Goal: Information Seeking & Learning: Learn about a topic

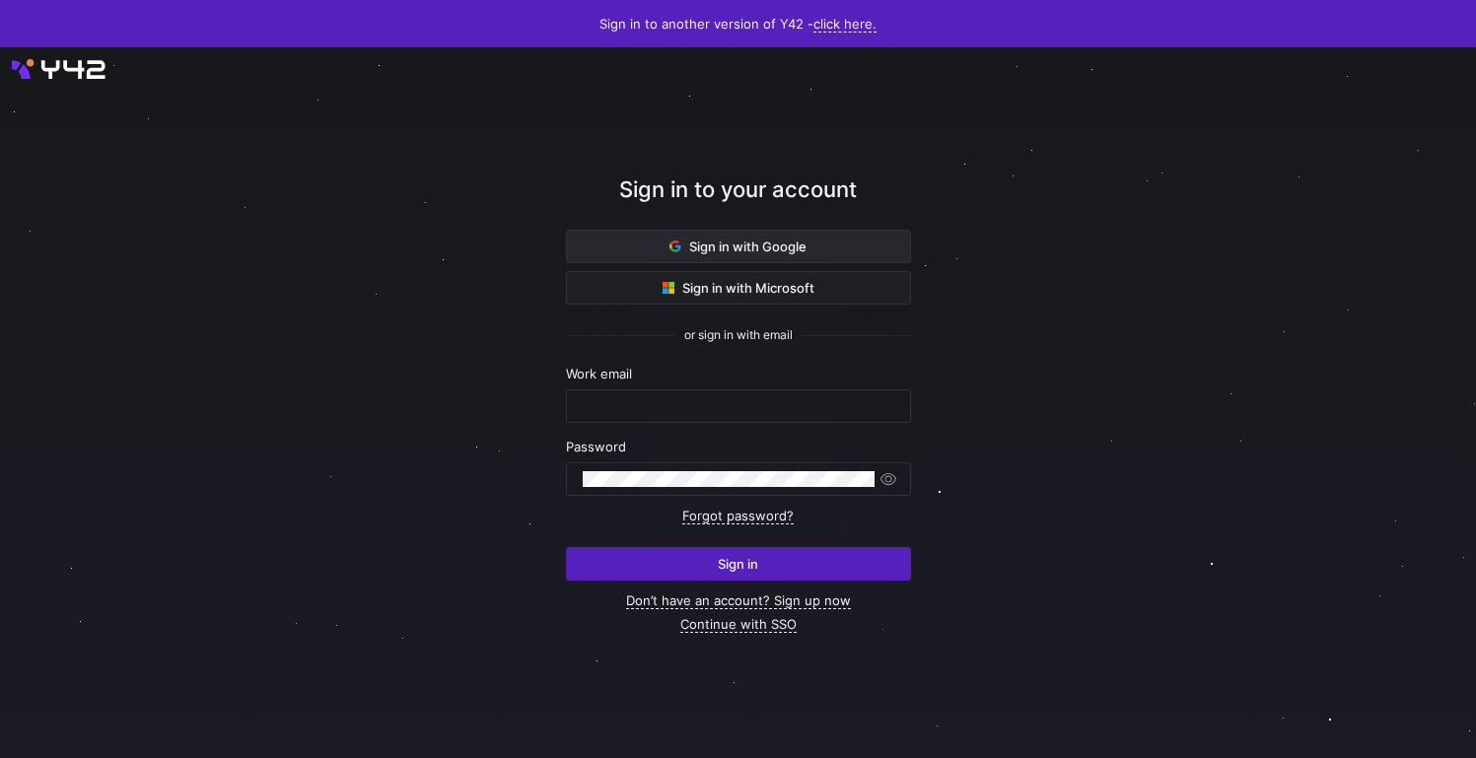
click at [722, 243] on span "Sign in with Google" at bounding box center [737, 247] width 137 height 16
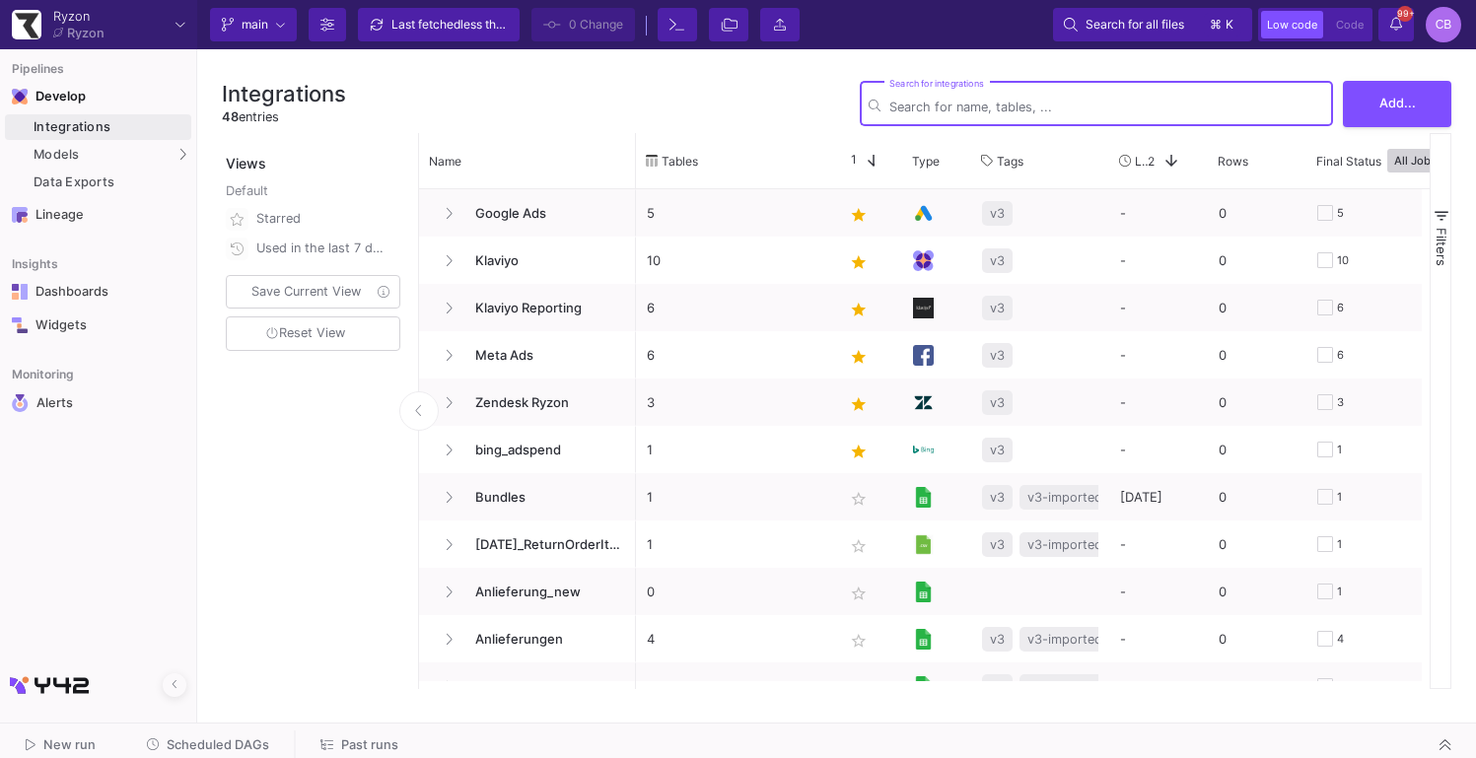
click at [949, 103] on input "Search for integrations" at bounding box center [1106, 107] width 435 height 15
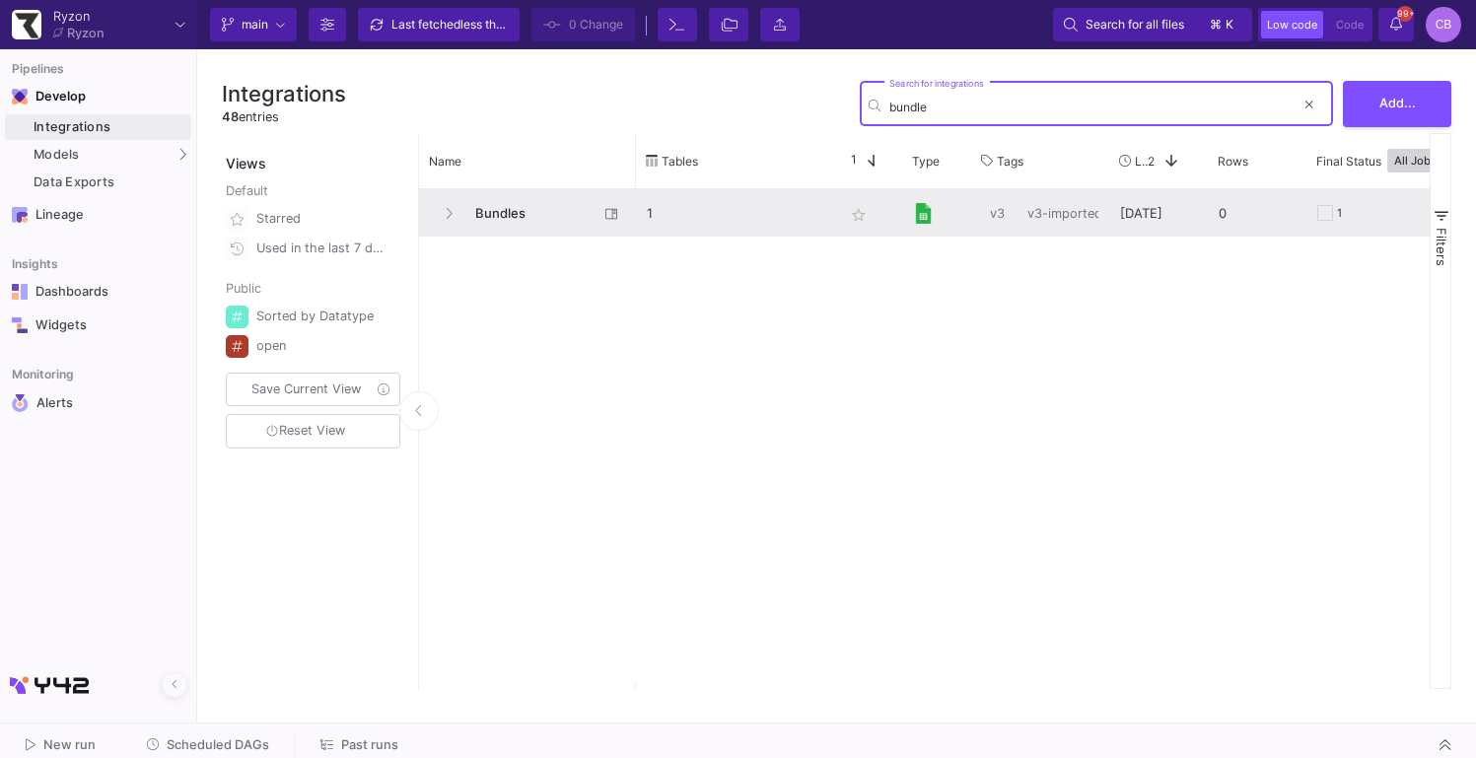
type input "bundle"
click at [529, 223] on span "Bundles" at bounding box center [530, 213] width 135 height 46
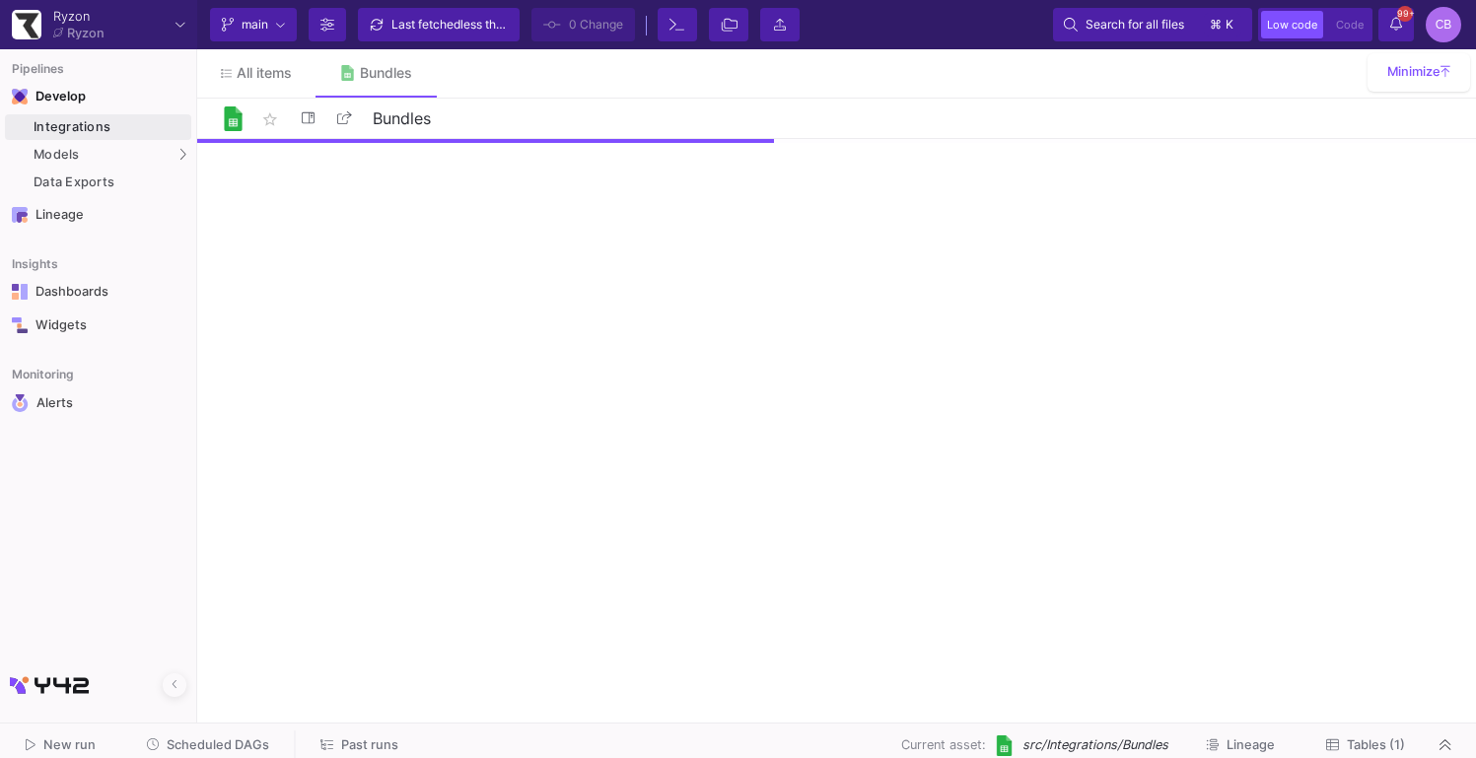
click at [91, 127] on div "Integrations" at bounding box center [110, 127] width 153 height 16
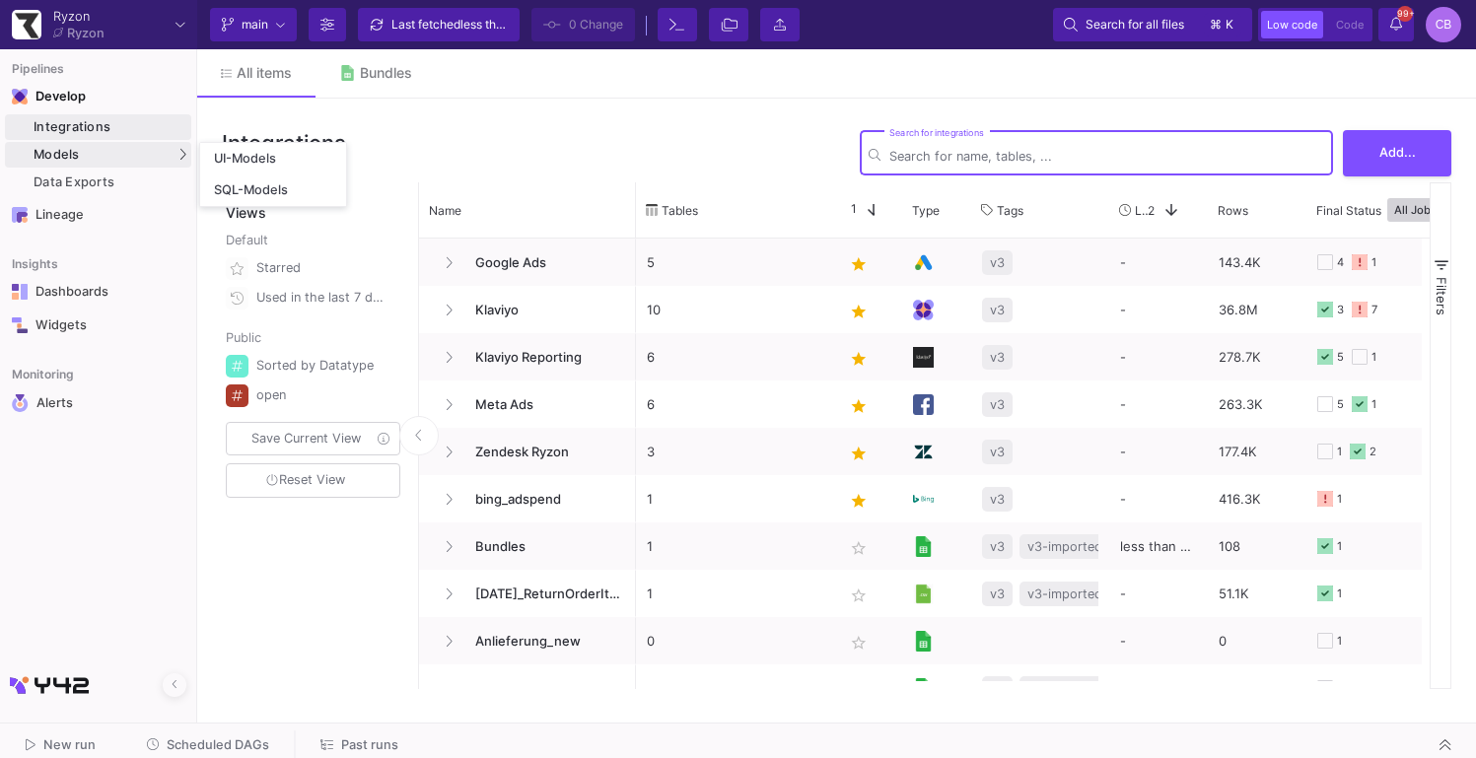
click at [96, 161] on div "Models" at bounding box center [98, 155] width 186 height 26
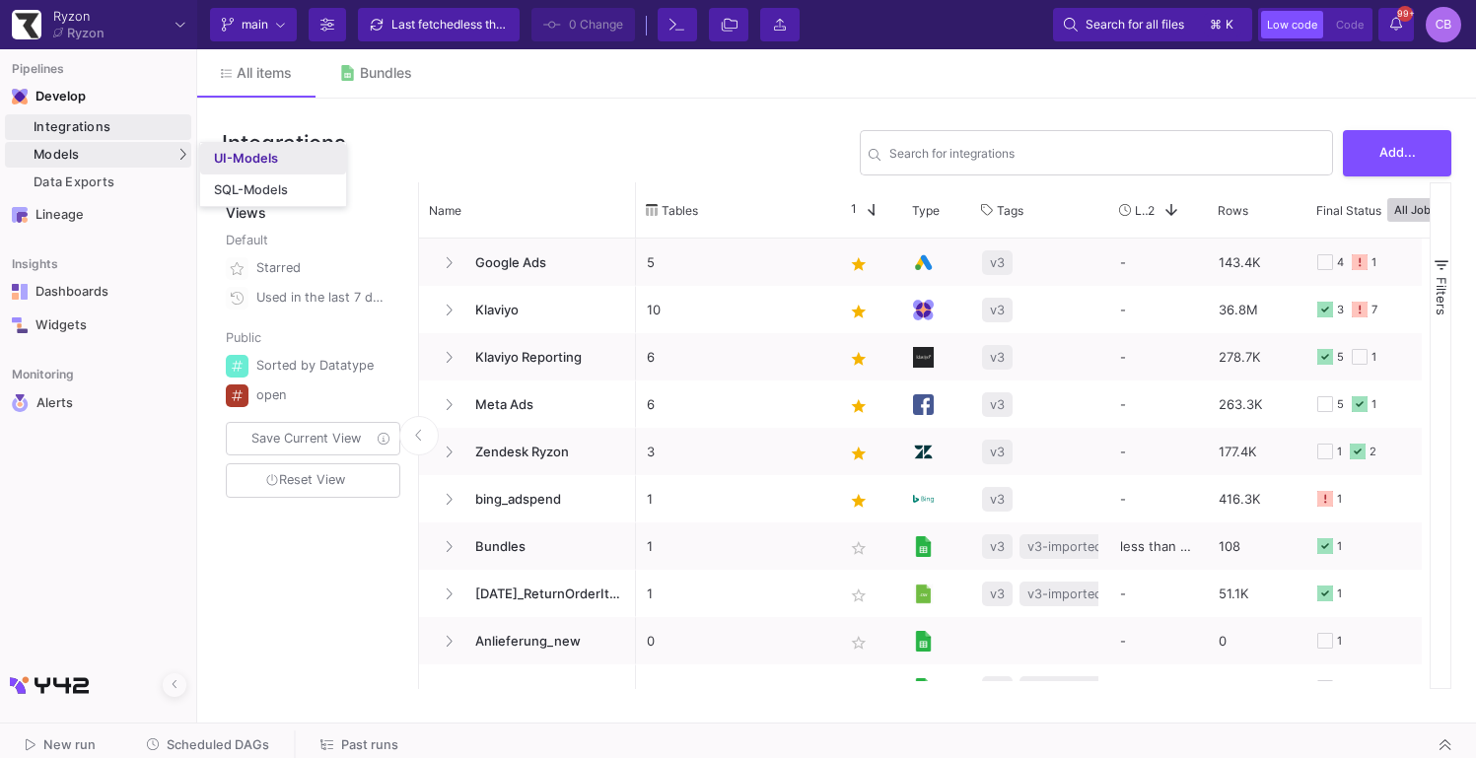
click at [243, 152] on div "UI-Models" at bounding box center [246, 159] width 64 height 16
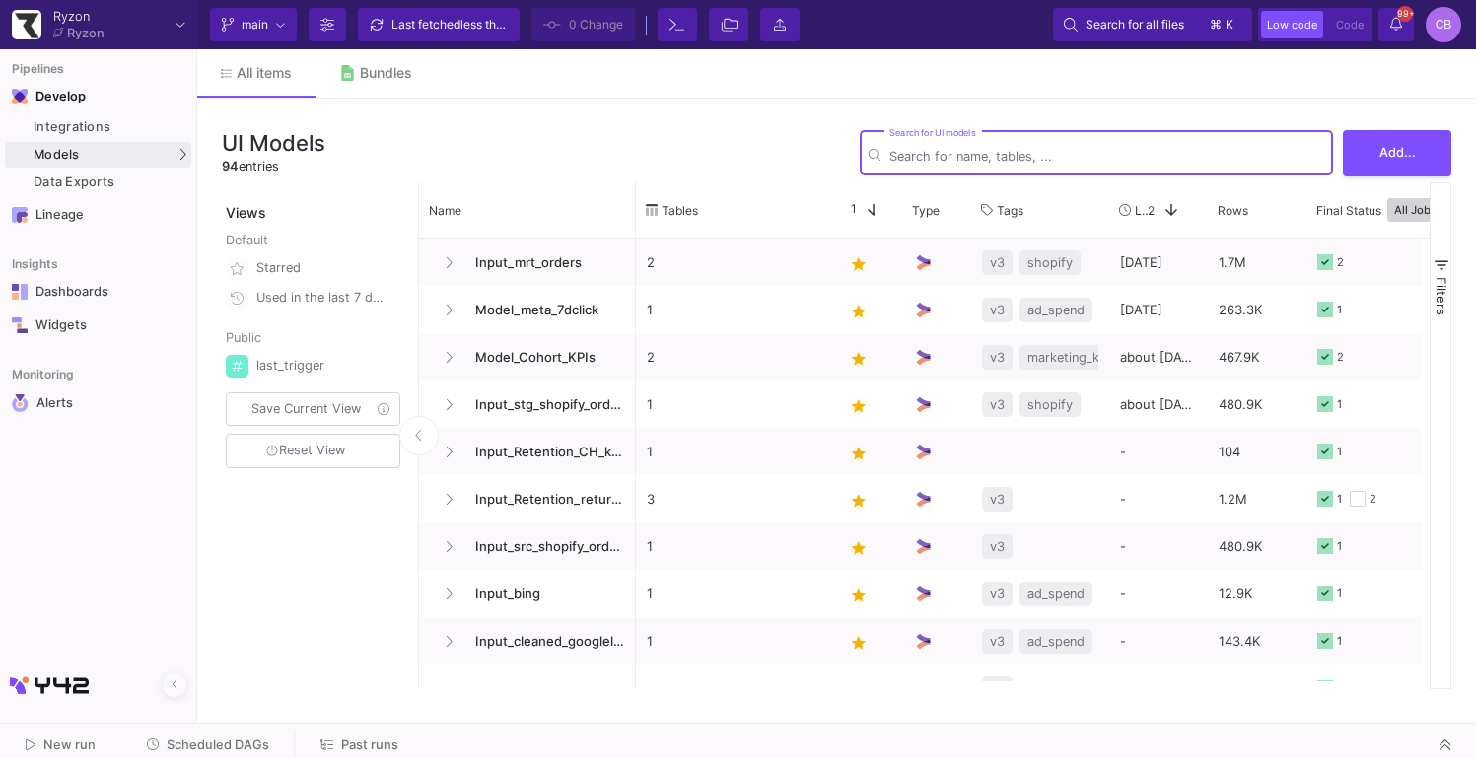
click at [900, 157] on input "Search for UI models" at bounding box center [1106, 156] width 435 height 15
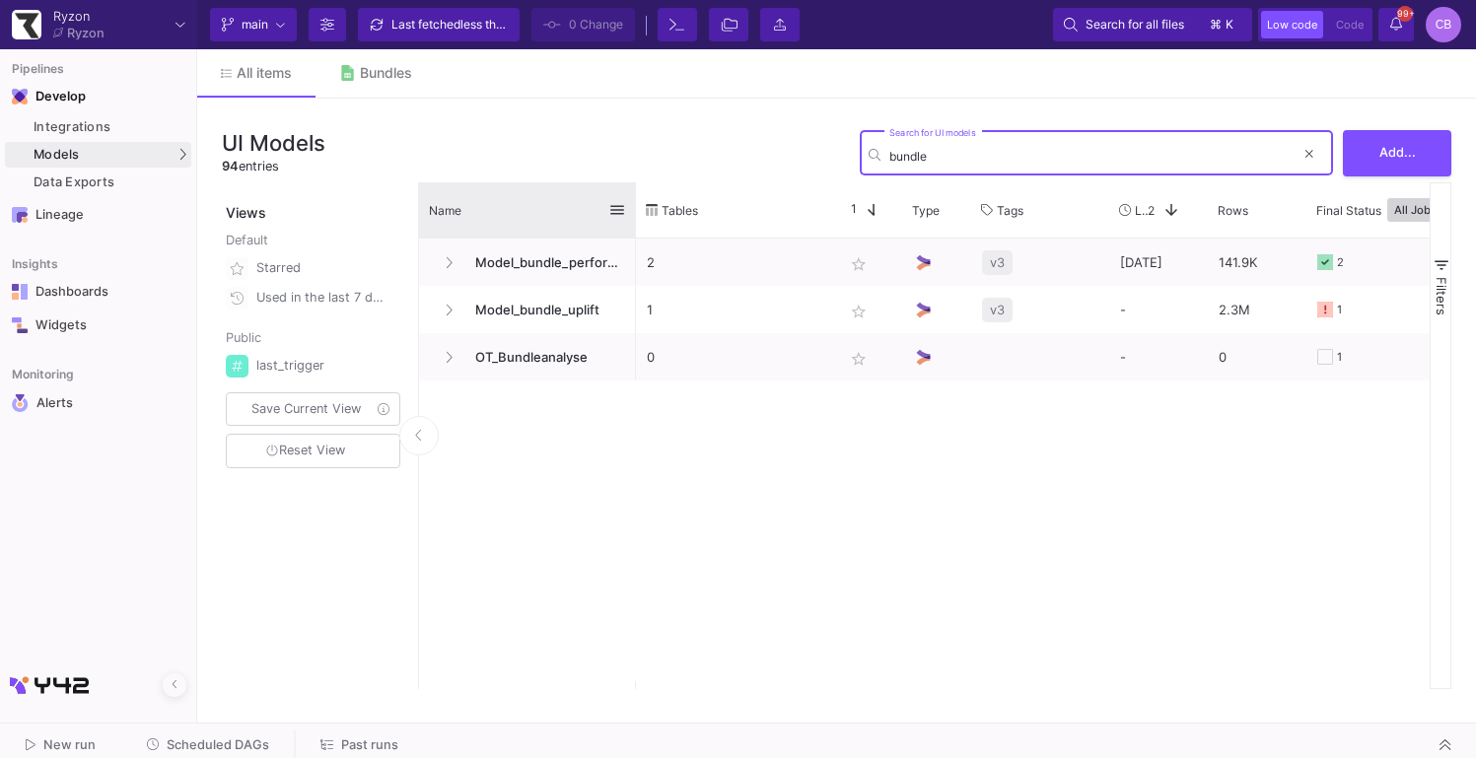
type input "bundle"
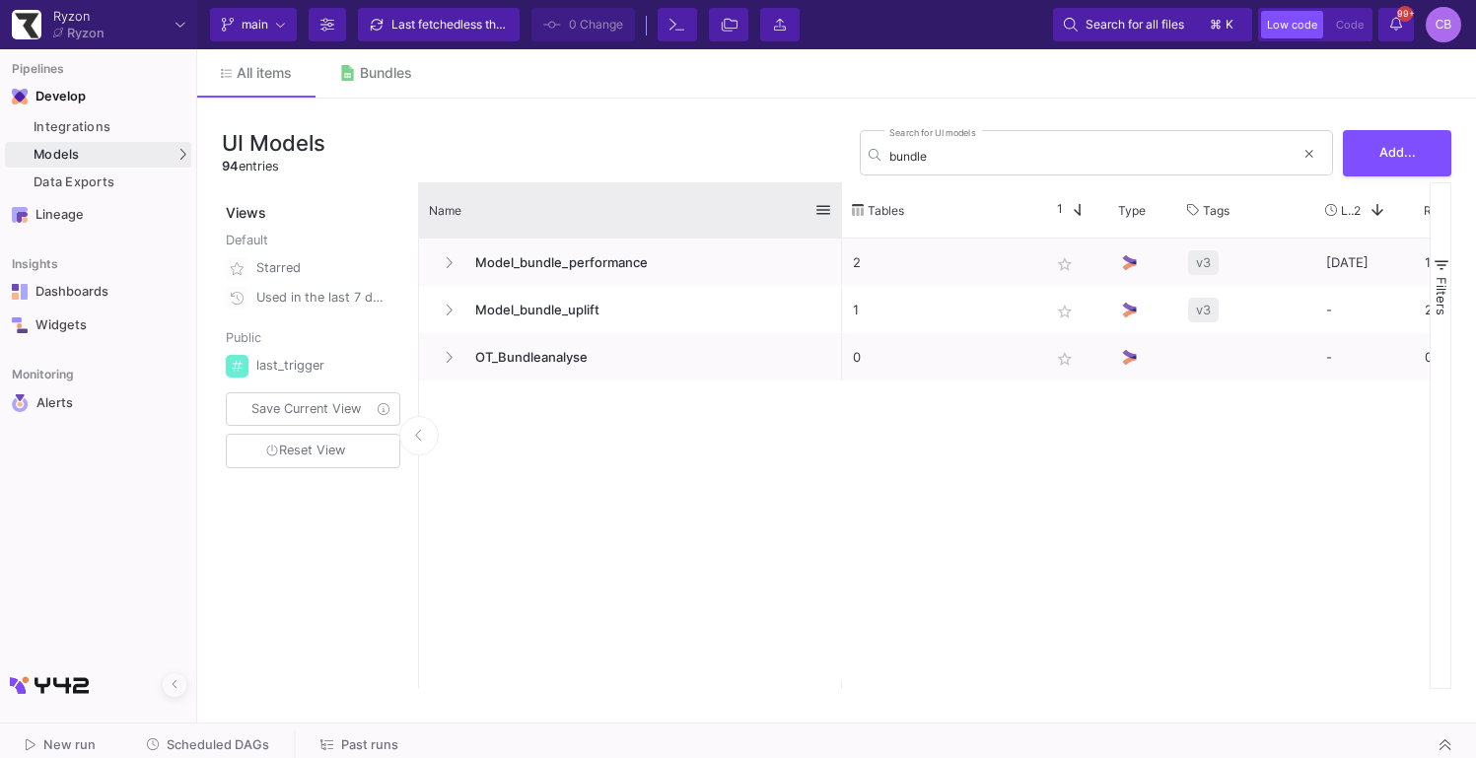
drag, startPoint x: 632, startPoint y: 198, endPoint x: 839, endPoint y: 198, distance: 207.0
click at [839, 198] on div at bounding box center [842, 209] width 8 height 55
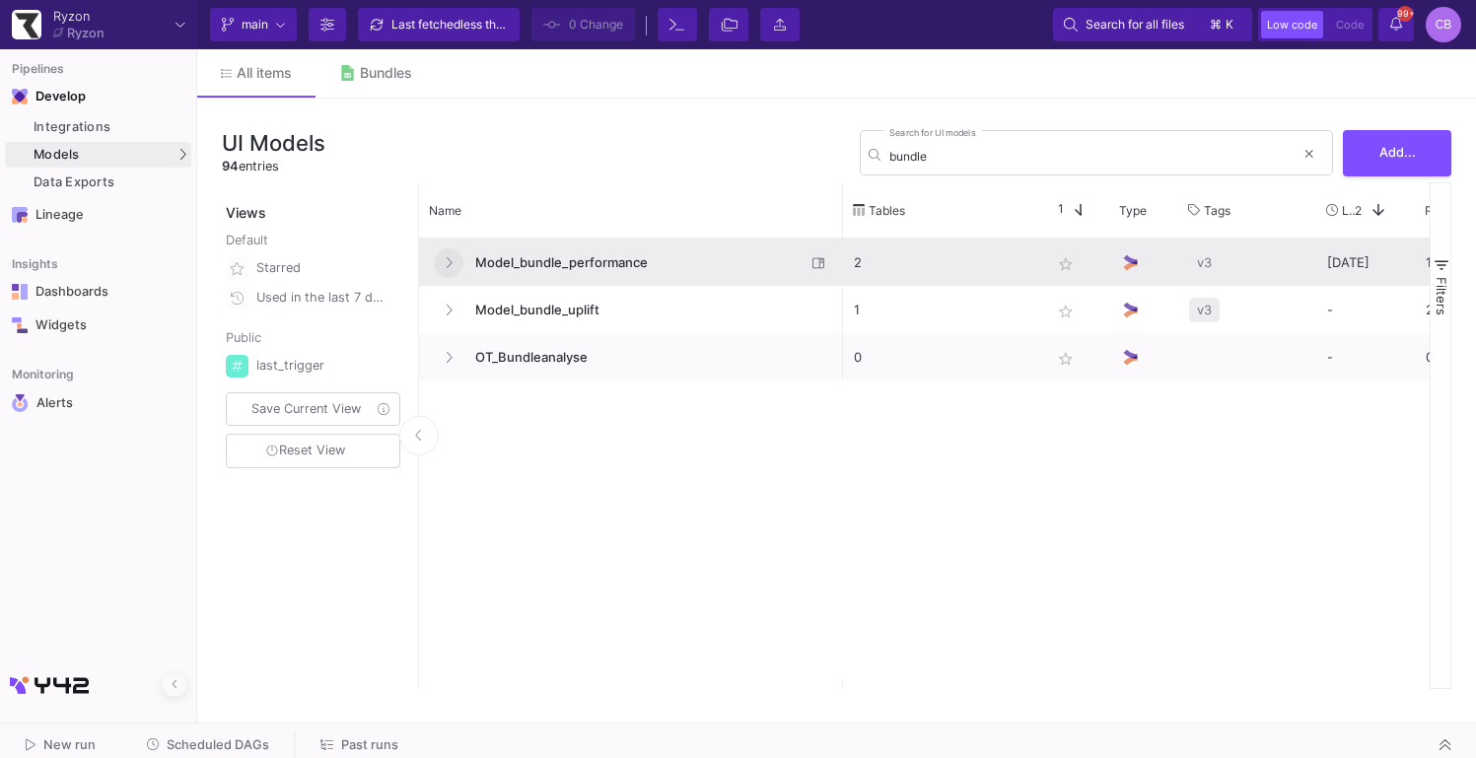
click at [456, 267] on button at bounding box center [449, 263] width 30 height 30
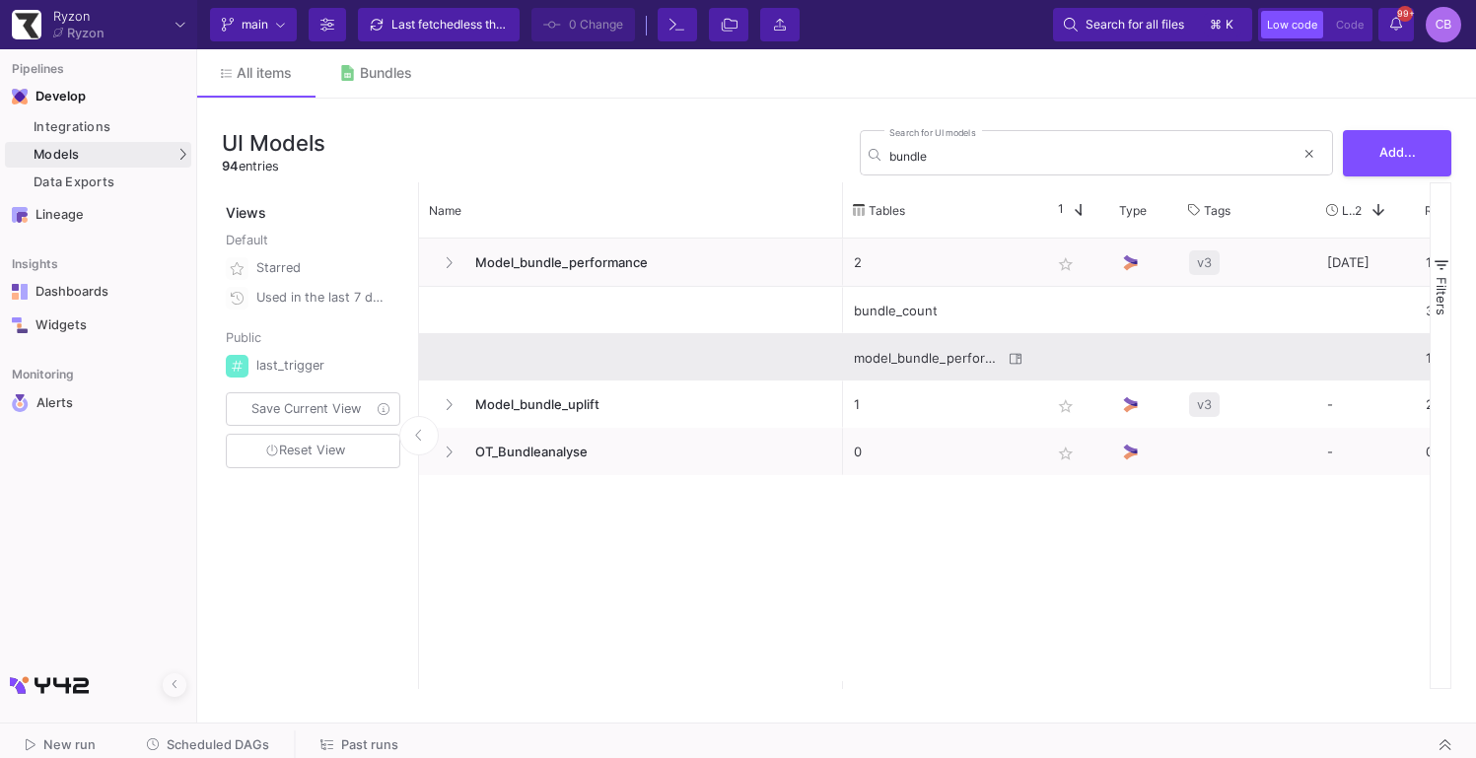
click at [960, 351] on div "model_bundle_performance" at bounding box center [928, 358] width 149 height 46
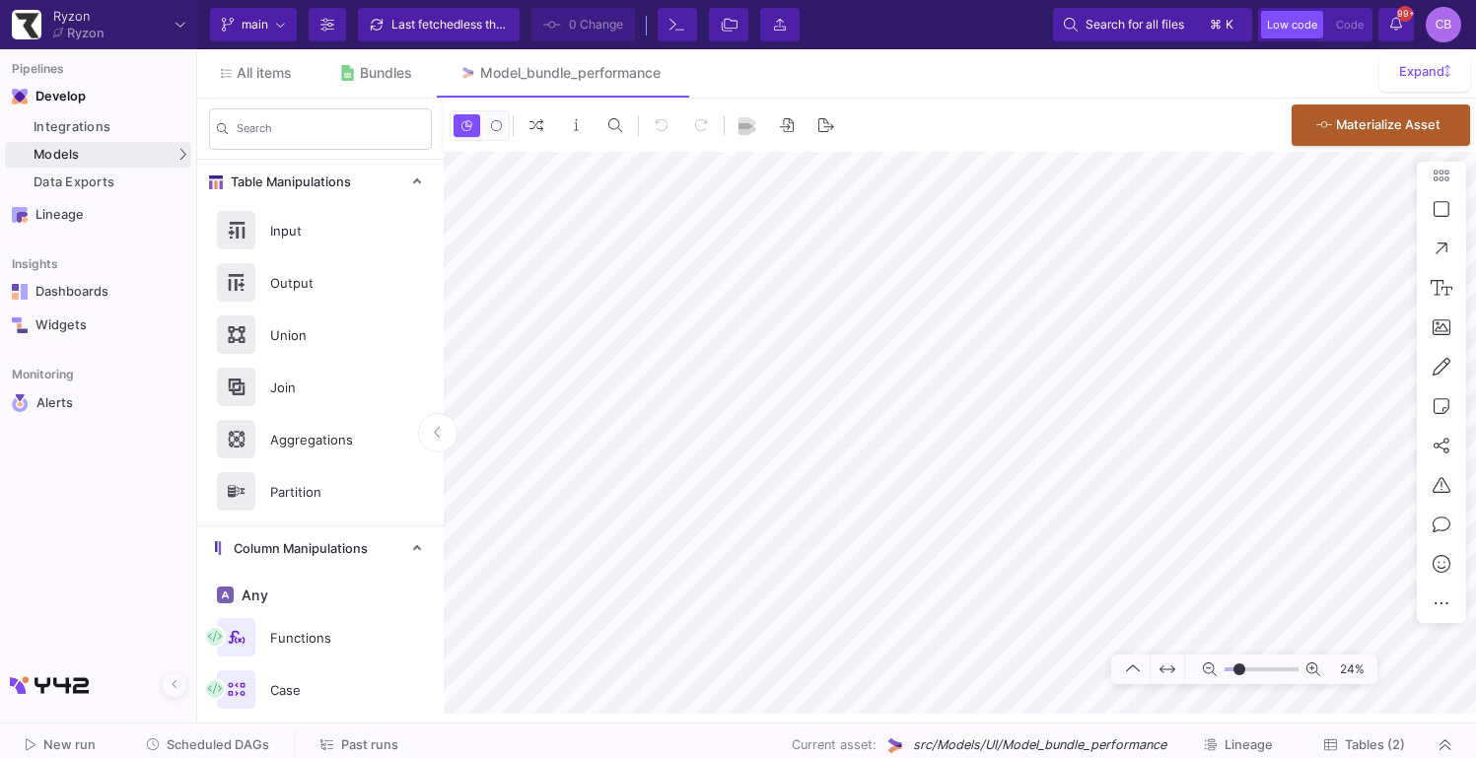
type input "-12"
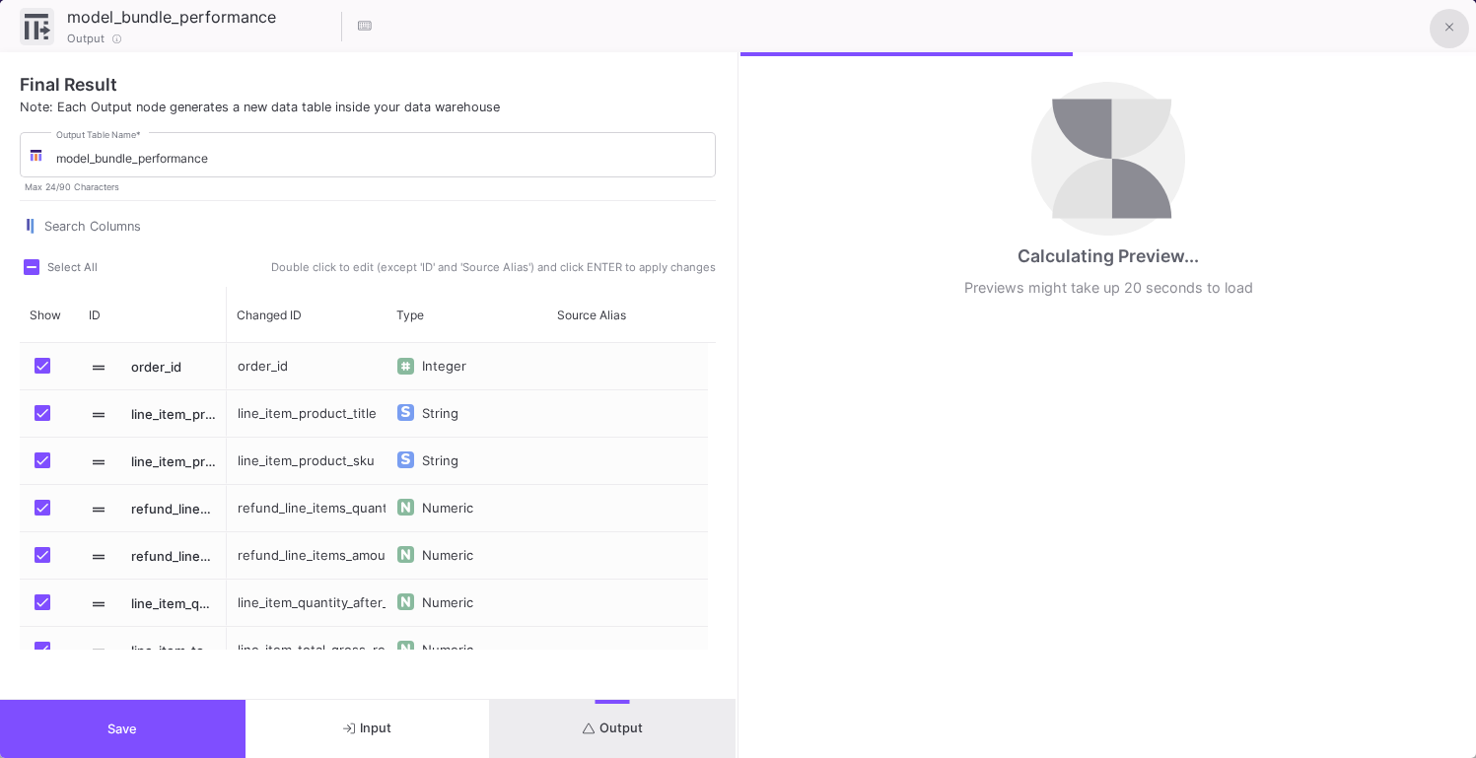
click at [1452, 33] on icon at bounding box center [1449, 28] width 9 height 14
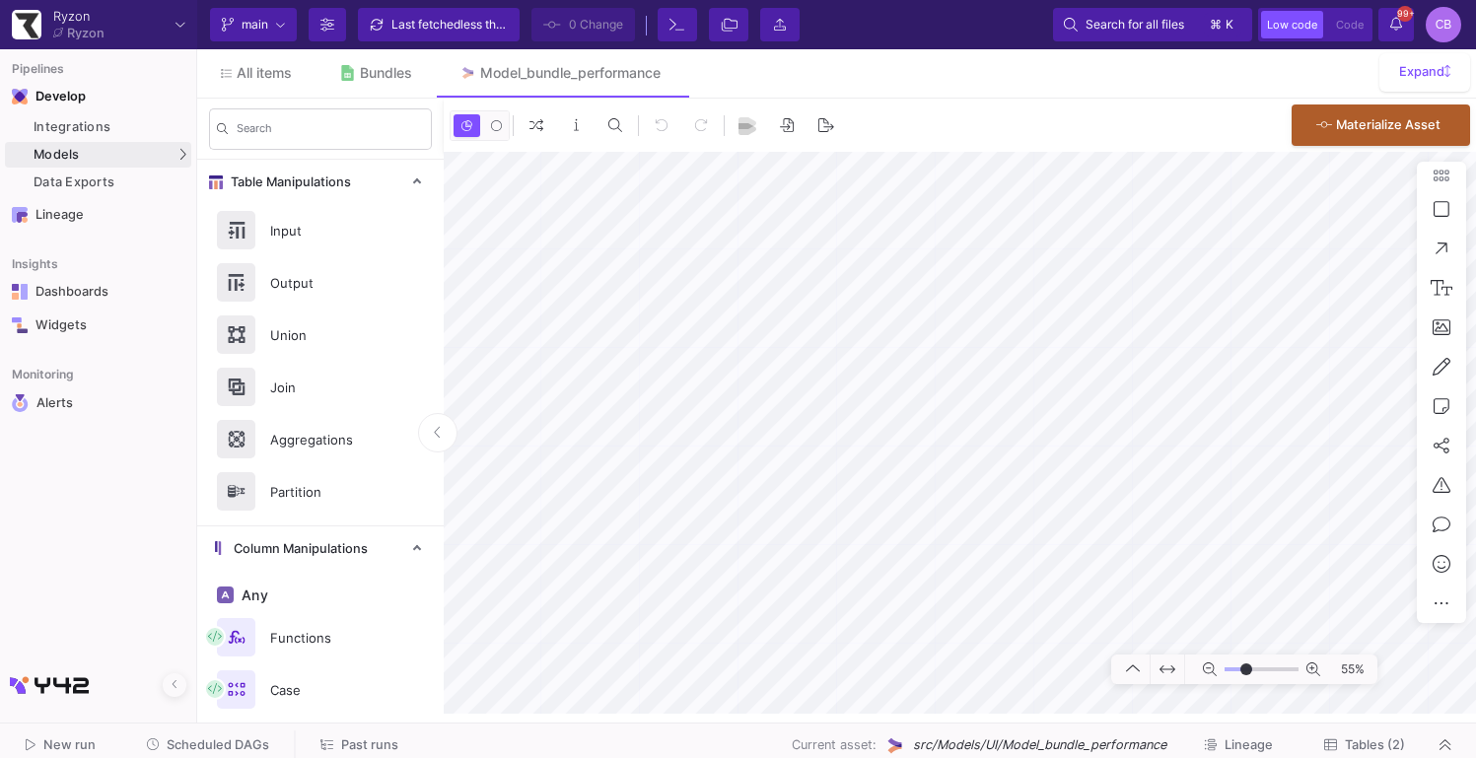
click at [1339, 735] on button "Tables (2)" at bounding box center [1364, 746] width 128 height 31
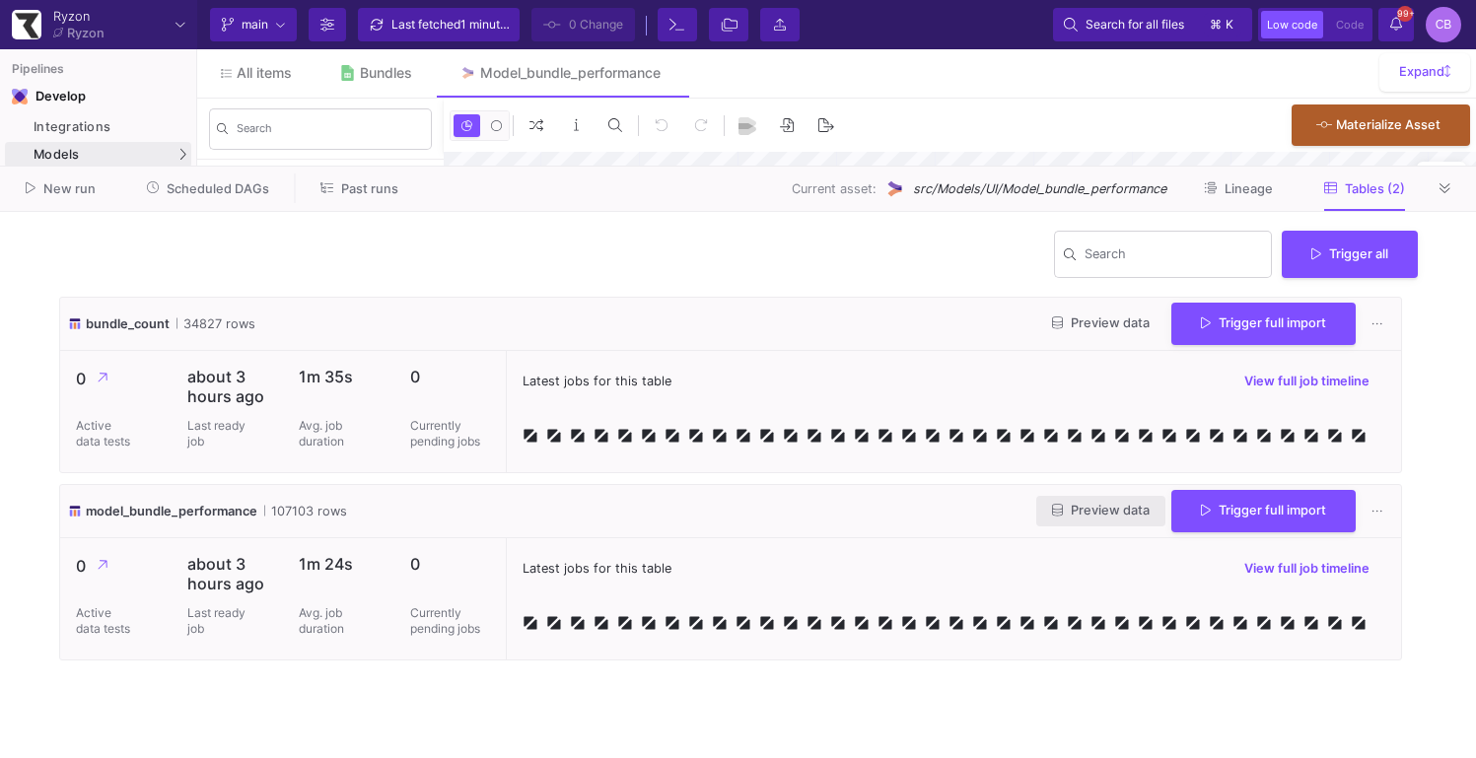
click at [1100, 515] on span "Preview data" at bounding box center [1101, 510] width 98 height 15
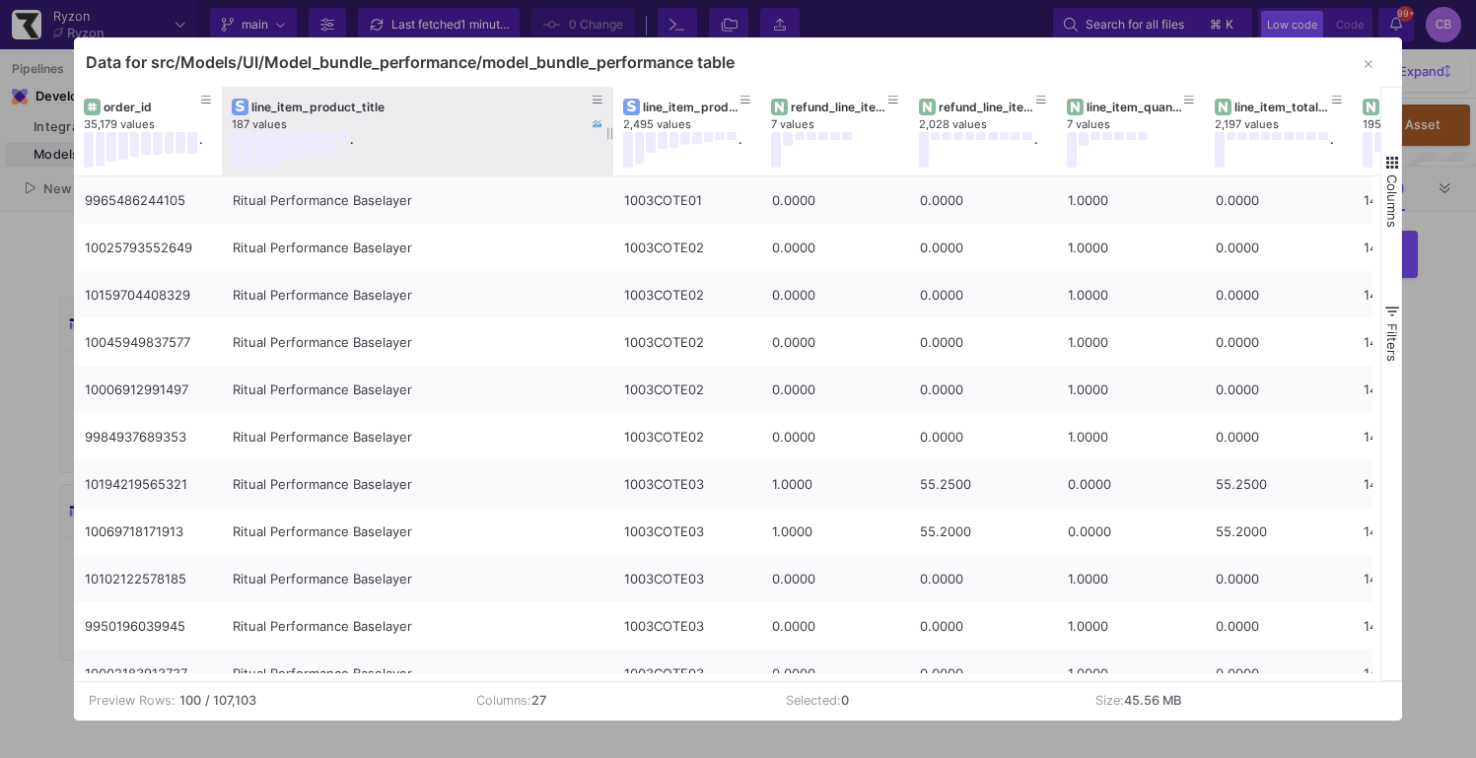
drag, startPoint x: 366, startPoint y: 119, endPoint x: 609, endPoint y: 125, distance: 243.6
click at [609, 125] on div at bounding box center [613, 131] width 8 height 89
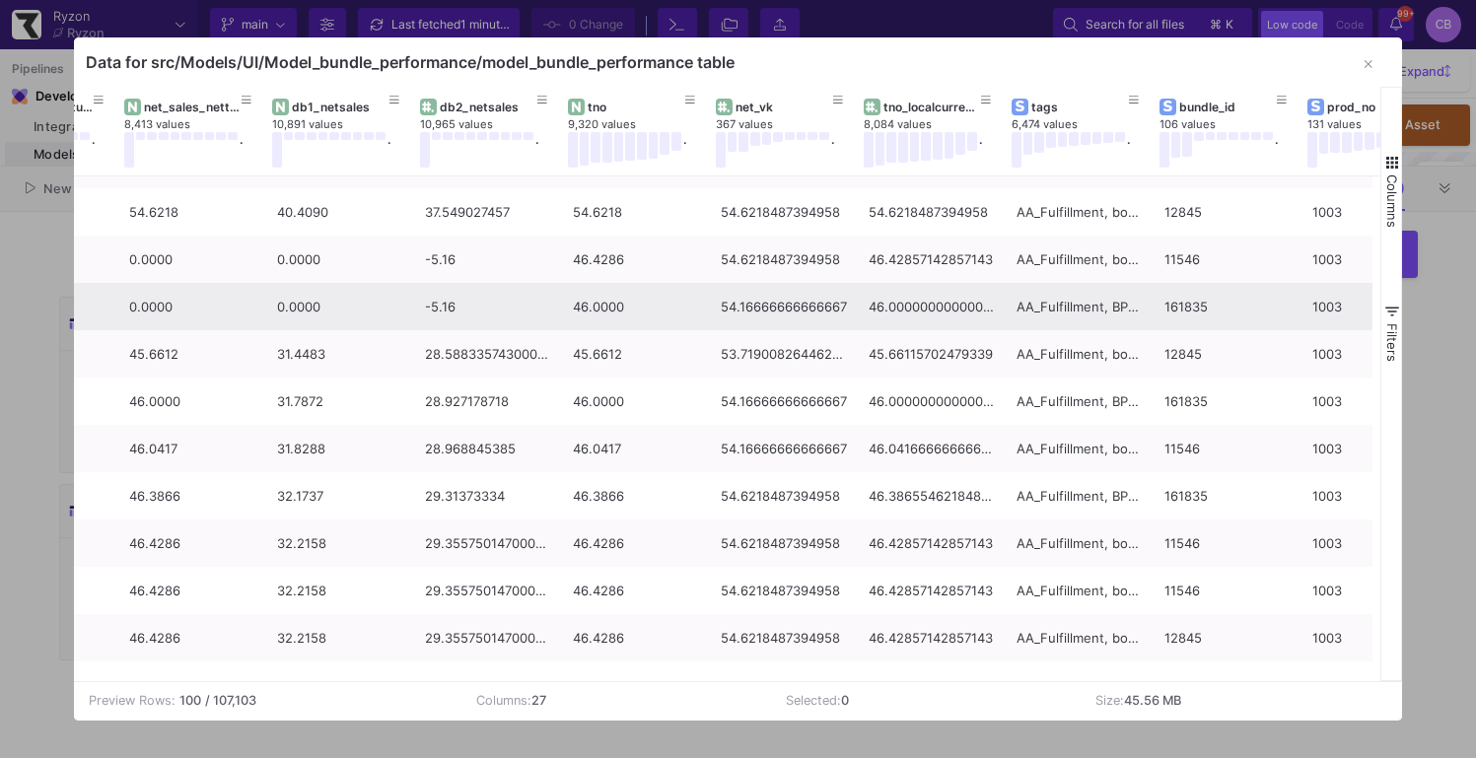
scroll to position [0, 1538]
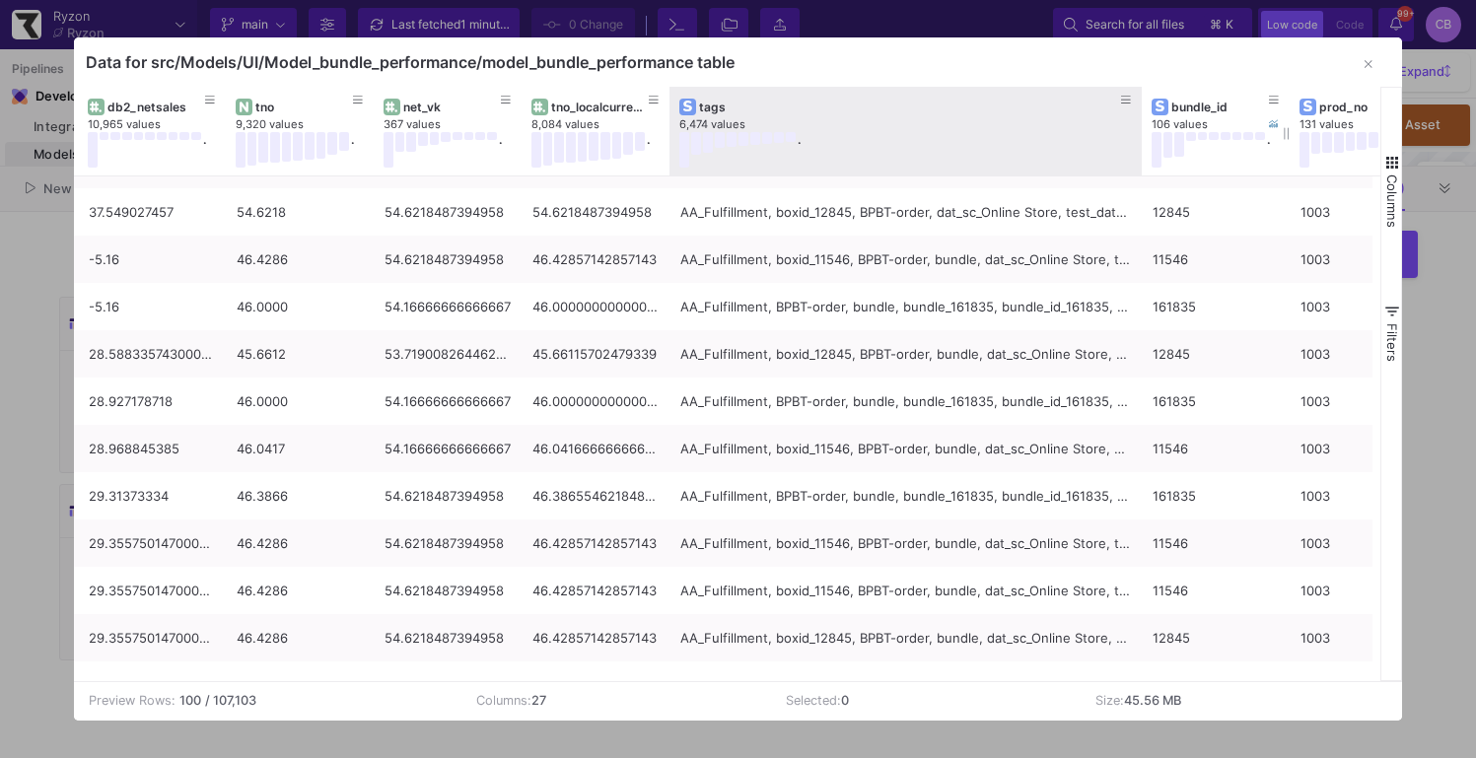
drag, startPoint x: 814, startPoint y: 133, endPoint x: 1194, endPoint y: 161, distance: 380.6
click at [1194, 161] on div "net_sales_nettax 8,413 values . db1_netsales 10,891 values . db2_netsales 10,96…" at bounding box center [488, 131] width 4561 height 89
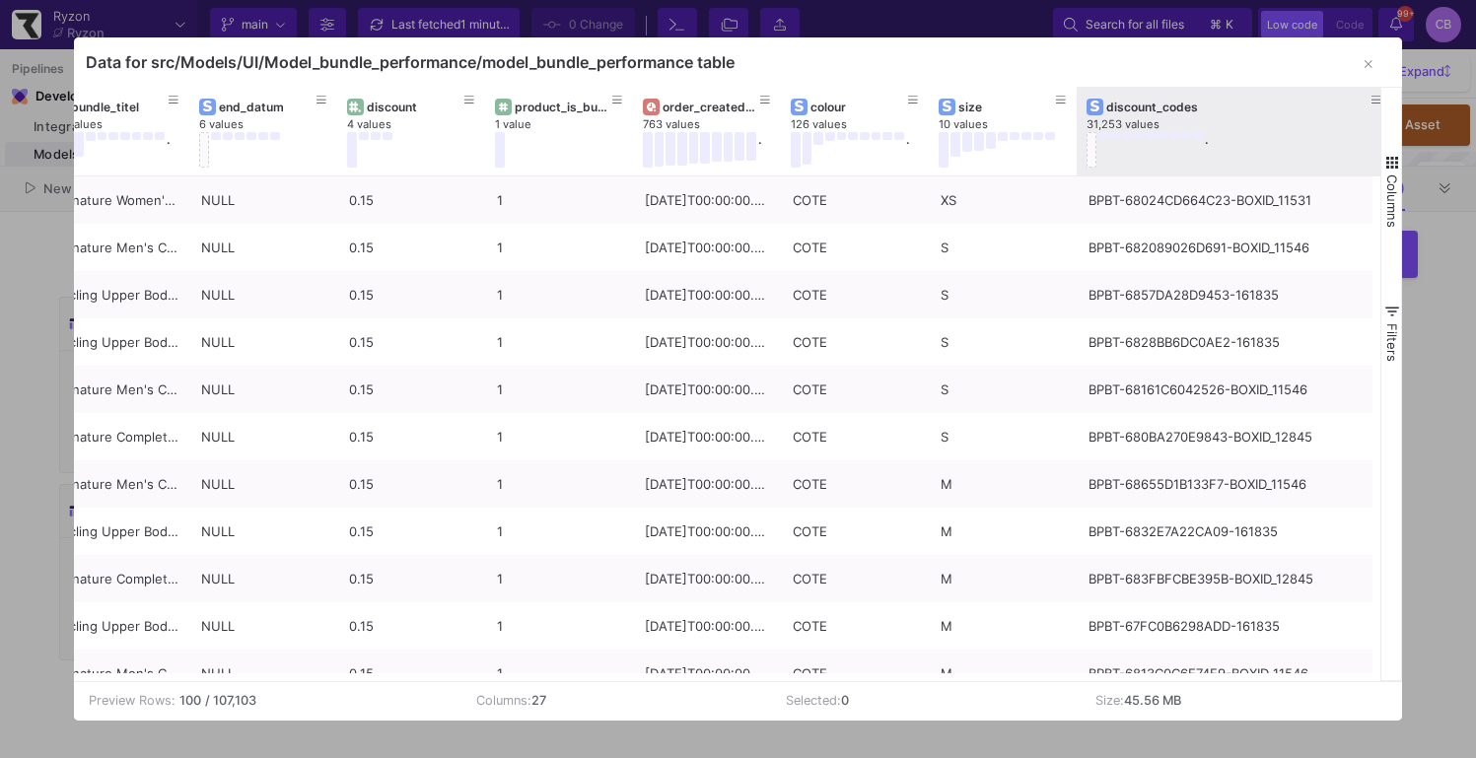
drag, startPoint x: 1223, startPoint y: 122, endPoint x: 1390, endPoint y: 136, distance: 168.2
click at [1390, 136] on div "tags 6,474 values . bundle_id 106 values . prod_no 131 values . bundle_titel 96…" at bounding box center [738, 384] width 1328 height 594
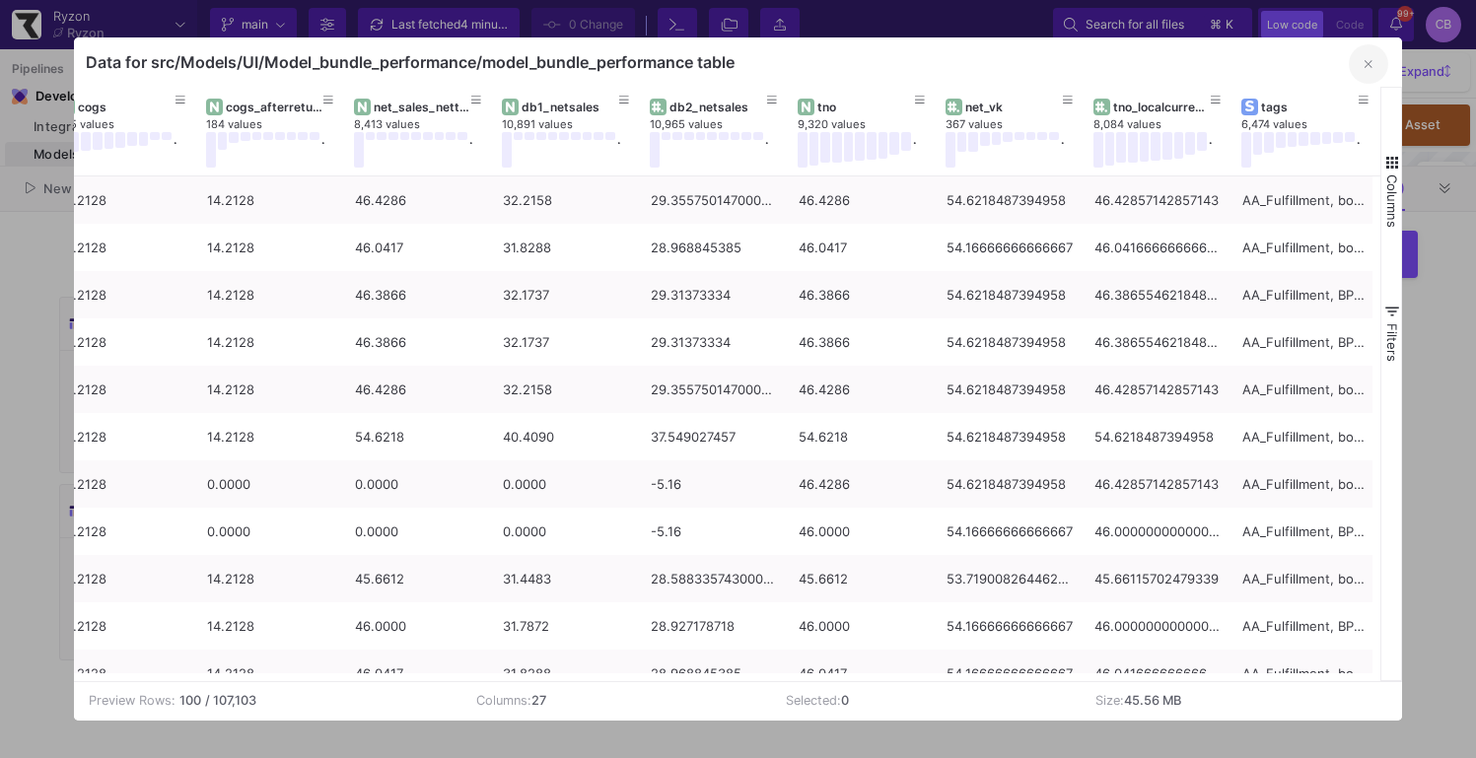
click at [1364, 66] on icon "button" at bounding box center [1368, 64] width 8 height 13
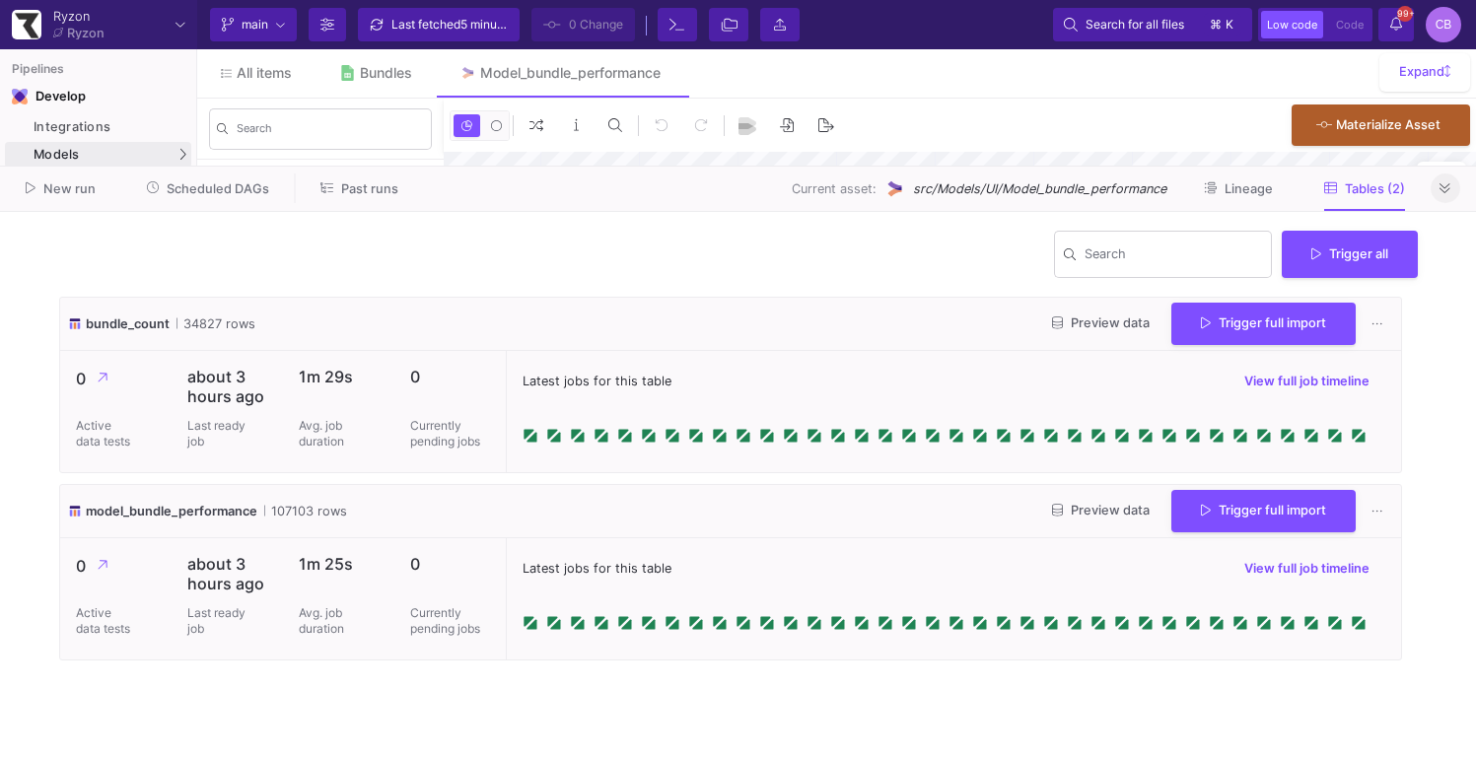
click at [1447, 195] on icon at bounding box center [1444, 188] width 11 height 13
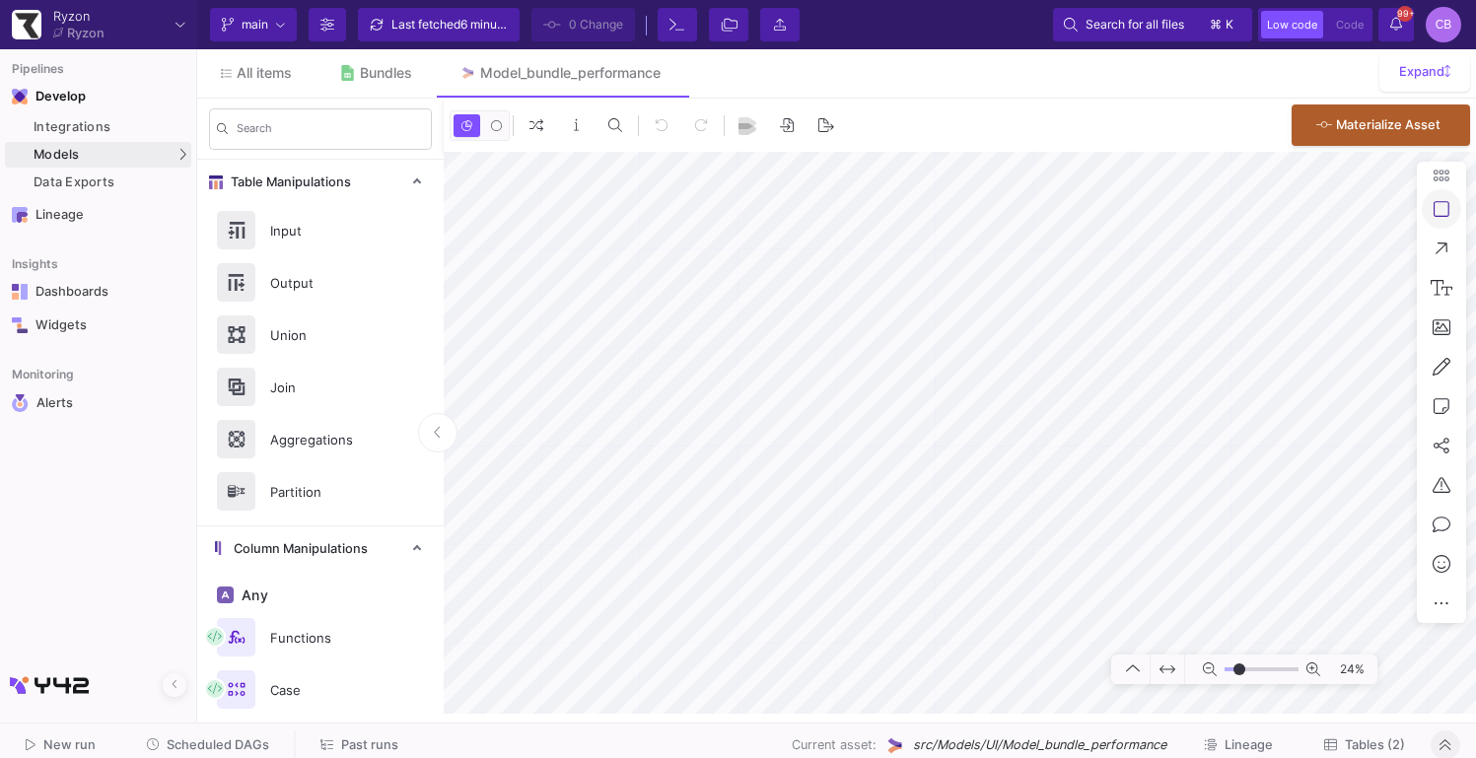
type input "-15"
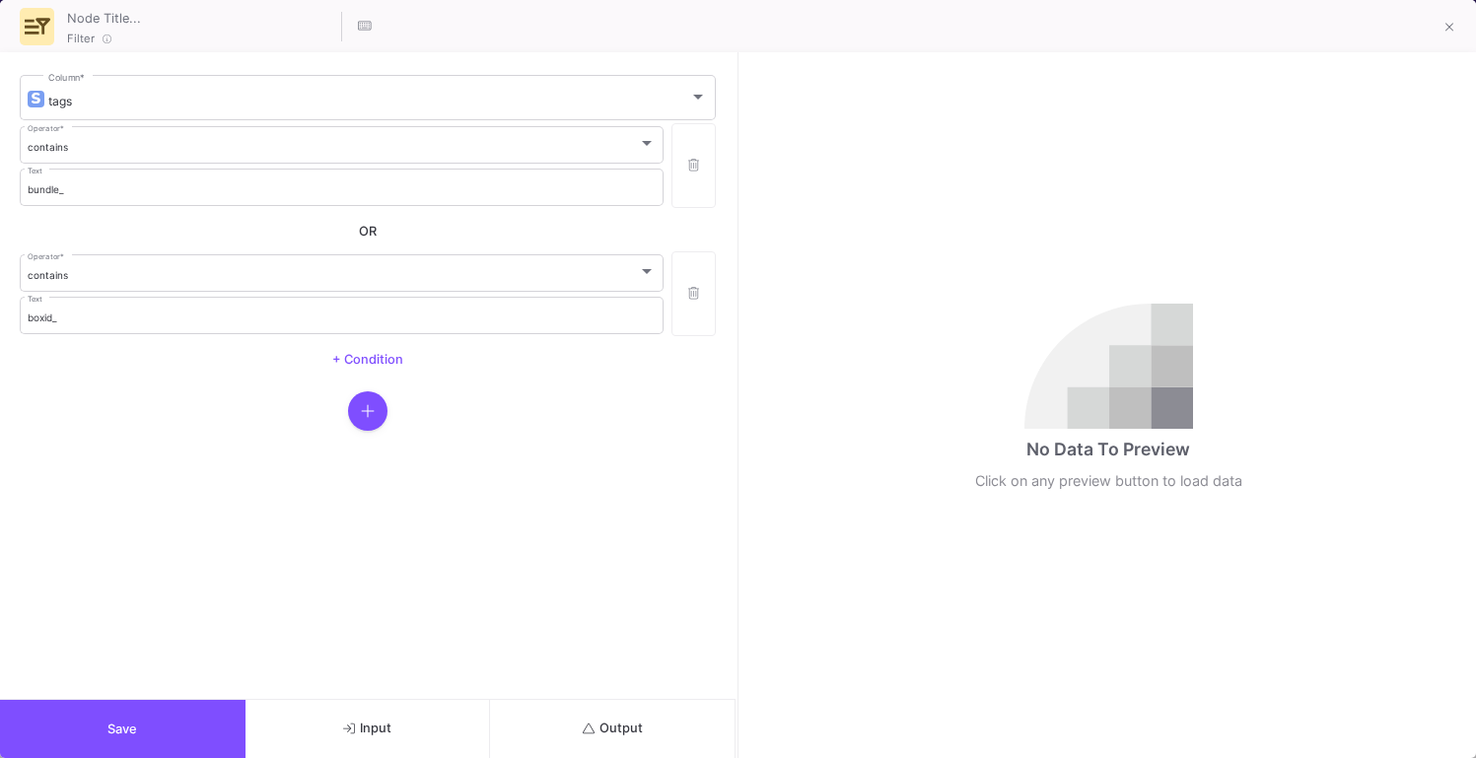
click at [645, 738] on button "Output" at bounding box center [612, 729] width 245 height 58
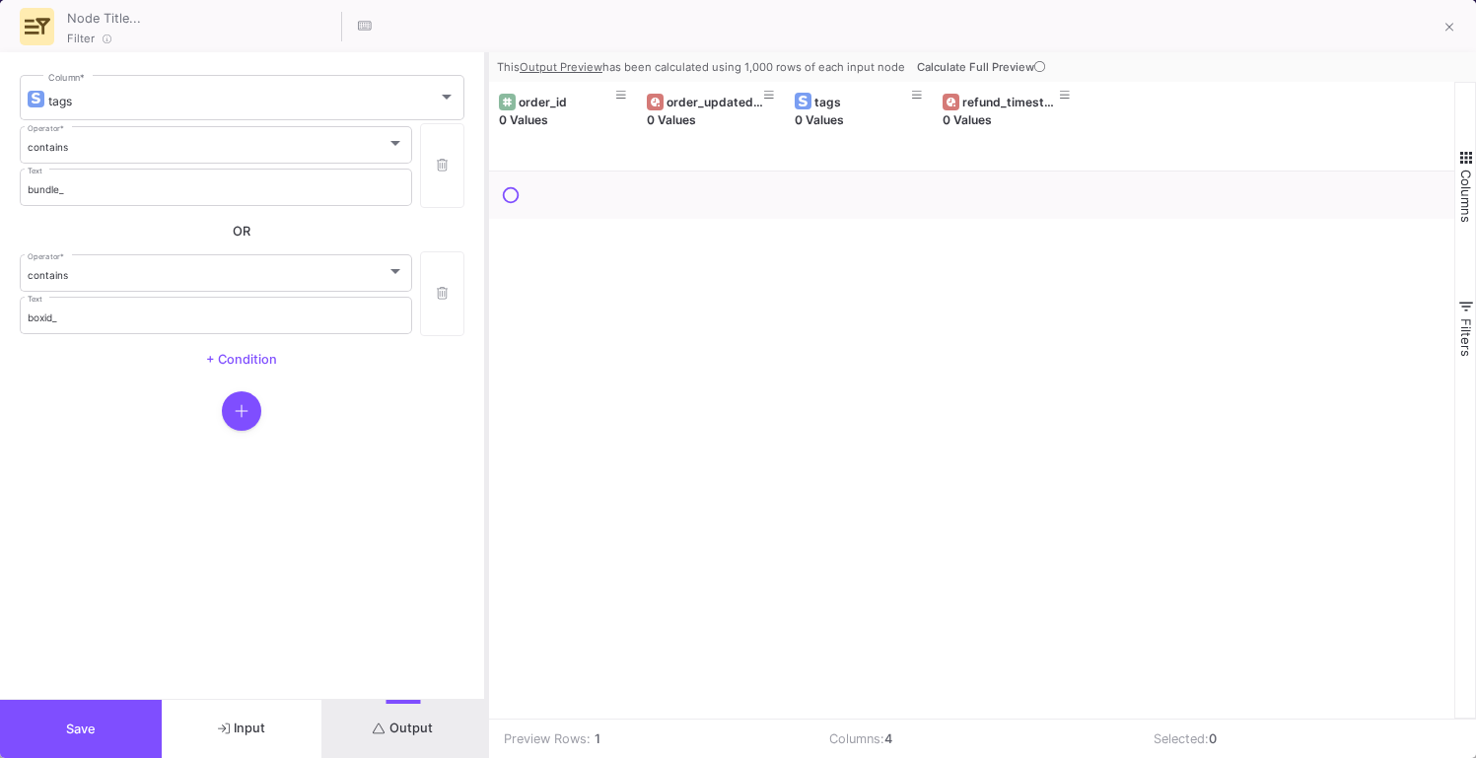
drag, startPoint x: 737, startPoint y: 151, endPoint x: 486, endPoint y: 144, distance: 251.5
click at [486, 144] on div at bounding box center [486, 405] width 5 height 706
click at [984, 57] on button "Calculate Full Preview" at bounding box center [983, 67] width 140 height 30
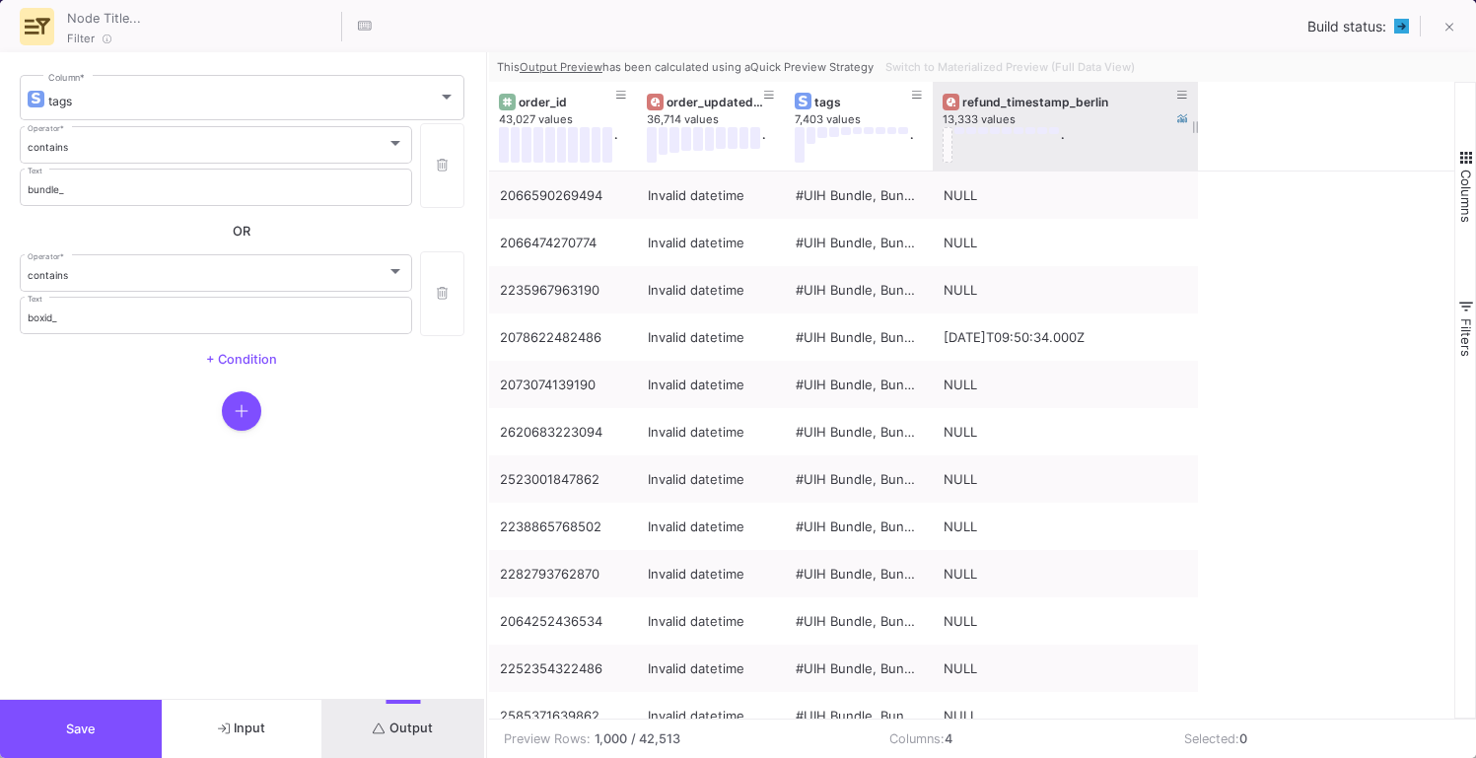
drag, startPoint x: 1076, startPoint y: 145, endPoint x: 1195, endPoint y: 145, distance: 119.3
click at [1195, 145] on div at bounding box center [1198, 126] width 8 height 89
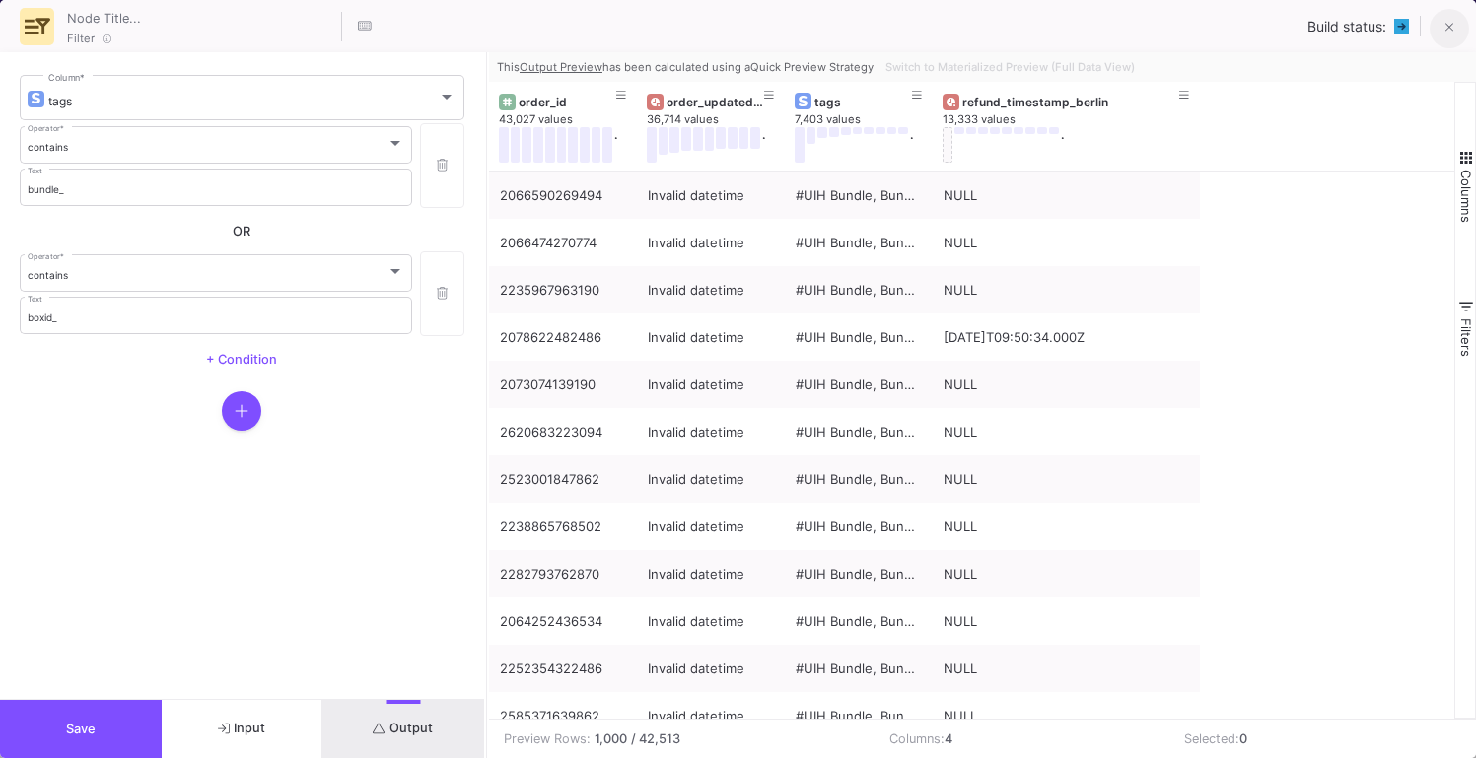
click at [1449, 18] on span at bounding box center [1449, 27] width 9 height 21
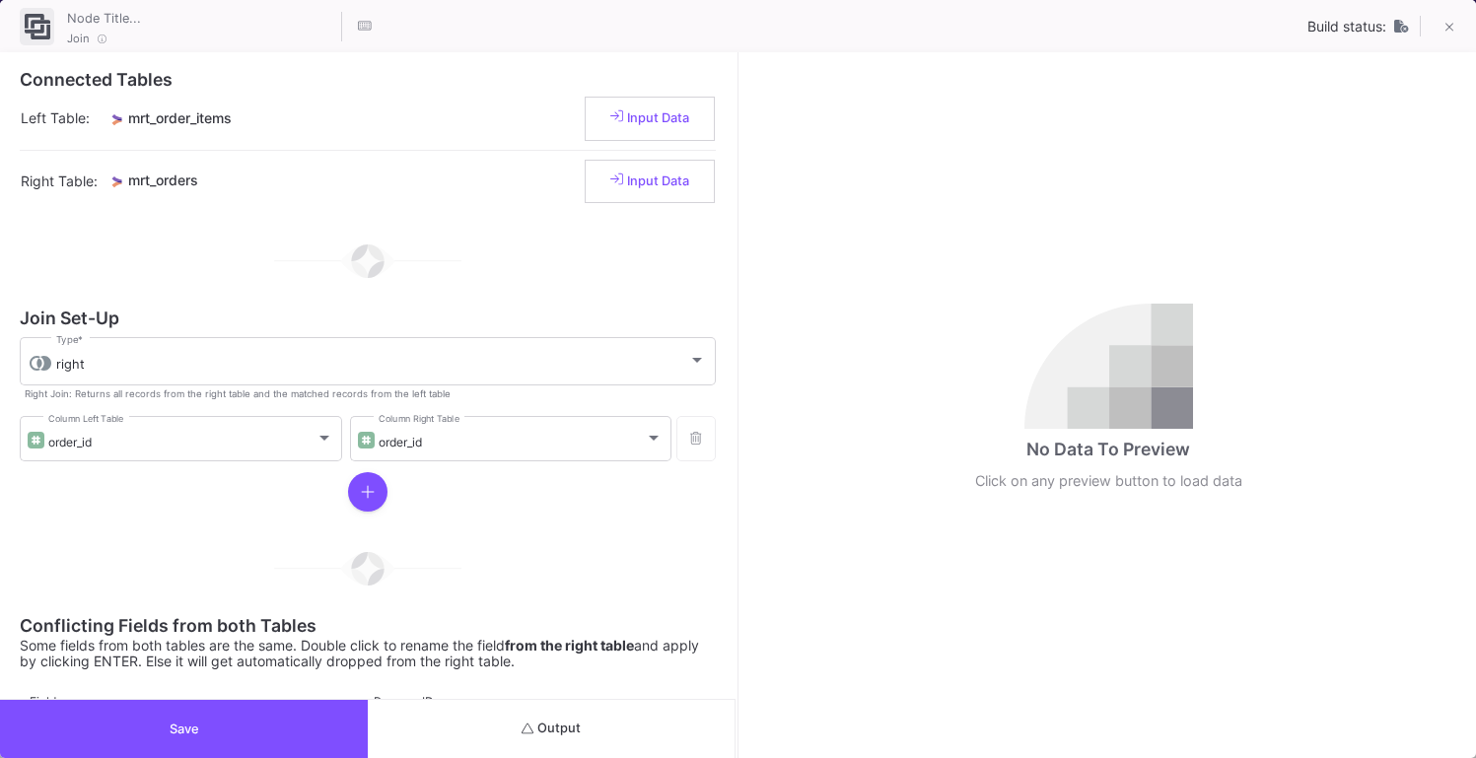
click at [644, 735] on button "Output" at bounding box center [552, 729] width 368 height 58
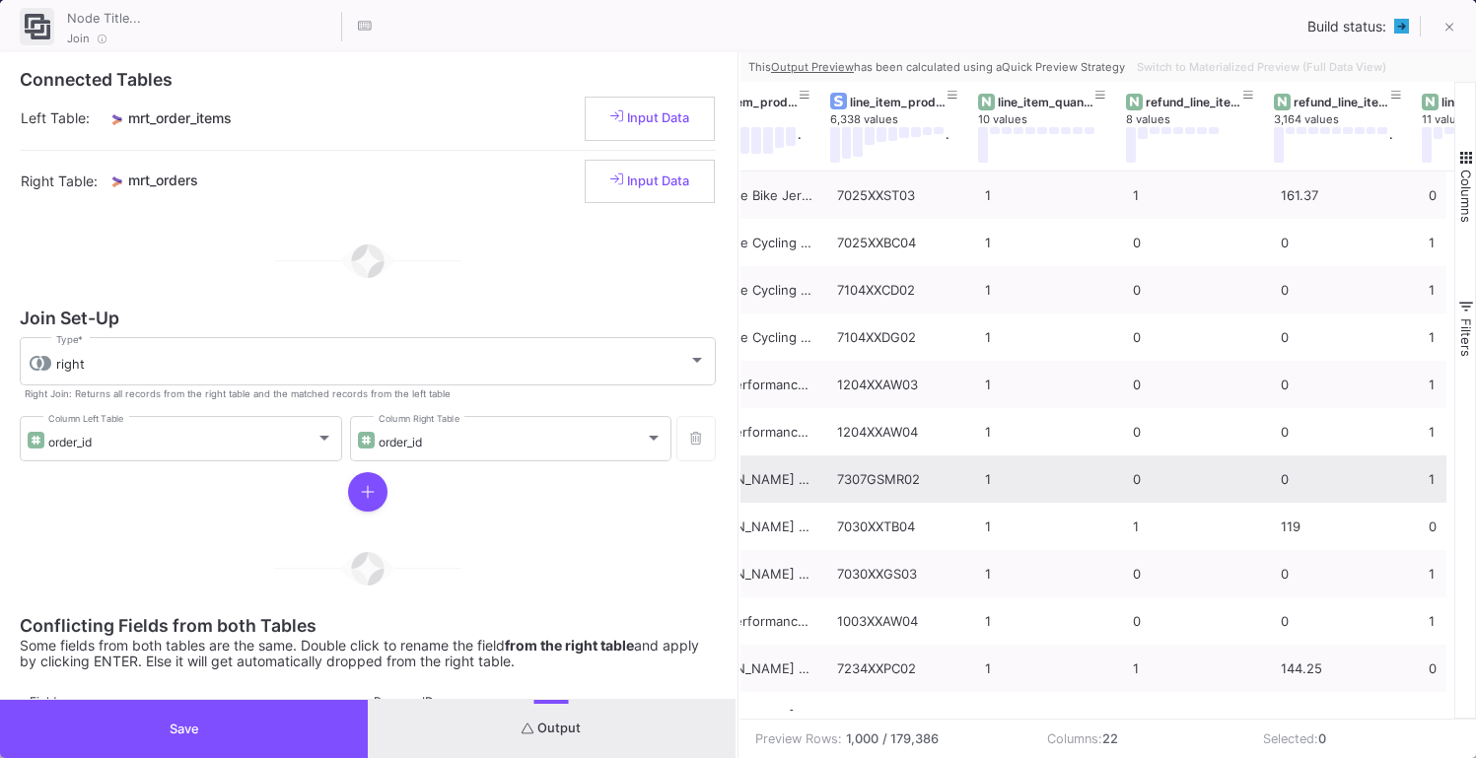
scroll to position [0, 224]
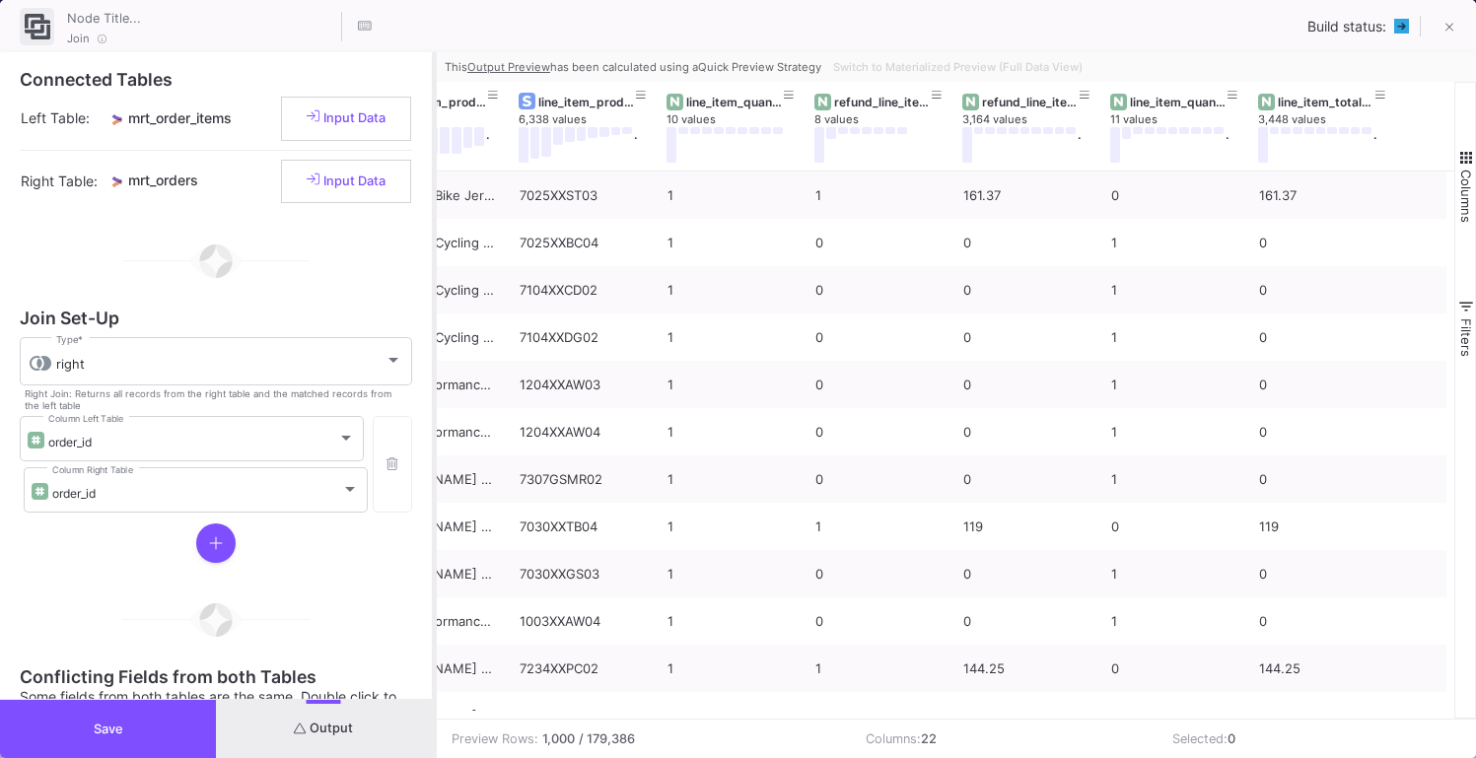
drag, startPoint x: 736, startPoint y: 318, endPoint x: 428, endPoint y: 331, distance: 308.9
click at [432, 331] on div at bounding box center [434, 405] width 5 height 706
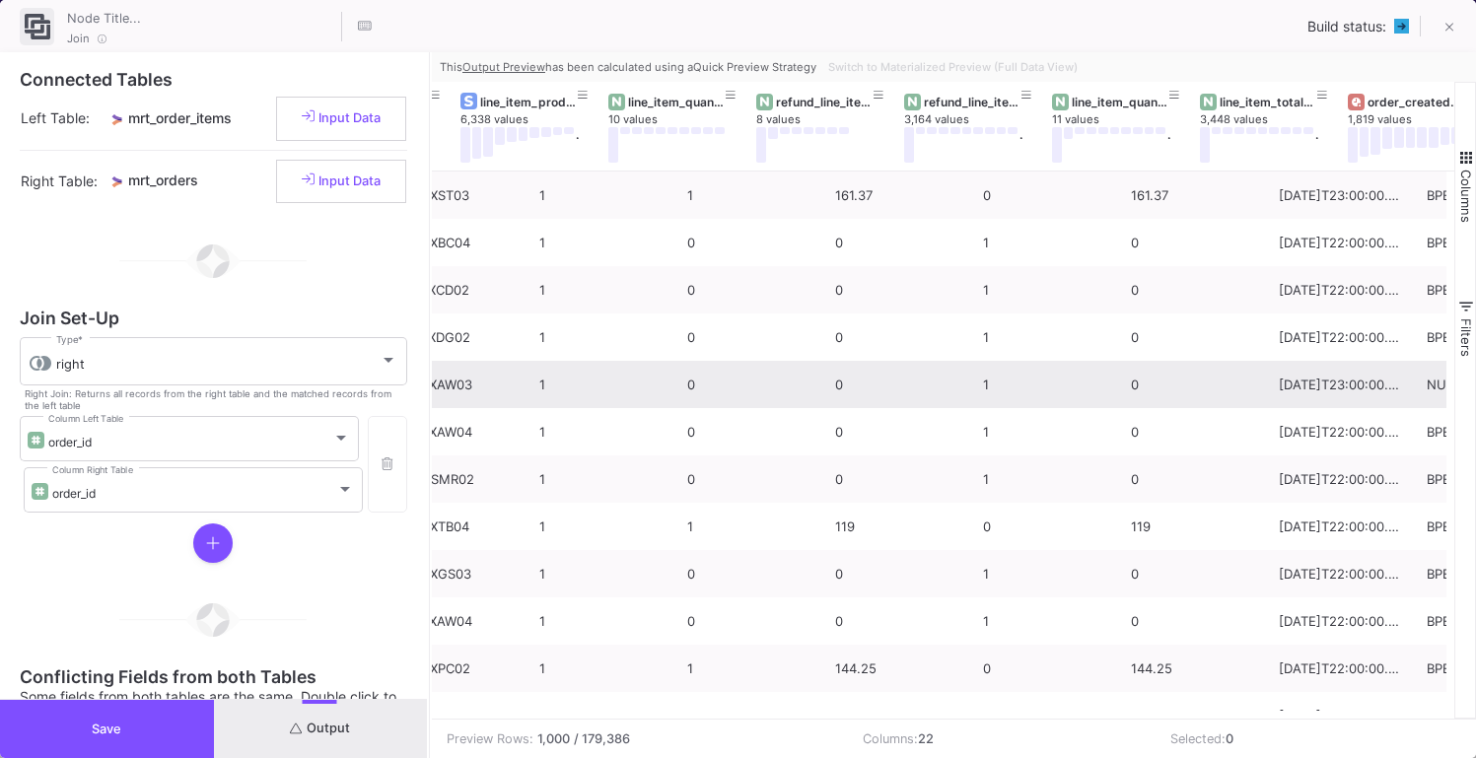
scroll to position [0, 504]
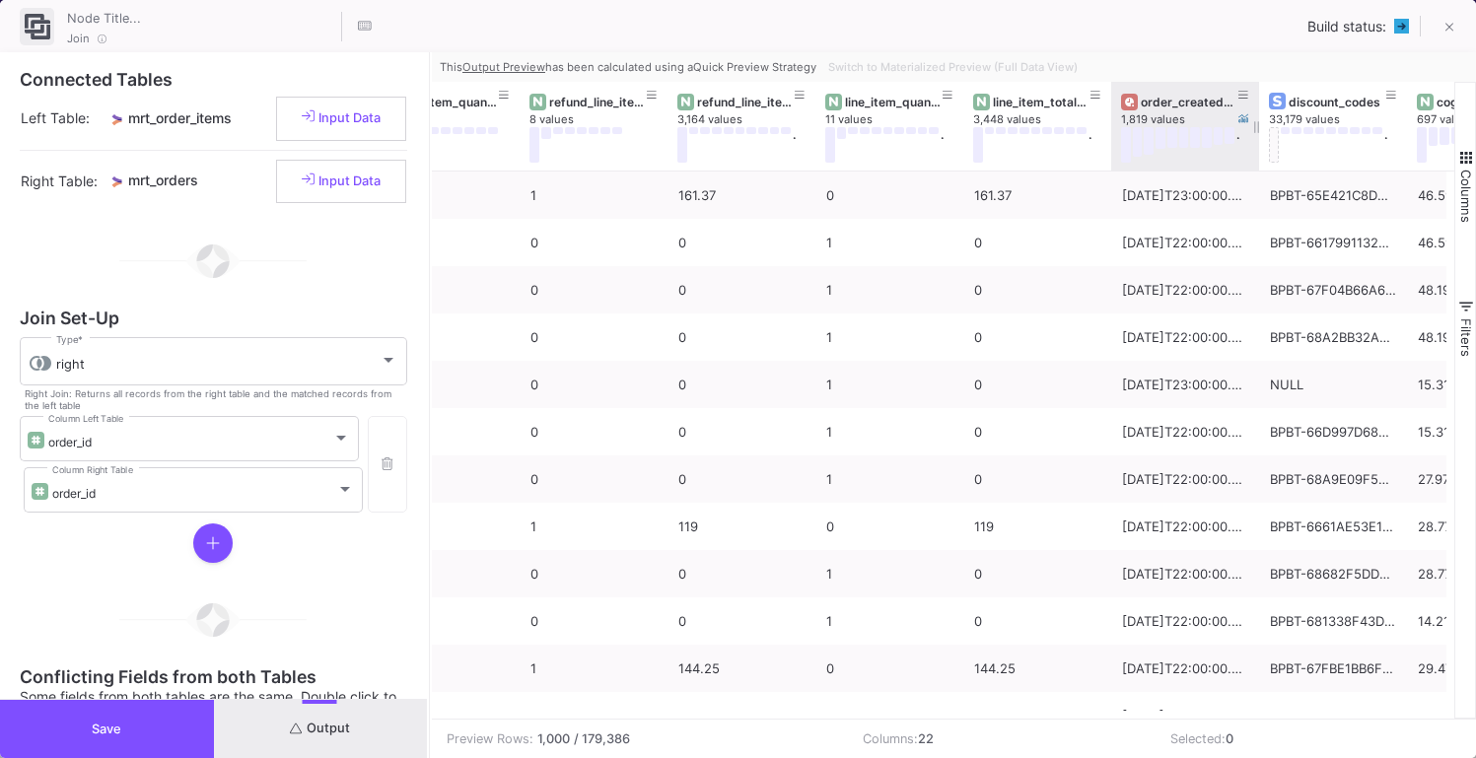
click at [1212, 106] on div "order_created_at_date" at bounding box center [1190, 102] width 98 height 15
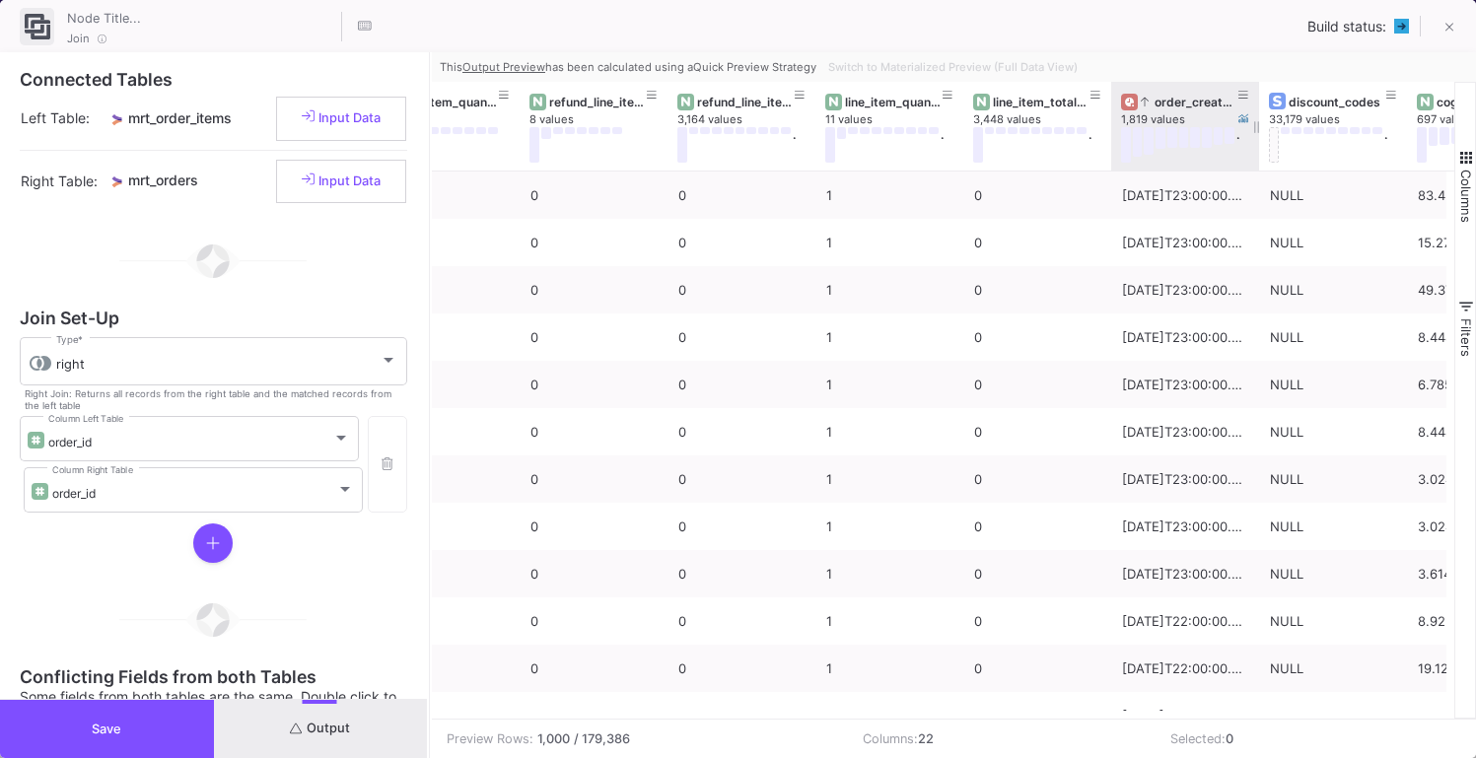
click at [1212, 106] on div "order_created_at_date" at bounding box center [1190, 102] width 98 height 15
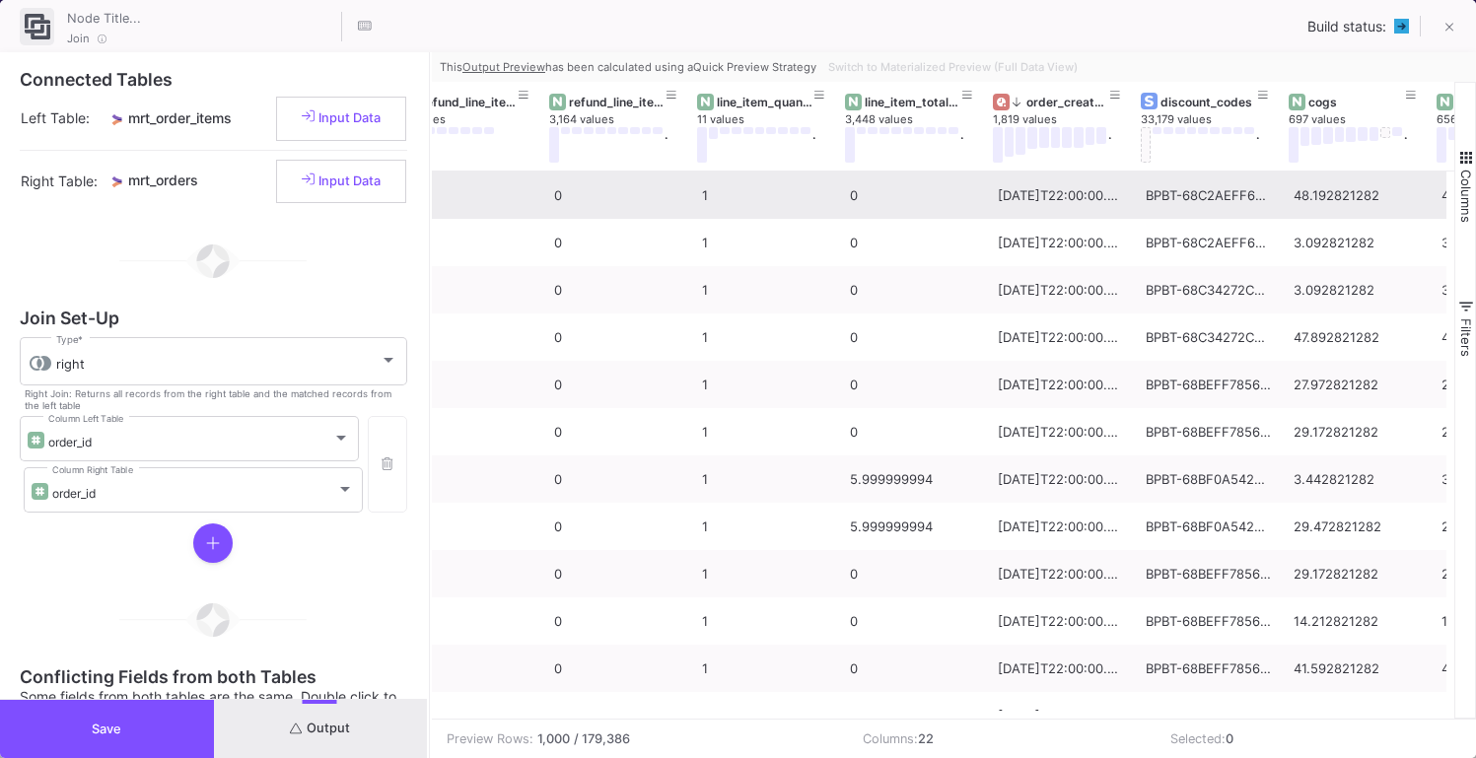
scroll to position [0, 633]
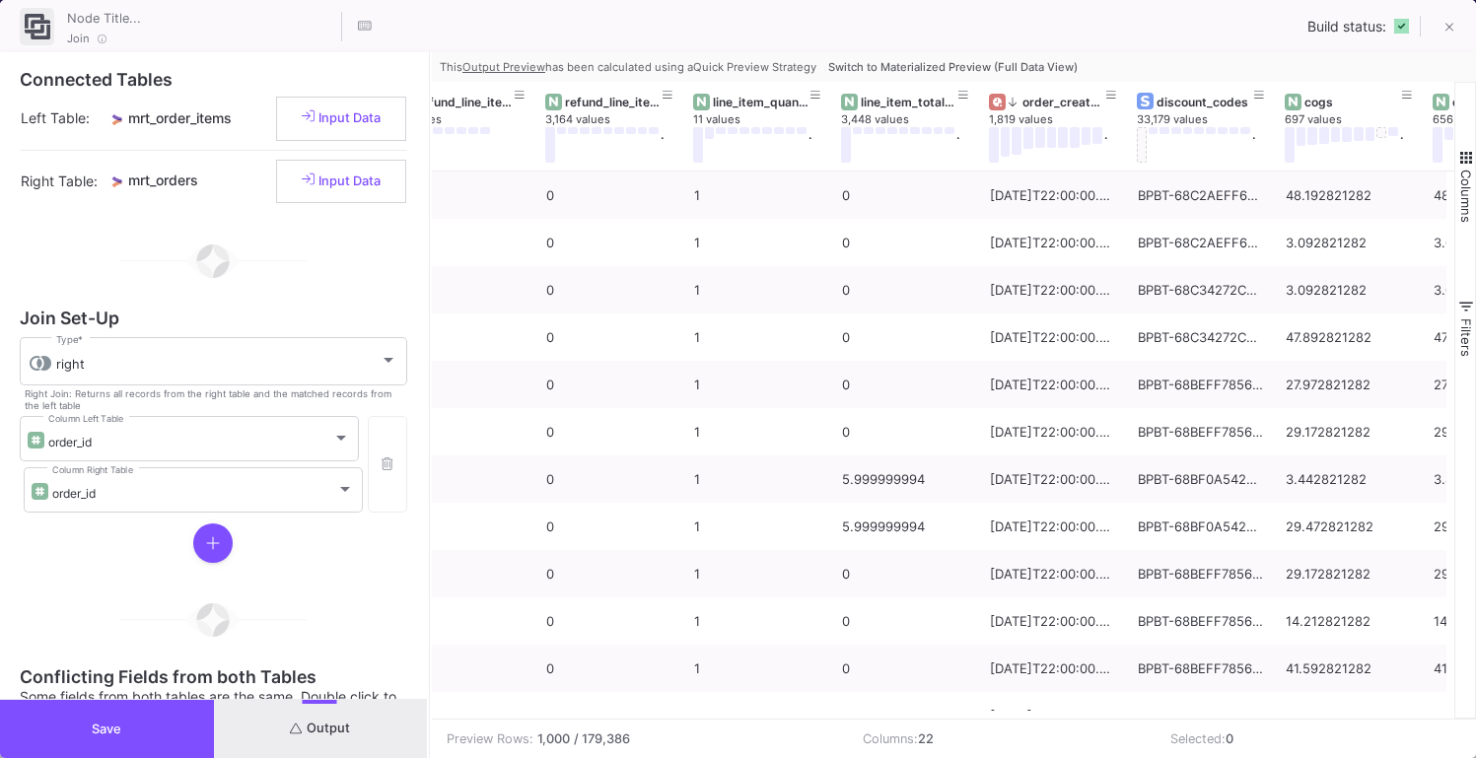
click at [1040, 71] on span "Switch to Materialized Preview (Full Data View)" at bounding box center [952, 67] width 249 height 14
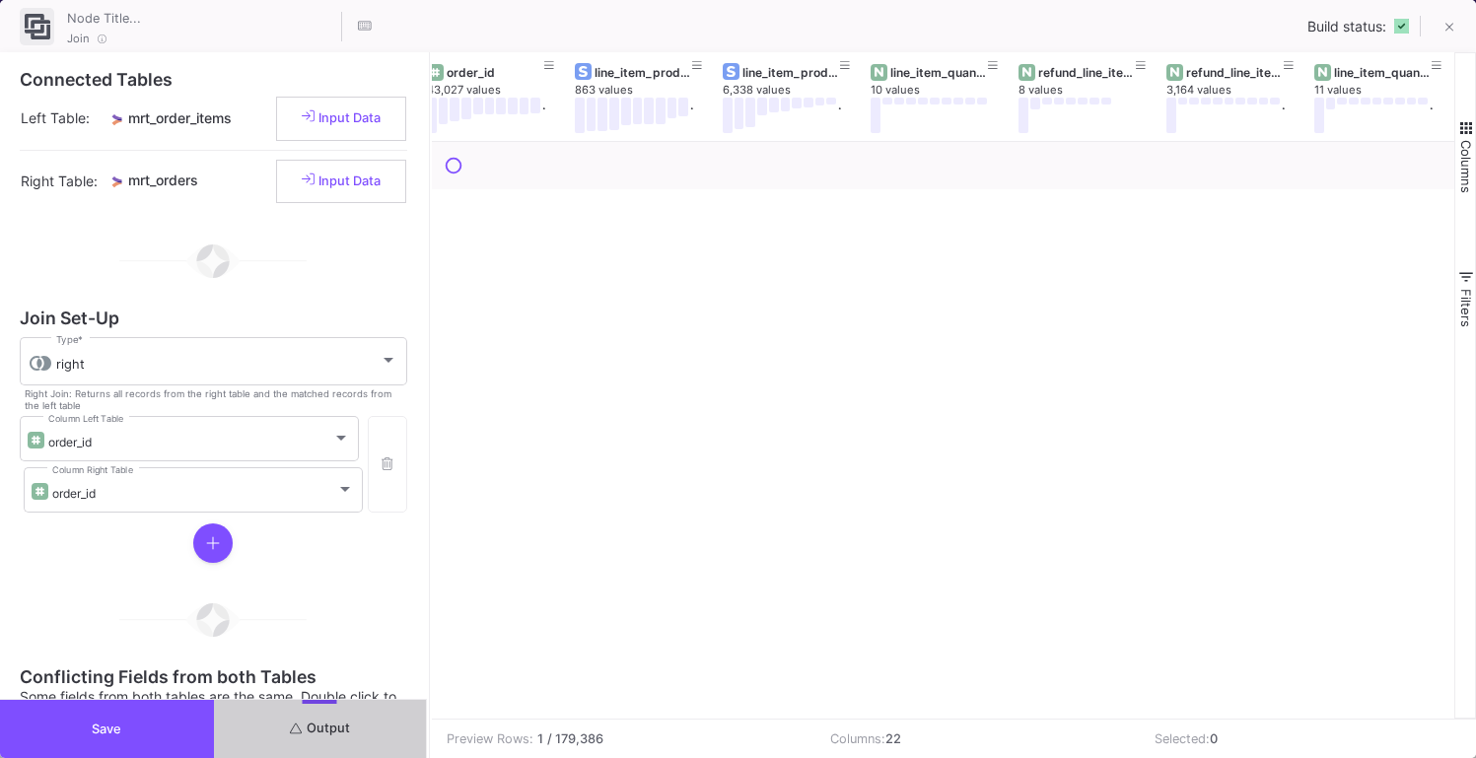
scroll to position [0, 60]
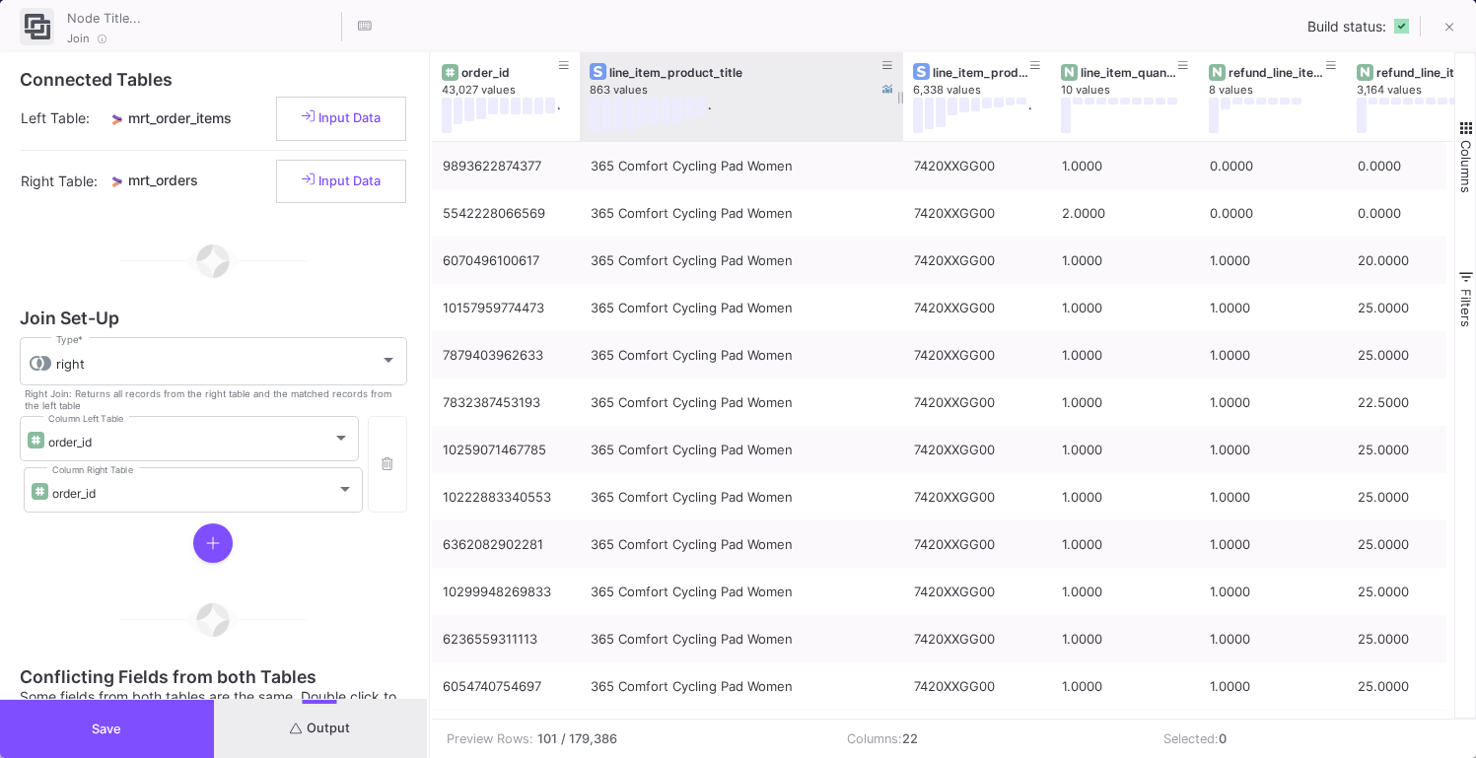
drag, startPoint x: 724, startPoint y: 113, endPoint x: 898, endPoint y: 113, distance: 174.5
click at [899, 113] on div at bounding box center [903, 96] width 8 height 89
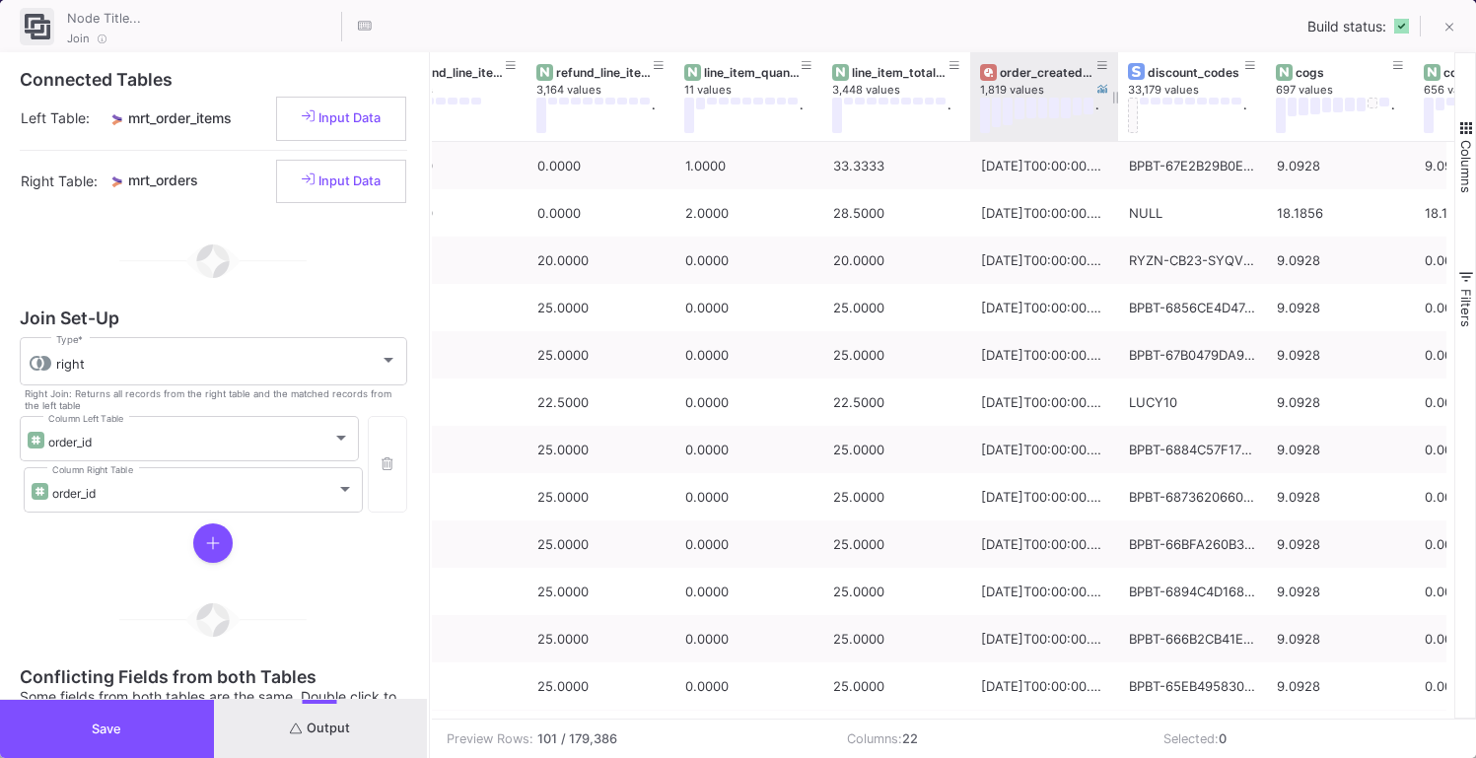
click at [1070, 67] on div "order_created_at_date" at bounding box center [1049, 72] width 98 height 15
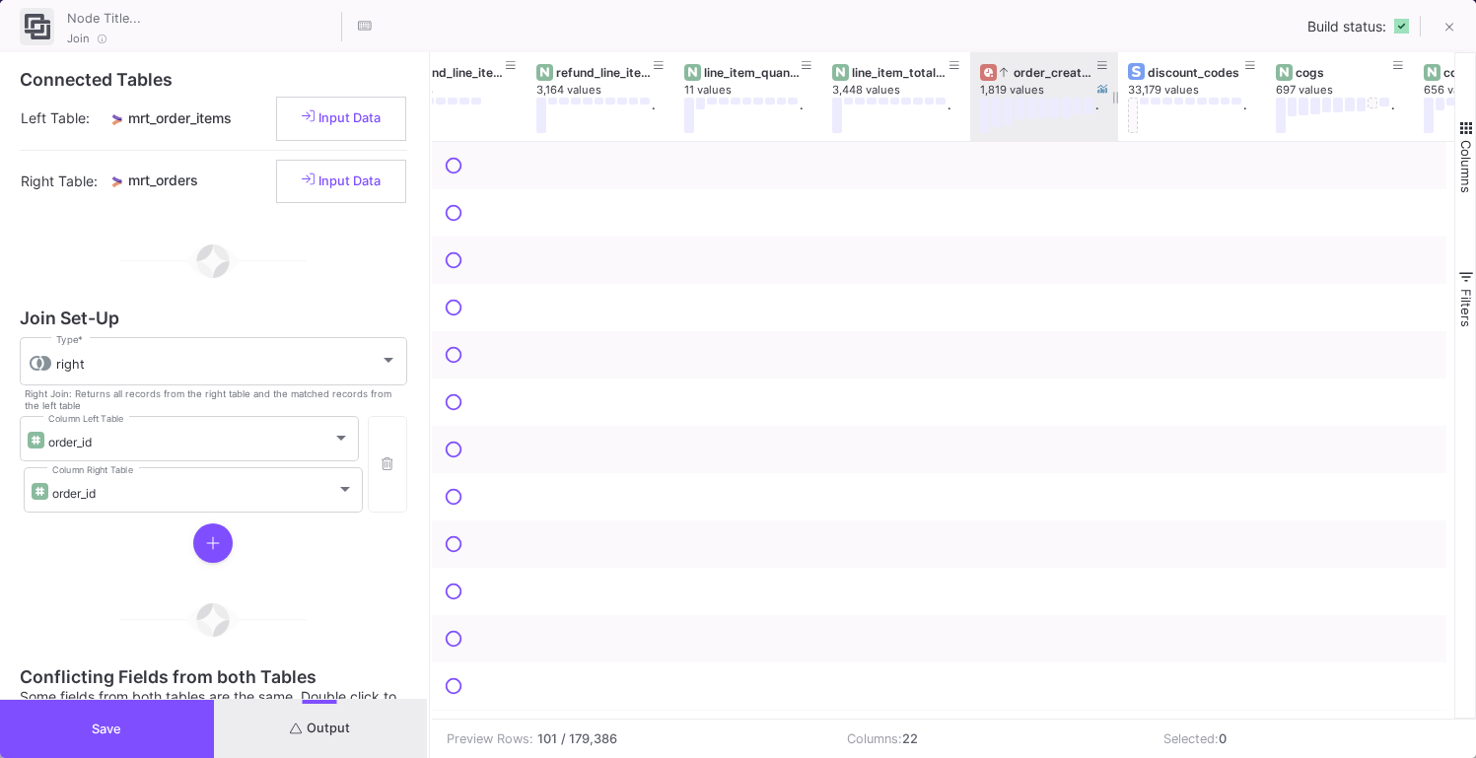
click at [1070, 67] on div "order_created_at_date" at bounding box center [1049, 72] width 98 height 15
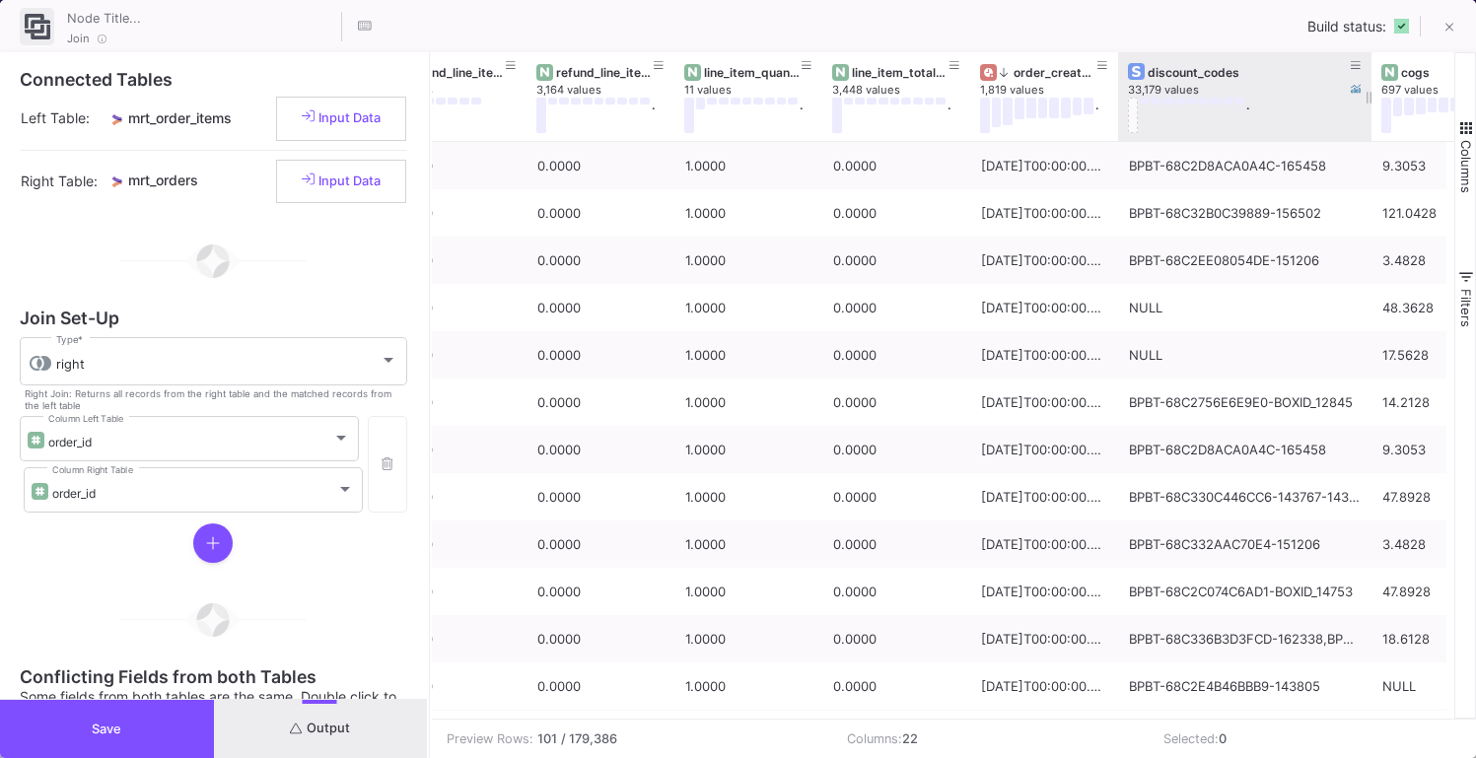
drag, startPoint x: 1262, startPoint y: 119, endPoint x: 1367, endPoint y: 119, distance: 105.5
click at [1367, 119] on div at bounding box center [1371, 96] width 8 height 89
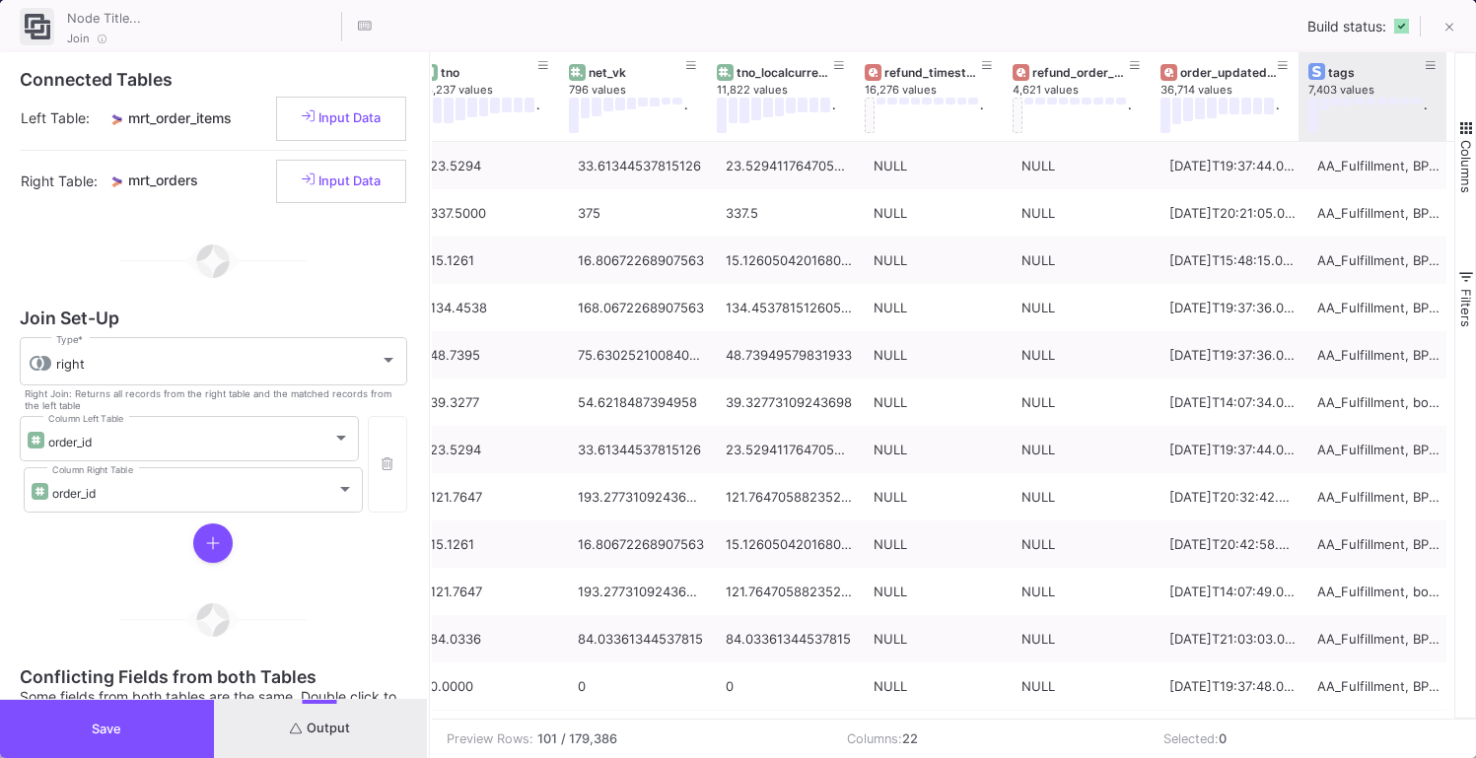
drag, startPoint x: 1442, startPoint y: 121, endPoint x: 1490, endPoint y: 125, distance: 47.5
click at [1475, 125] on html "Ryzon Ryzon Current branch main Branch Options Last fetched 8 minutes ago 0 Cha…" at bounding box center [738, 379] width 1476 height 758
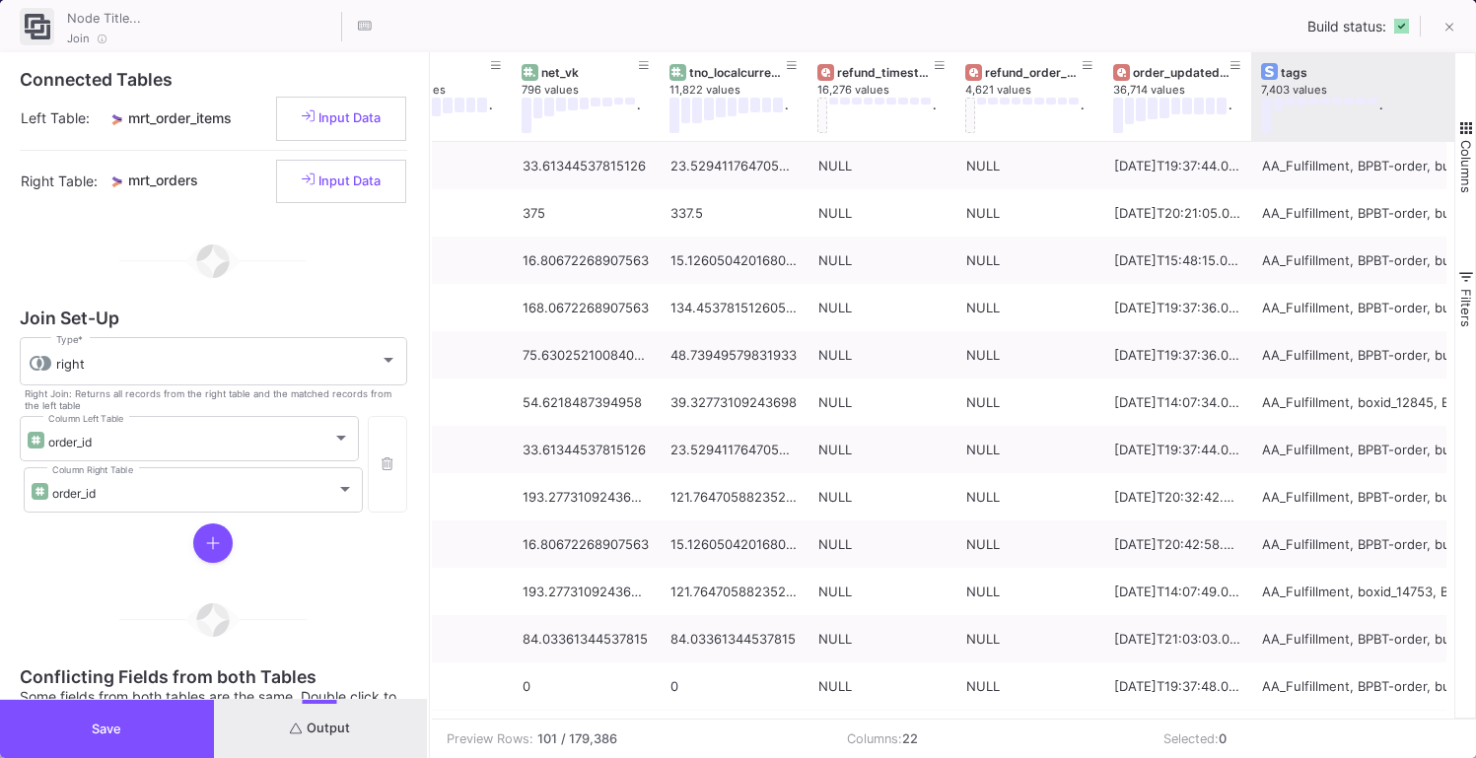
drag, startPoint x: 1444, startPoint y: 115, endPoint x: 1490, endPoint y: 115, distance: 45.4
click at [1475, 115] on html "Ryzon Ryzon Current branch main Branch Options Last fetched 8 minutes ago 0 Cha…" at bounding box center [738, 379] width 1476 height 758
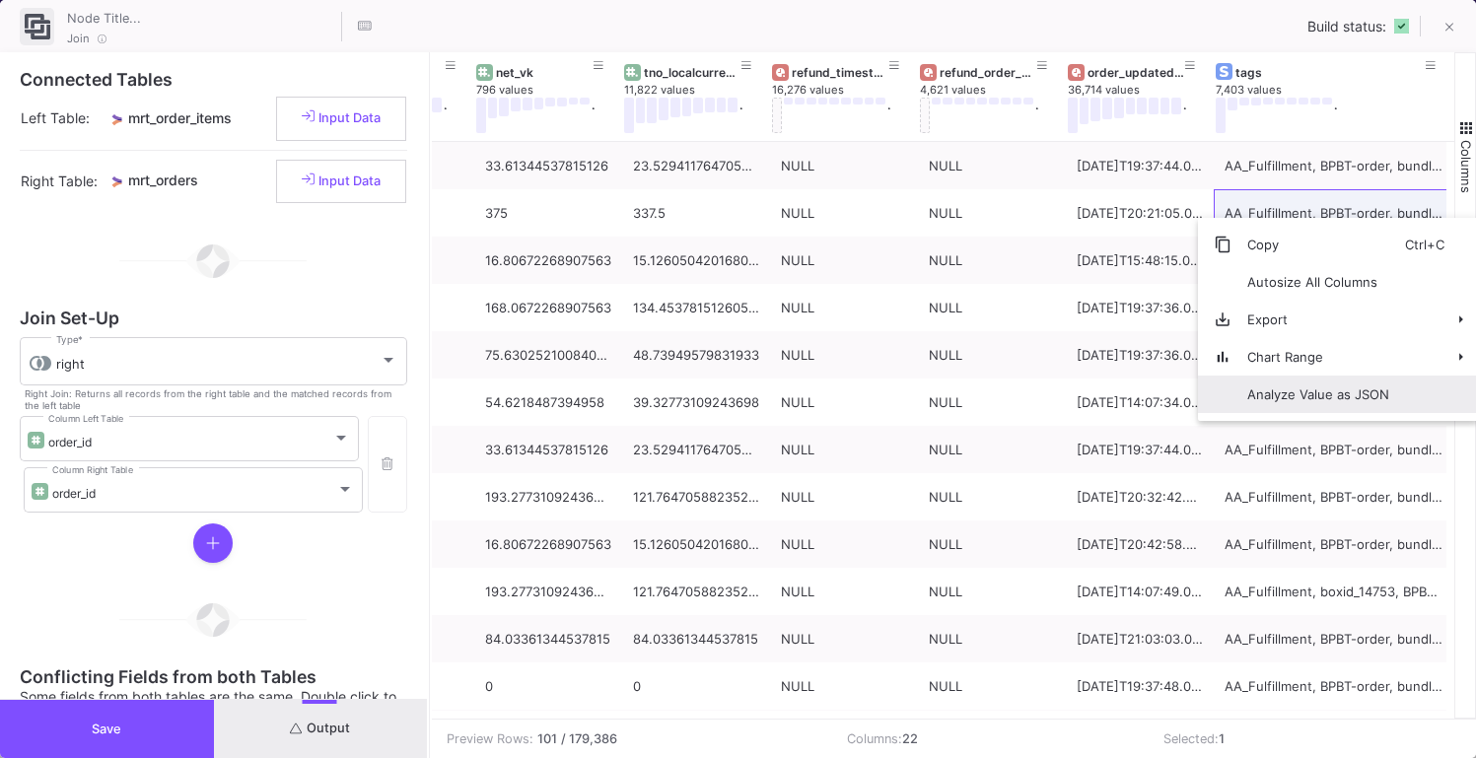
click at [1309, 392] on span "Analyze Value as JSON" at bounding box center [1318, 394] width 174 height 37
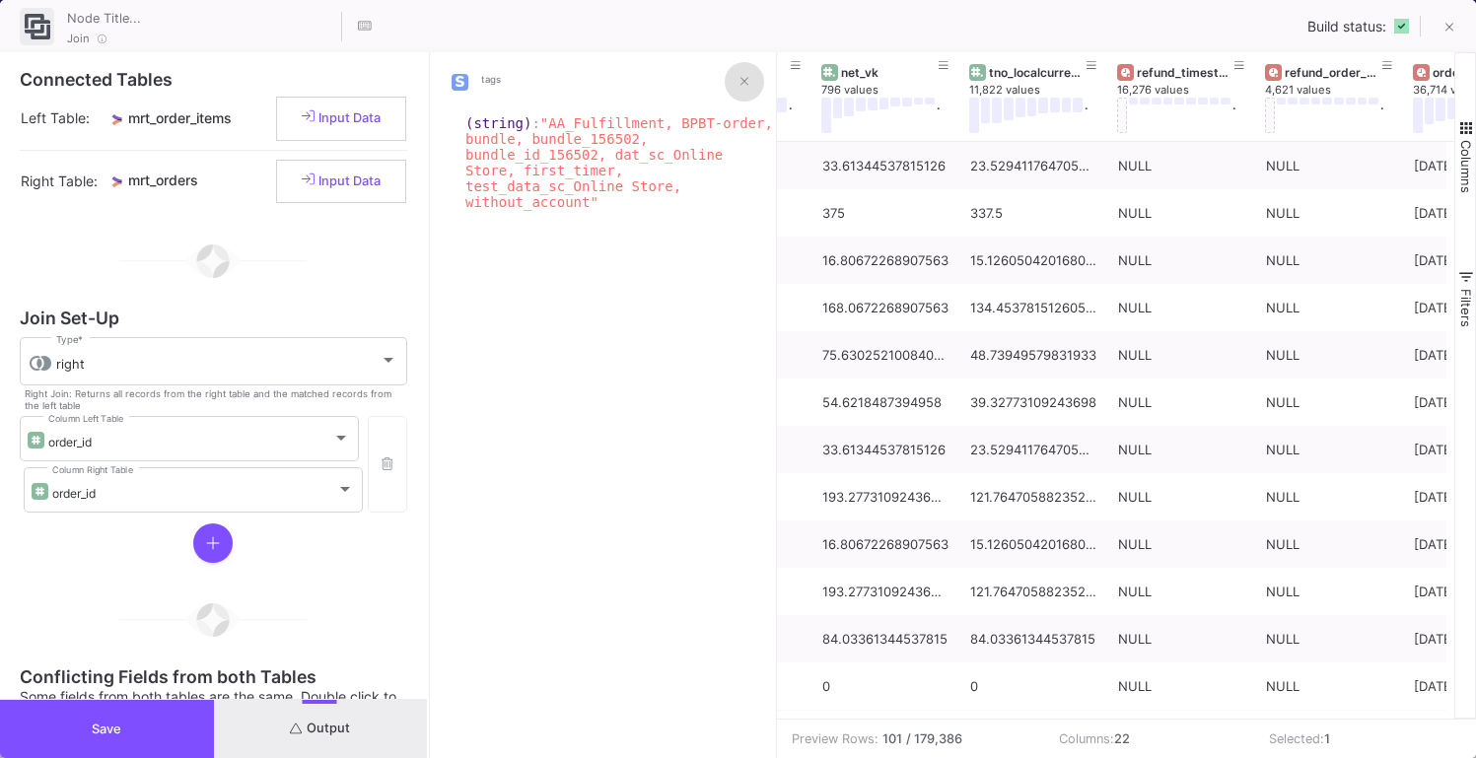
click at [744, 86] on icon at bounding box center [744, 81] width 8 height 13
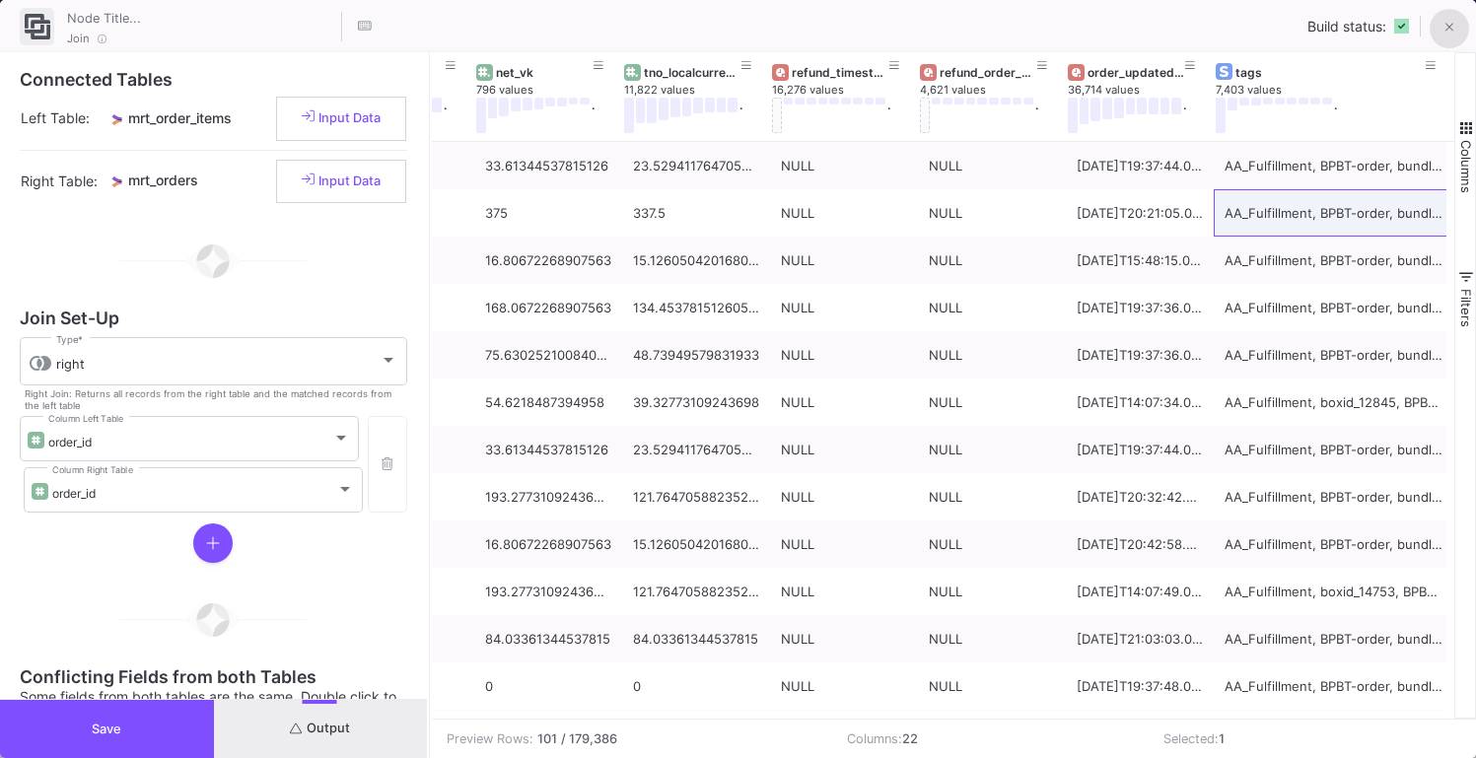
click at [1445, 29] on icon at bounding box center [1449, 28] width 9 height 14
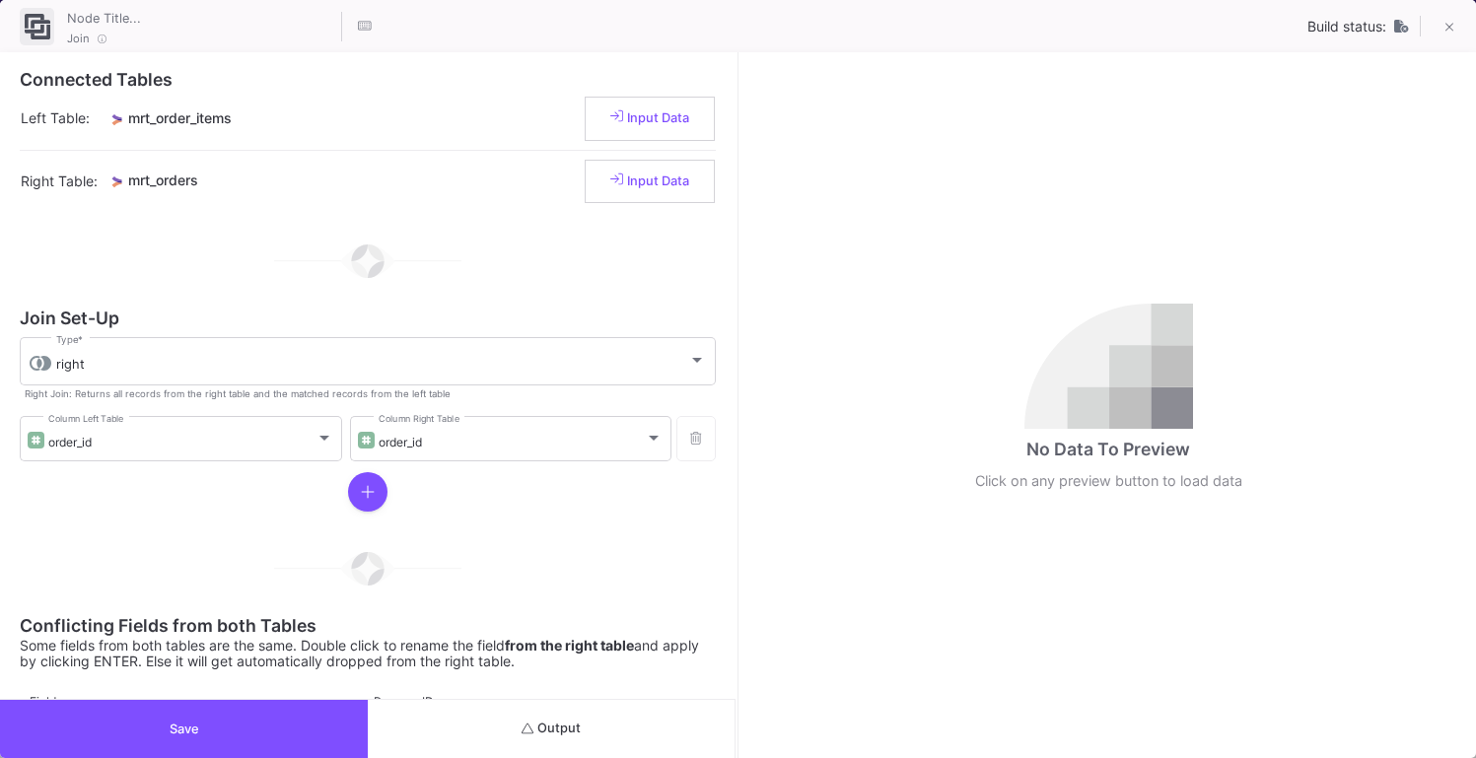
click at [594, 731] on button "Output" at bounding box center [552, 729] width 368 height 58
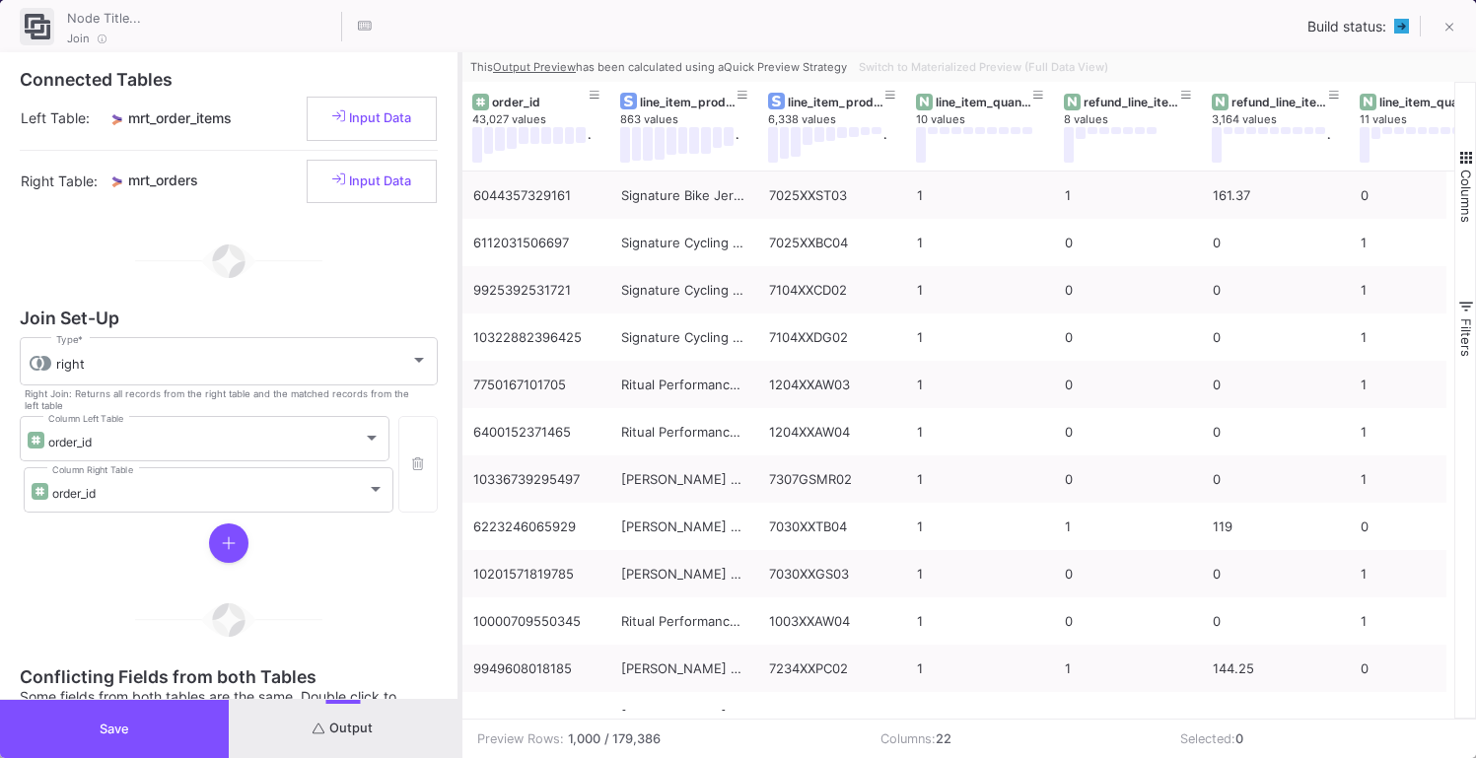
drag, startPoint x: 737, startPoint y: 294, endPoint x: 434, endPoint y: 305, distance: 303.8
click at [457, 305] on div at bounding box center [459, 405] width 5 height 706
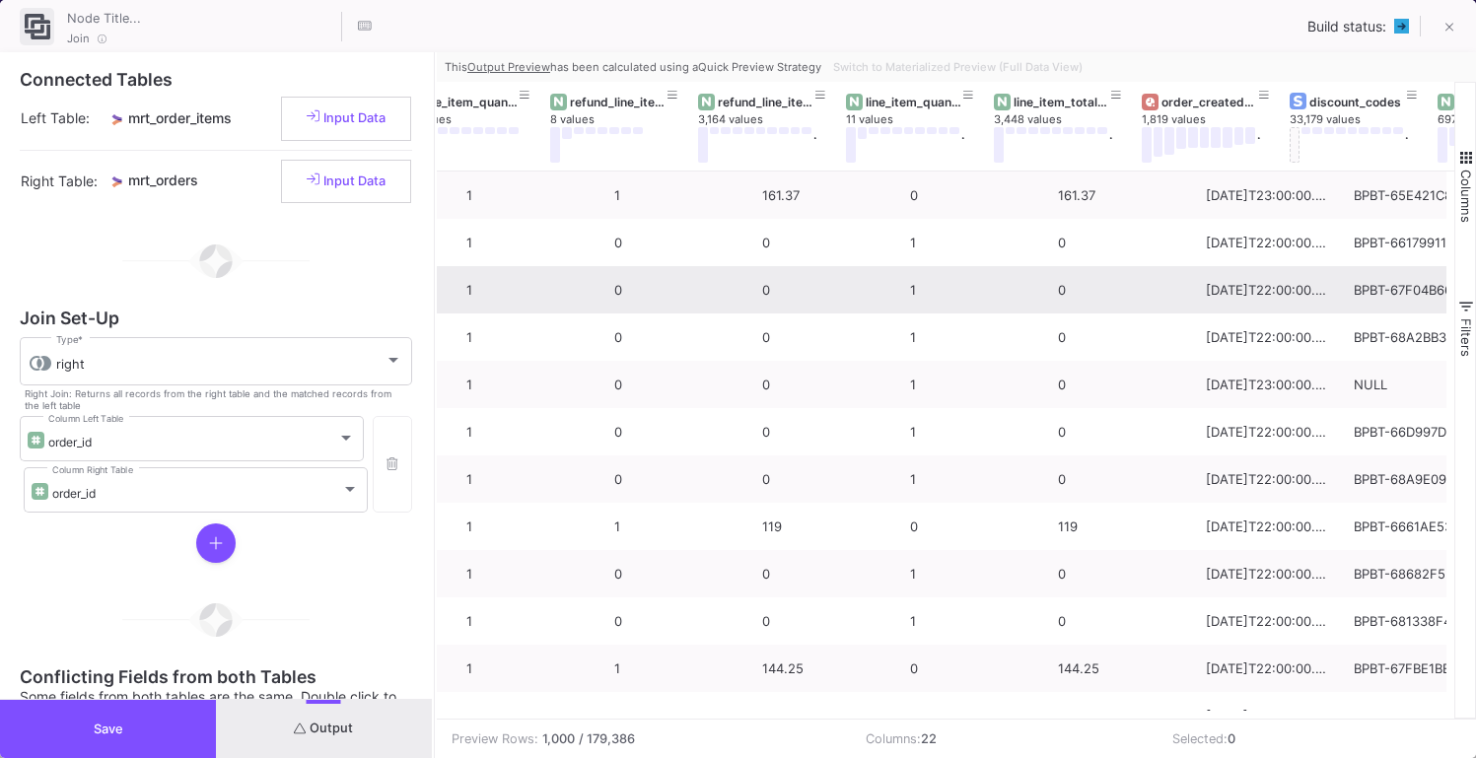
scroll to position [0, 488]
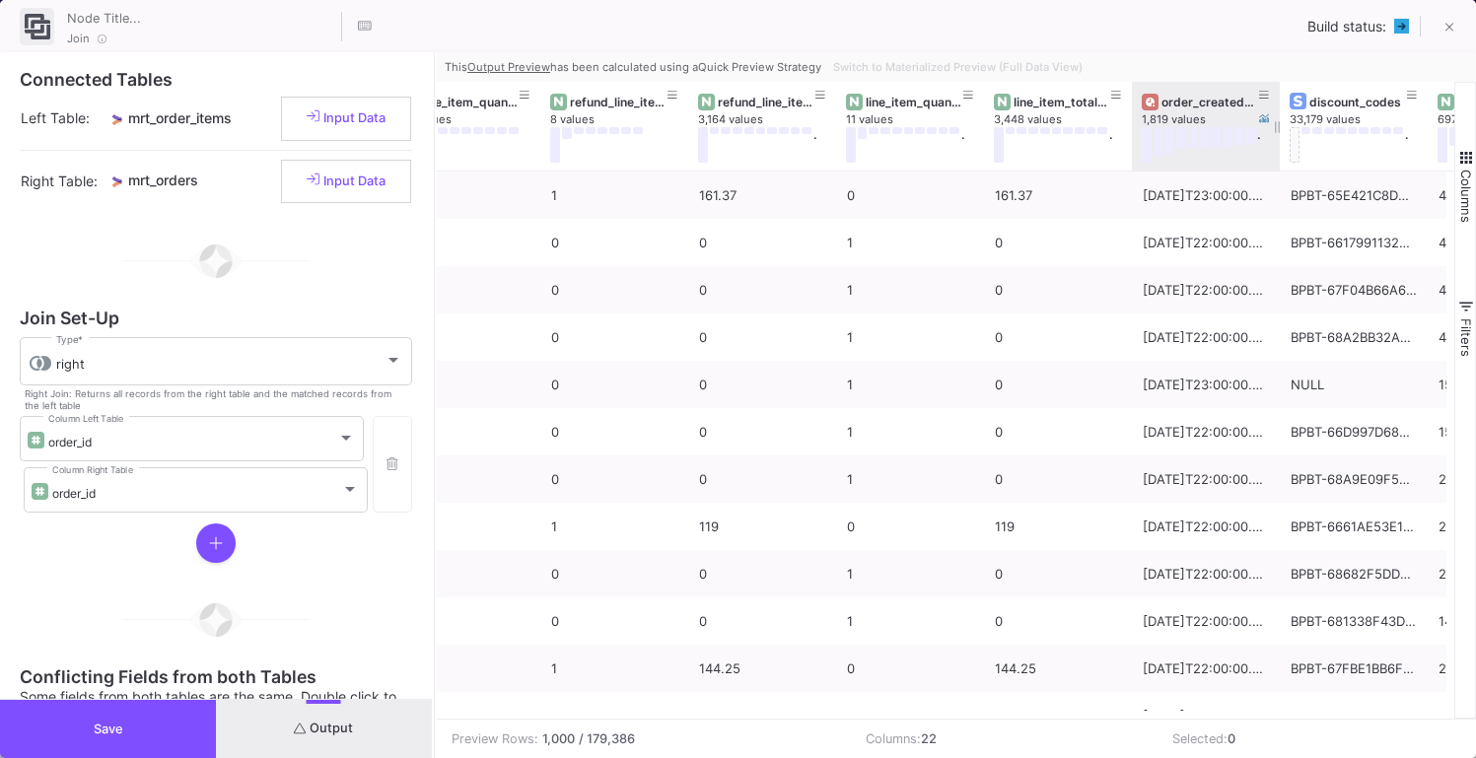
click at [1240, 105] on div "order_created_at_date" at bounding box center [1210, 102] width 98 height 15
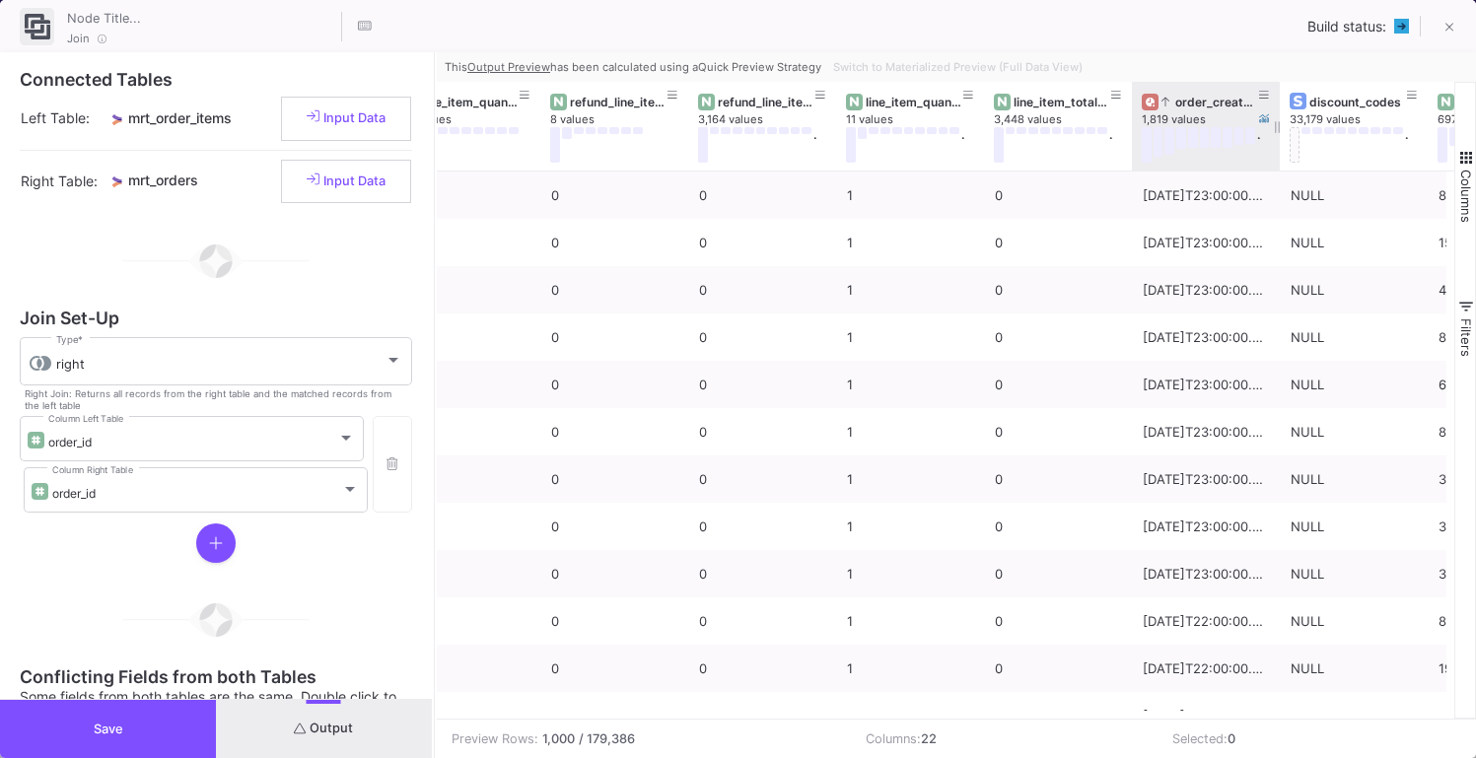
click at [1240, 105] on div "order_created_at_date" at bounding box center [1210, 102] width 98 height 15
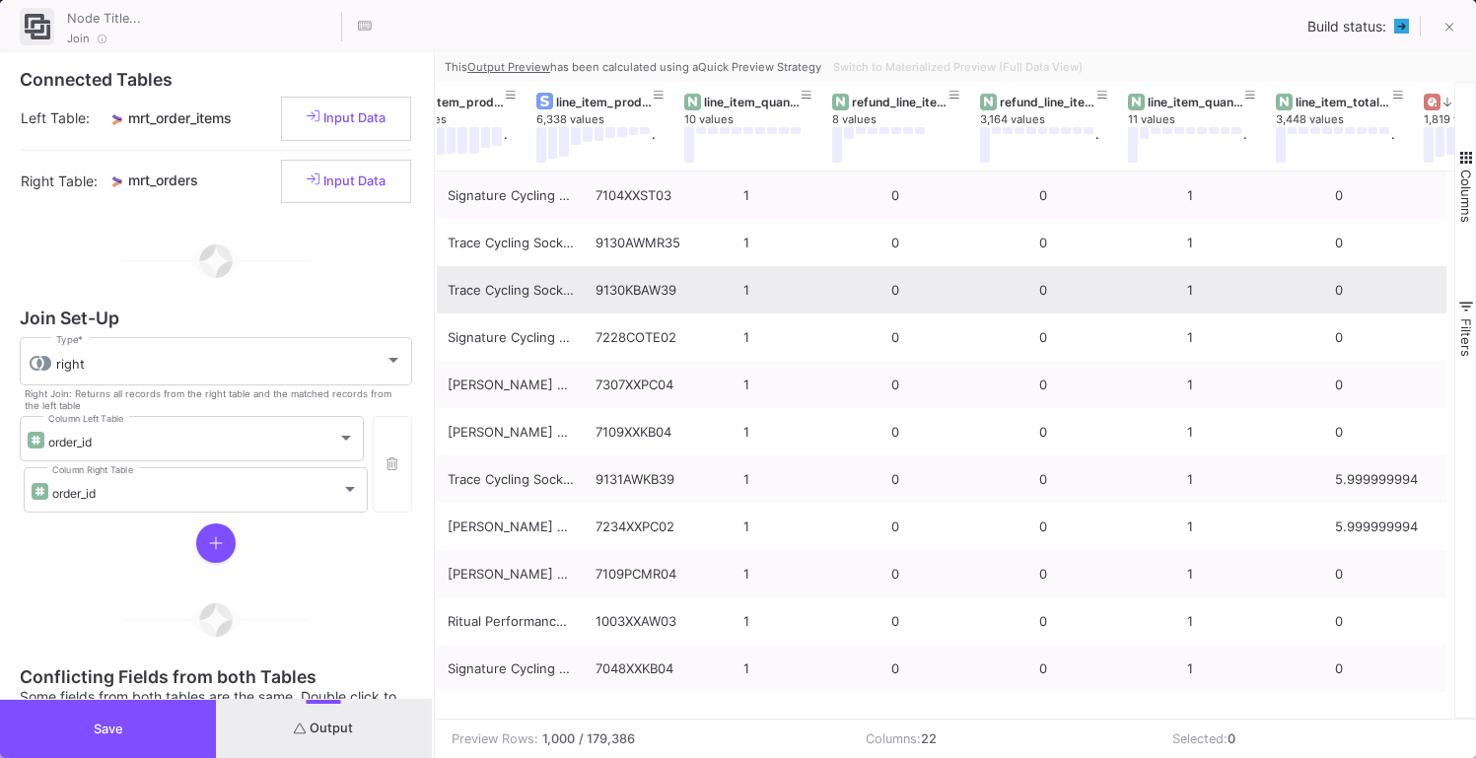
scroll to position [0, 0]
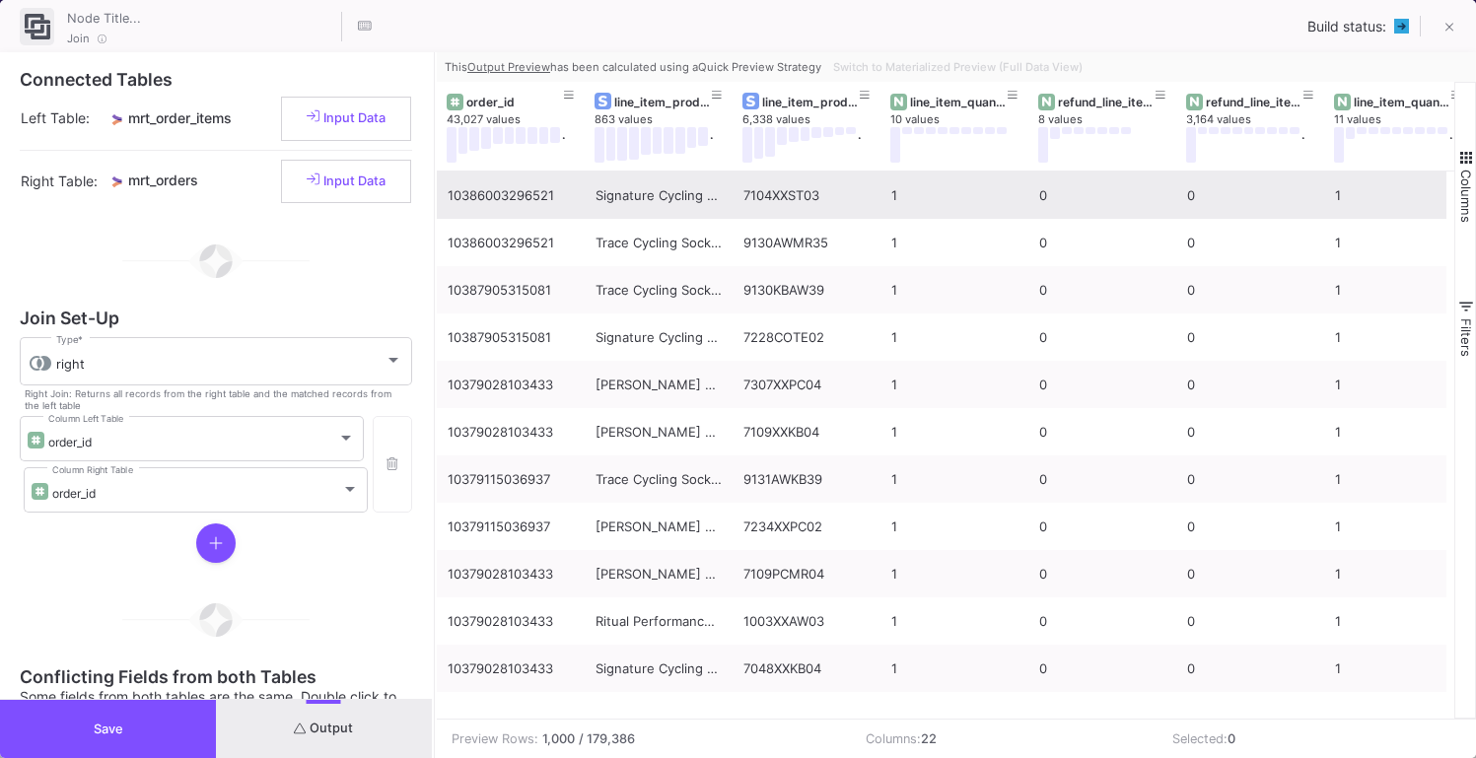
click at [540, 210] on div "10386003296521" at bounding box center [511, 196] width 126 height 46
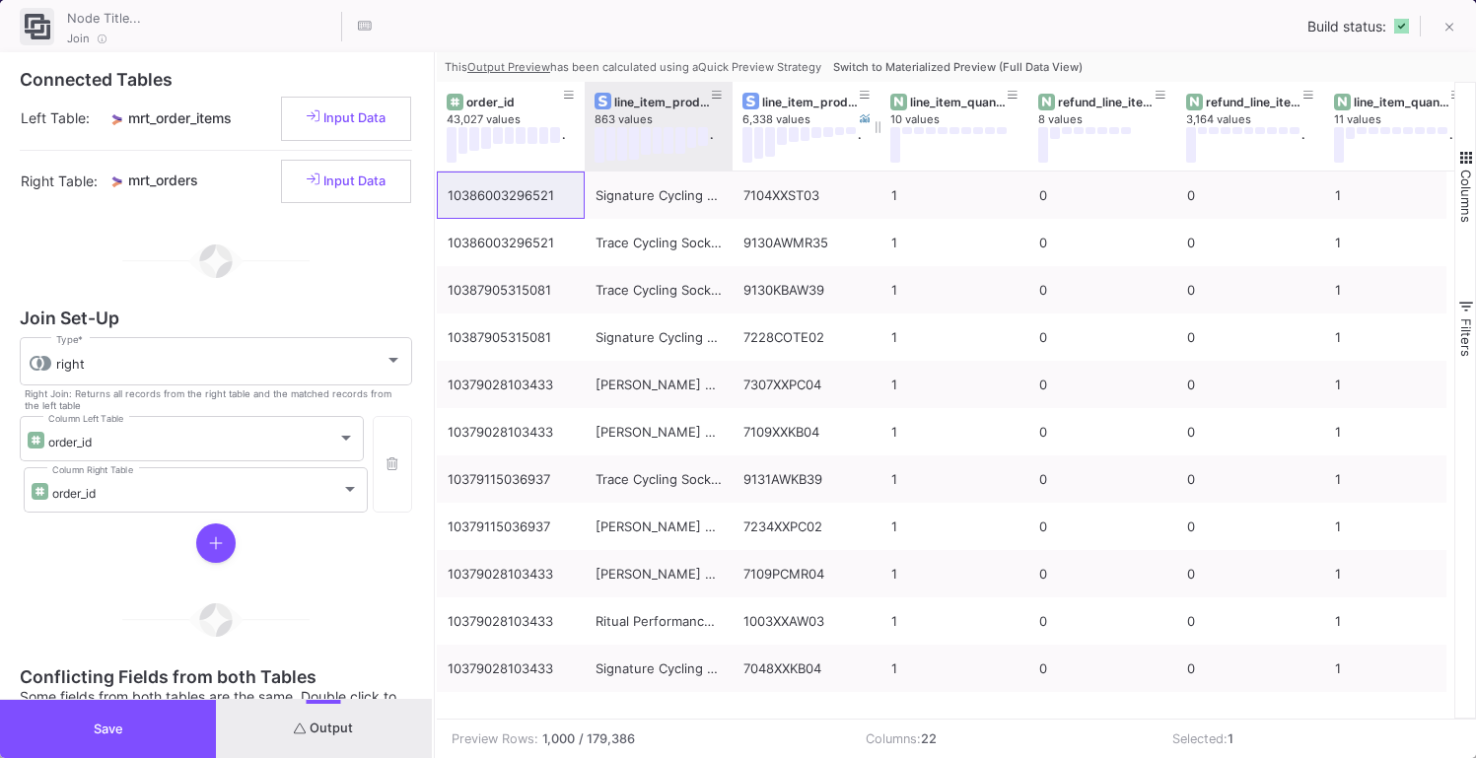
drag, startPoint x: 732, startPoint y: 138, endPoint x: 798, endPoint y: 138, distance: 66.1
click at [736, 138] on div at bounding box center [733, 126] width 8 height 89
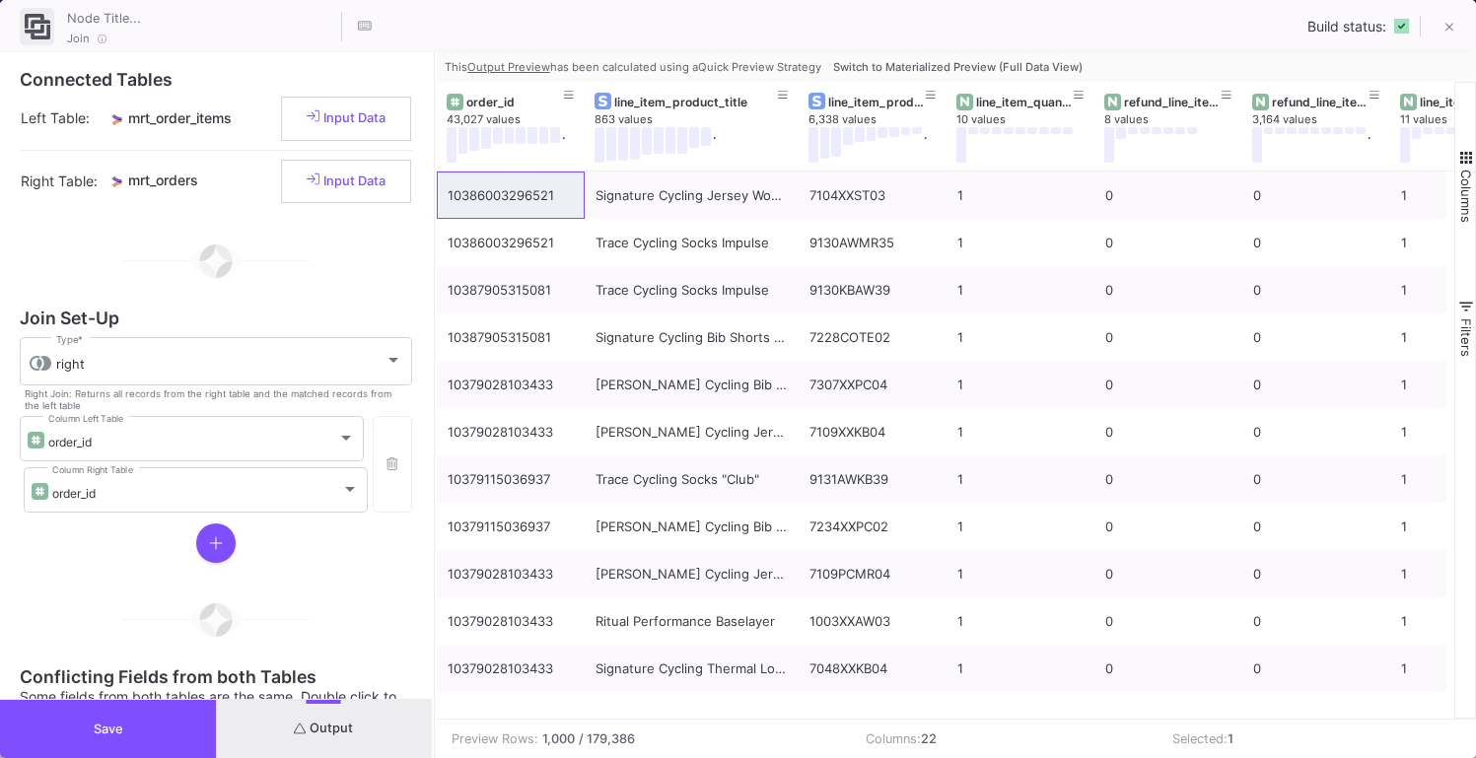
click at [922, 60] on span "Switch to Materialized Preview (Full Data View)" at bounding box center [957, 67] width 249 height 14
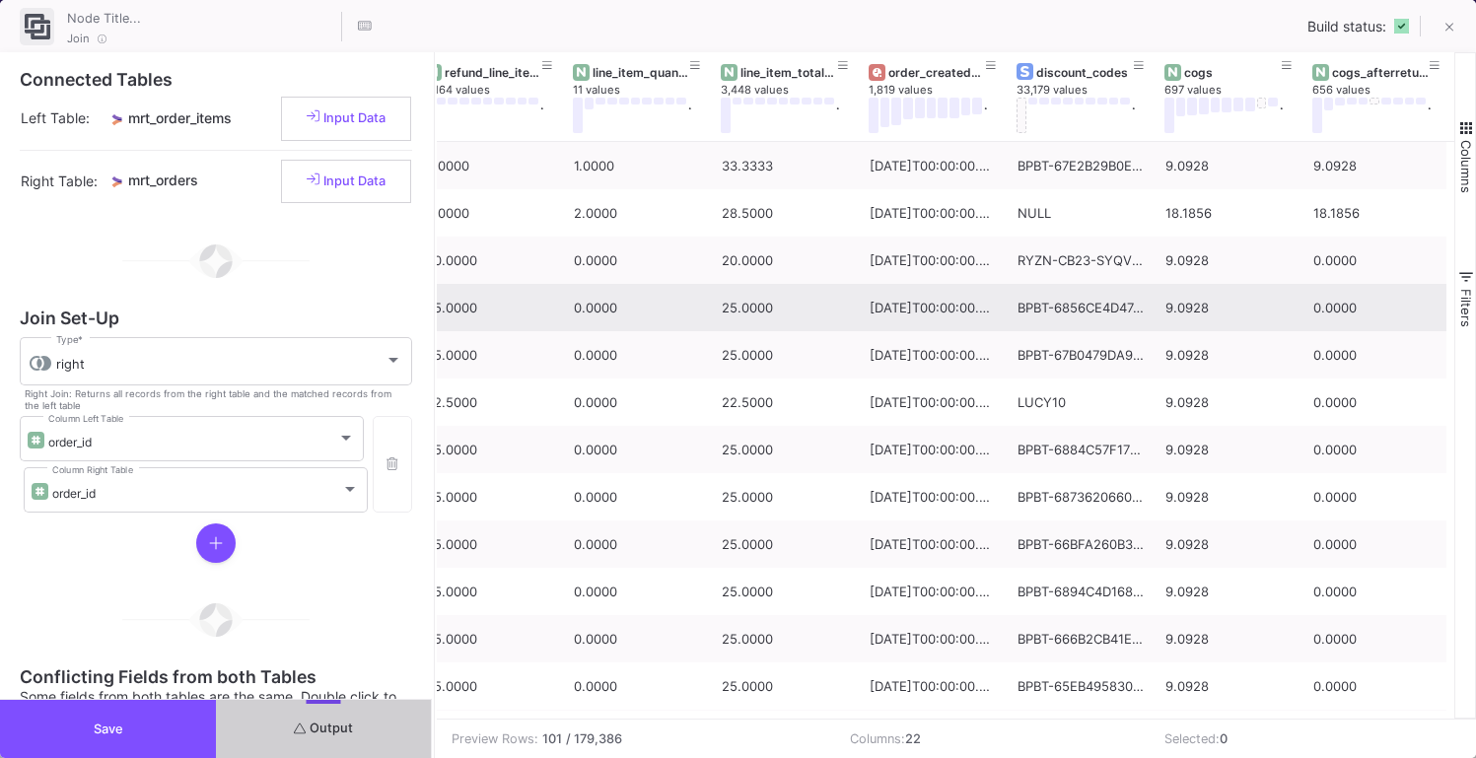
scroll to position [0, 826]
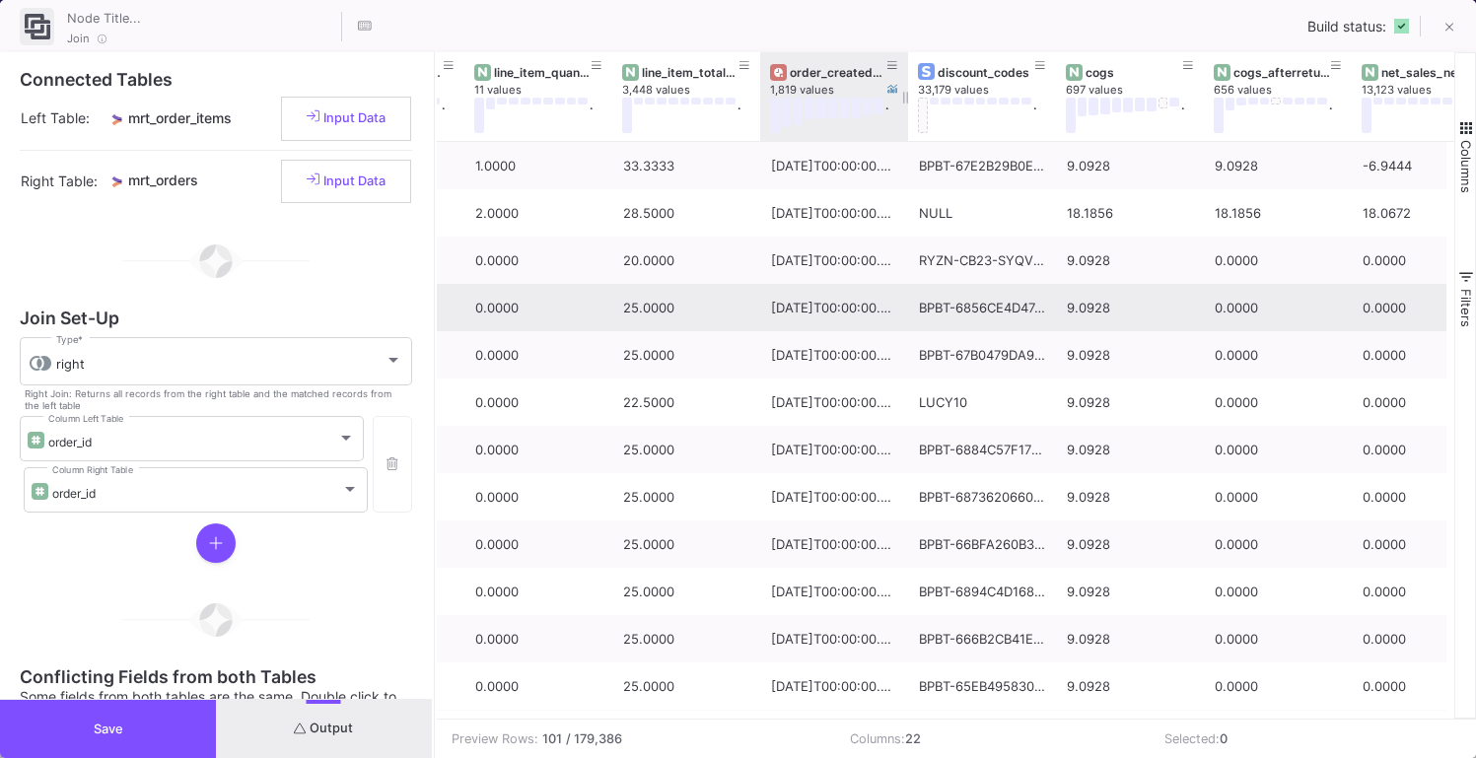
click at [867, 76] on div "order_created_at_date" at bounding box center [839, 72] width 98 height 15
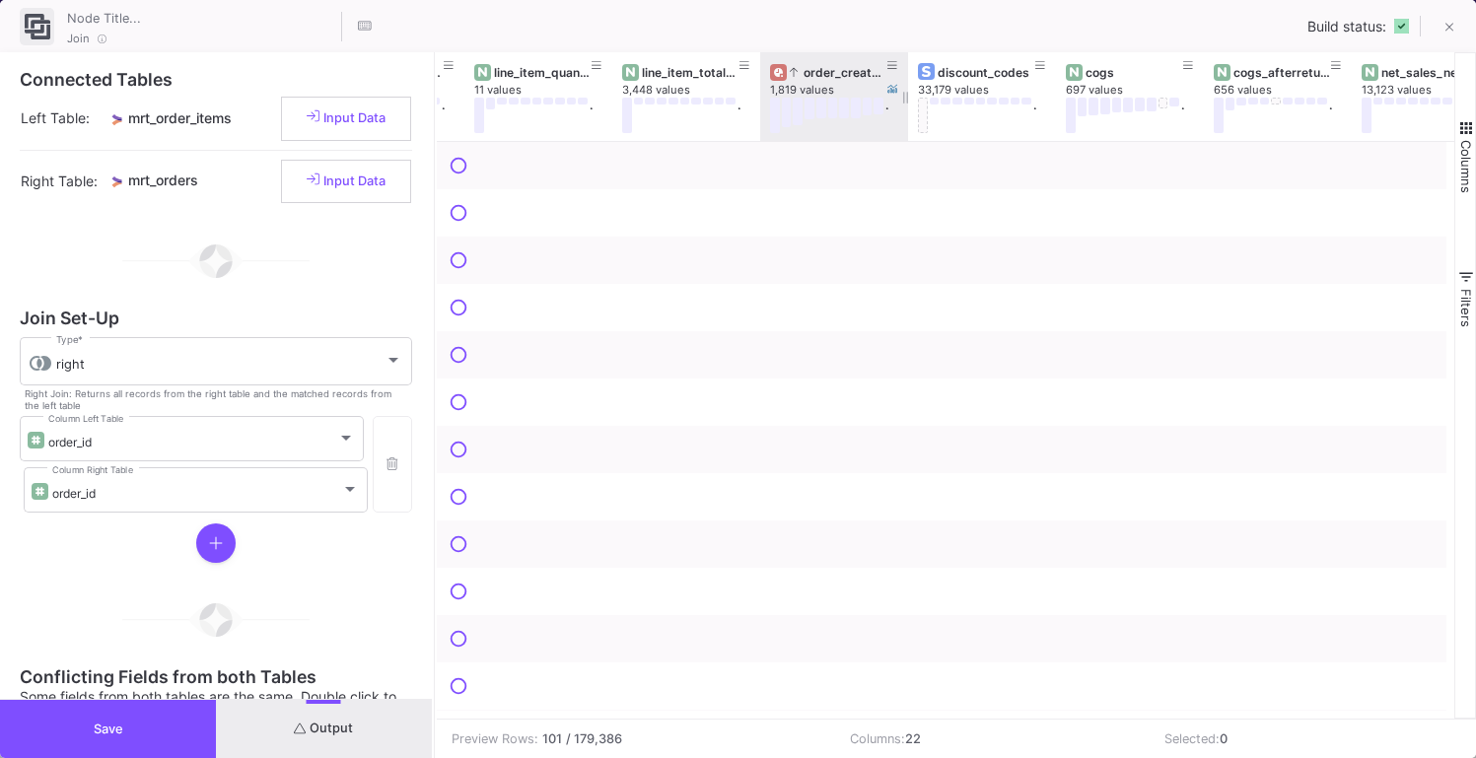
click at [867, 76] on div "order_created_at_date" at bounding box center [839, 72] width 98 height 15
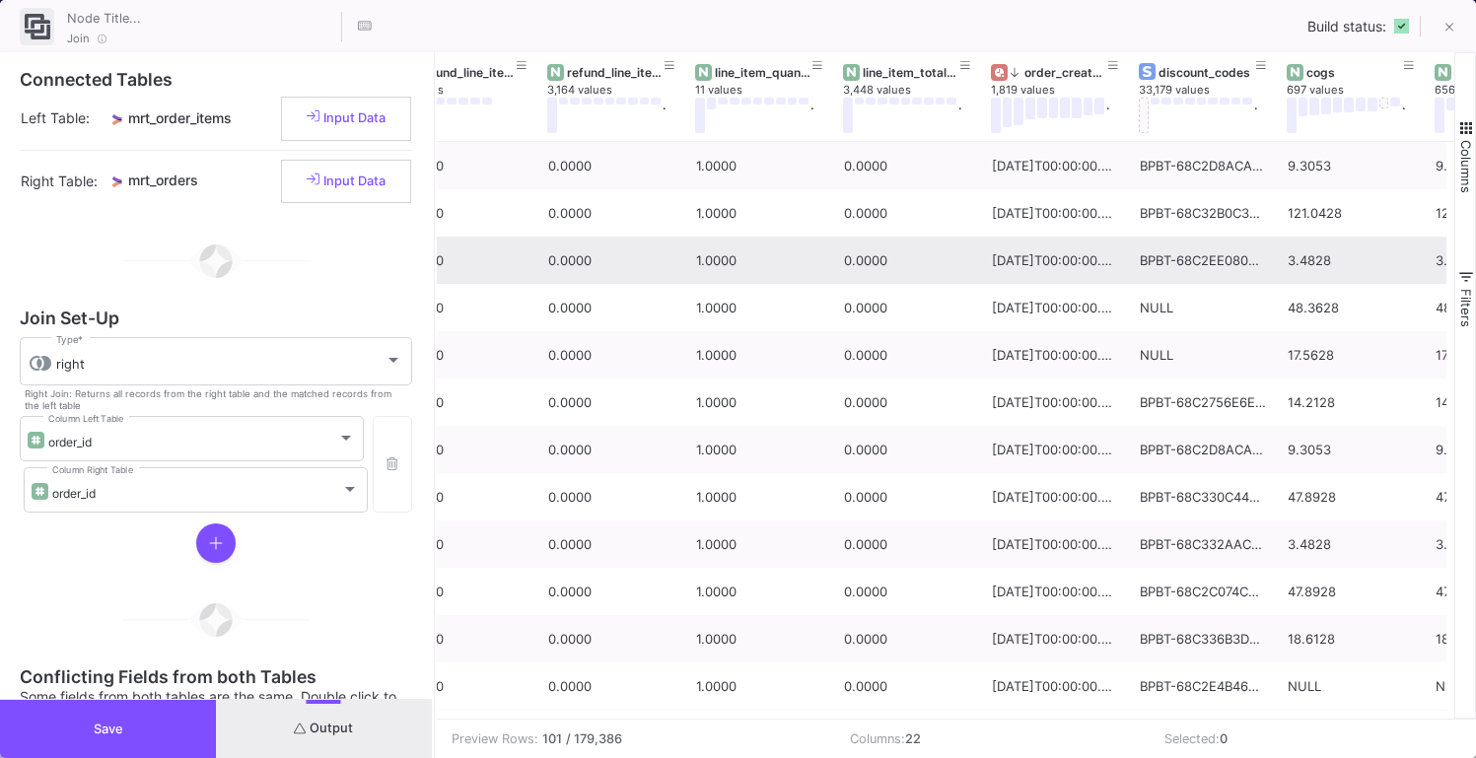
scroll to position [0, 0]
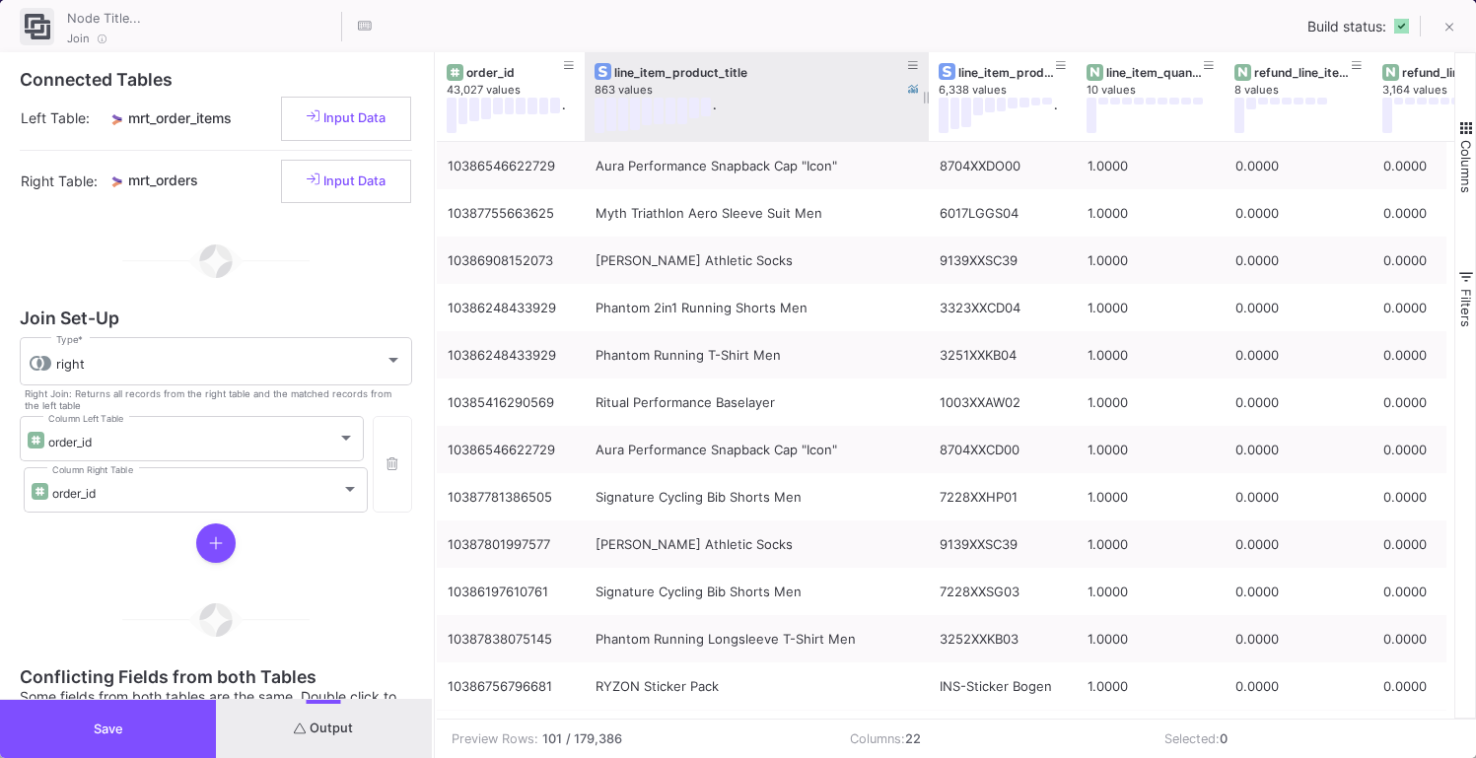
drag, startPoint x: 730, startPoint y: 110, endPoint x: 926, endPoint y: 112, distance: 196.2
click at [926, 112] on div at bounding box center [929, 96] width 8 height 89
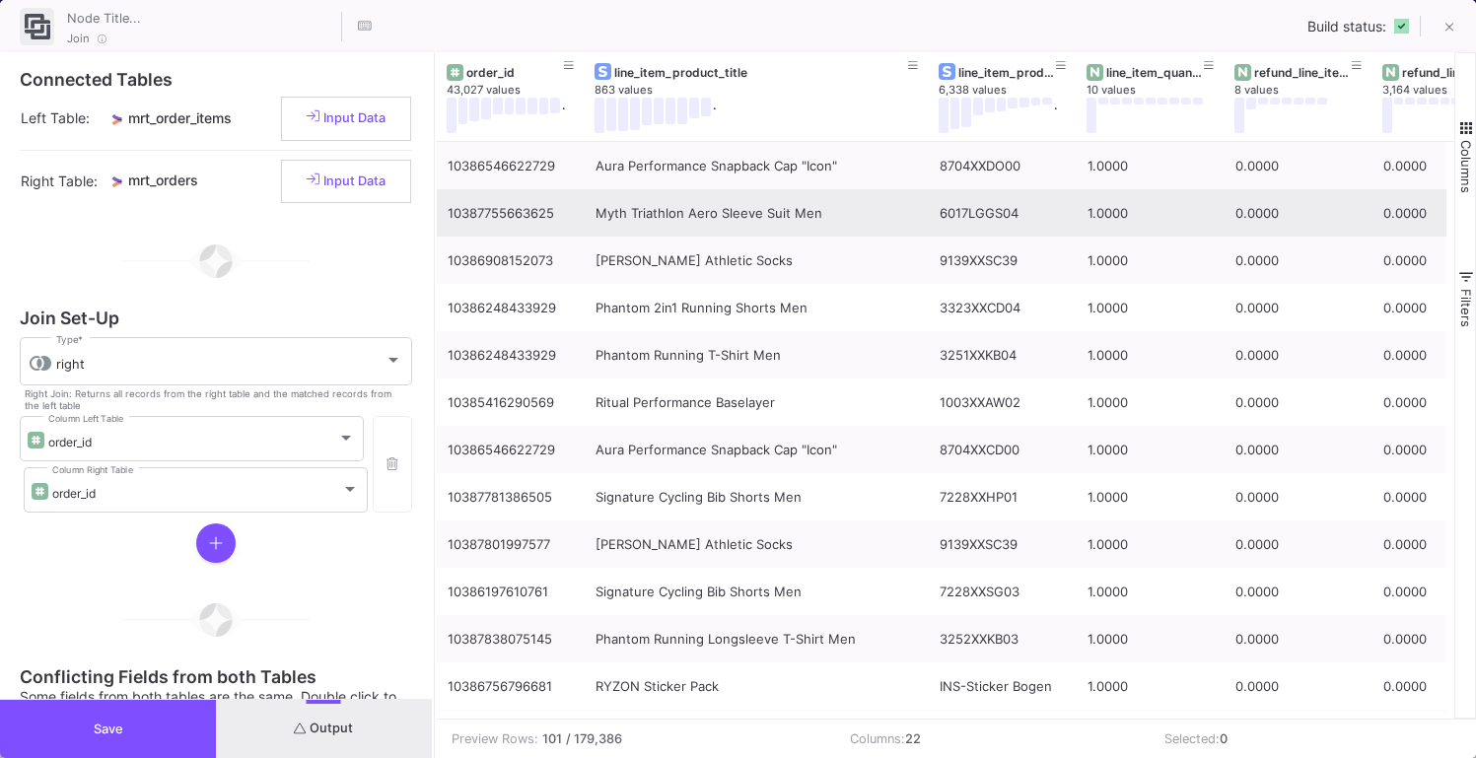
click at [743, 209] on div "Myth Triathlon Aero Sleeve Suit Men" at bounding box center [756, 213] width 322 height 46
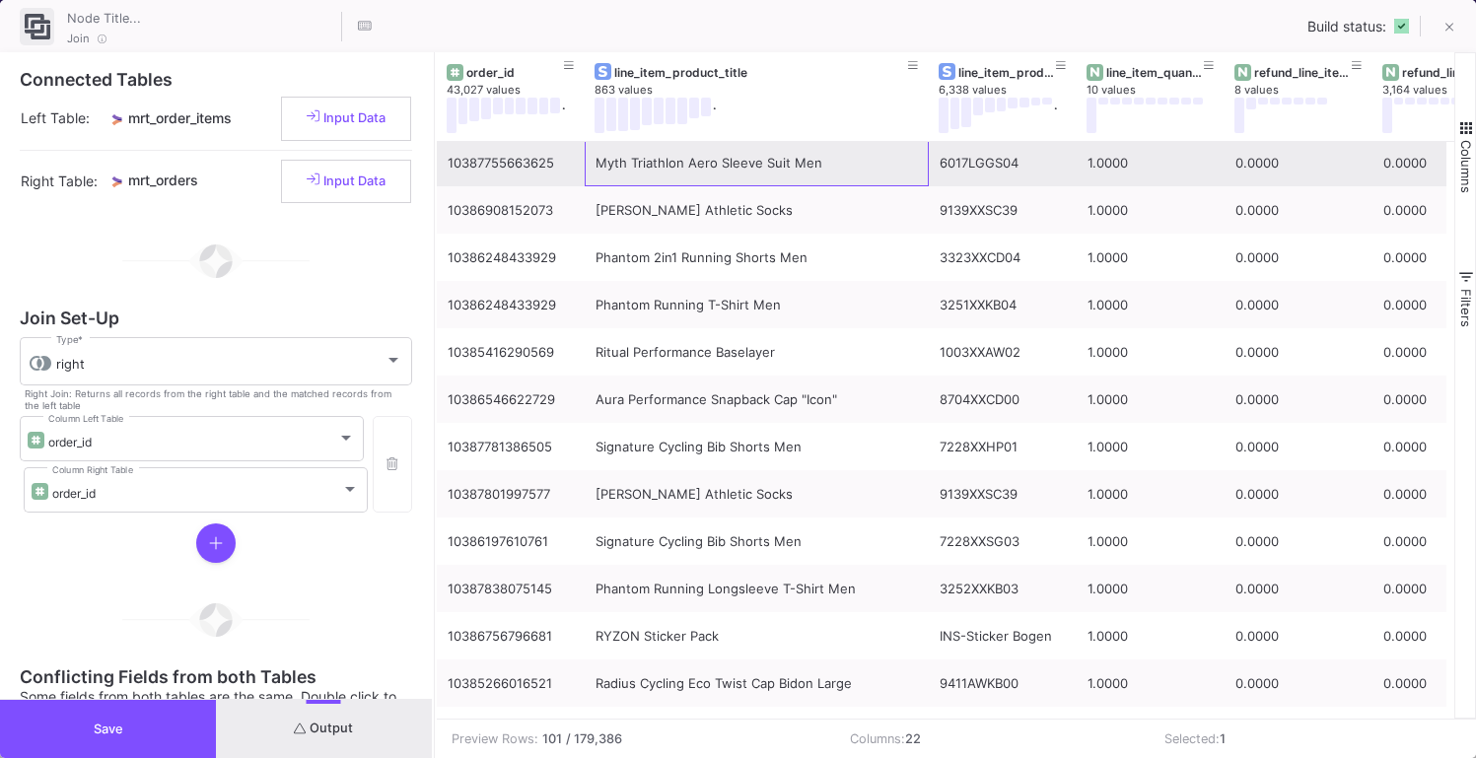
scroll to position [57, 0]
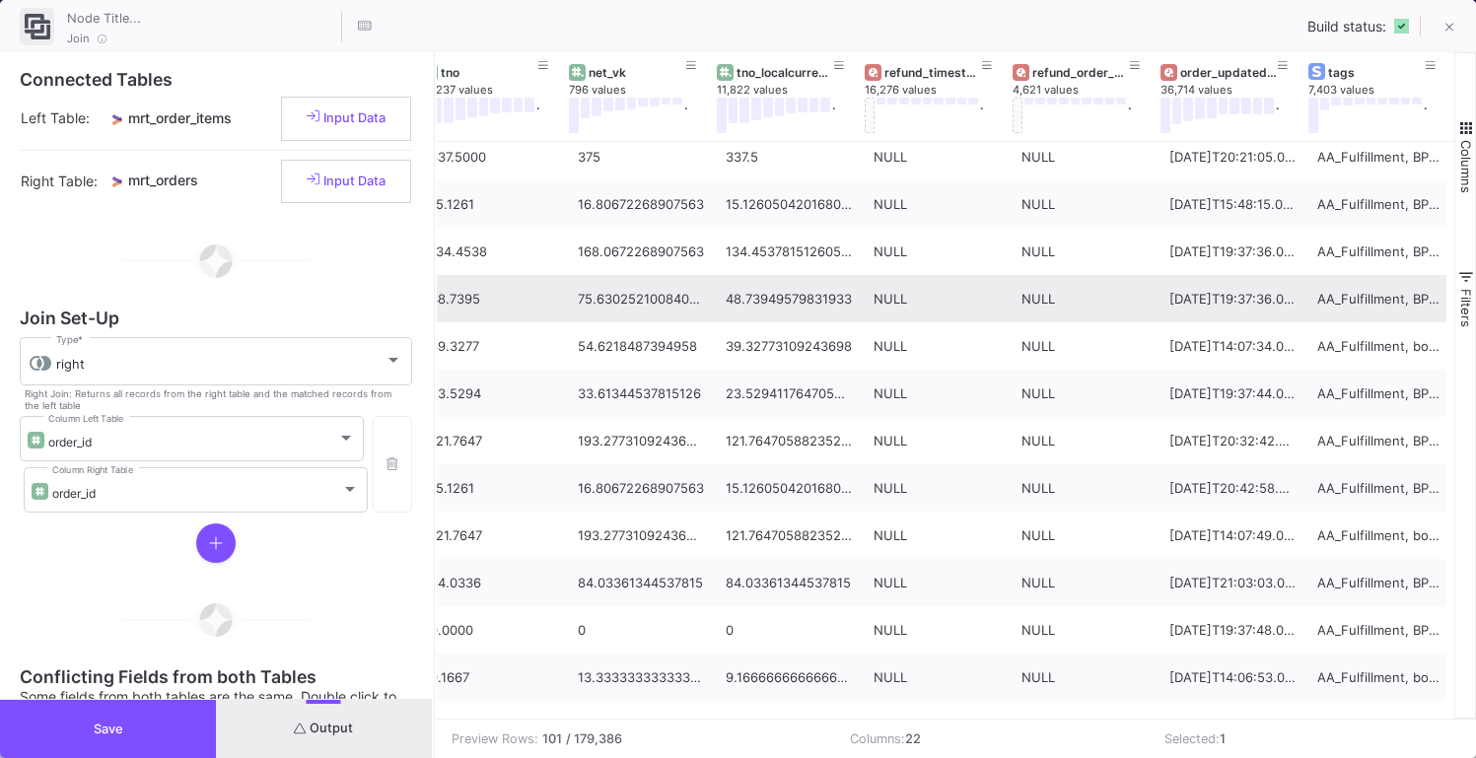
click at [1361, 294] on div "AA_Fulfillment, BPBT-order, bundle, bundle_162338, bundle_id_162338, dat_sc_STI…" at bounding box center [1380, 299] width 126 height 46
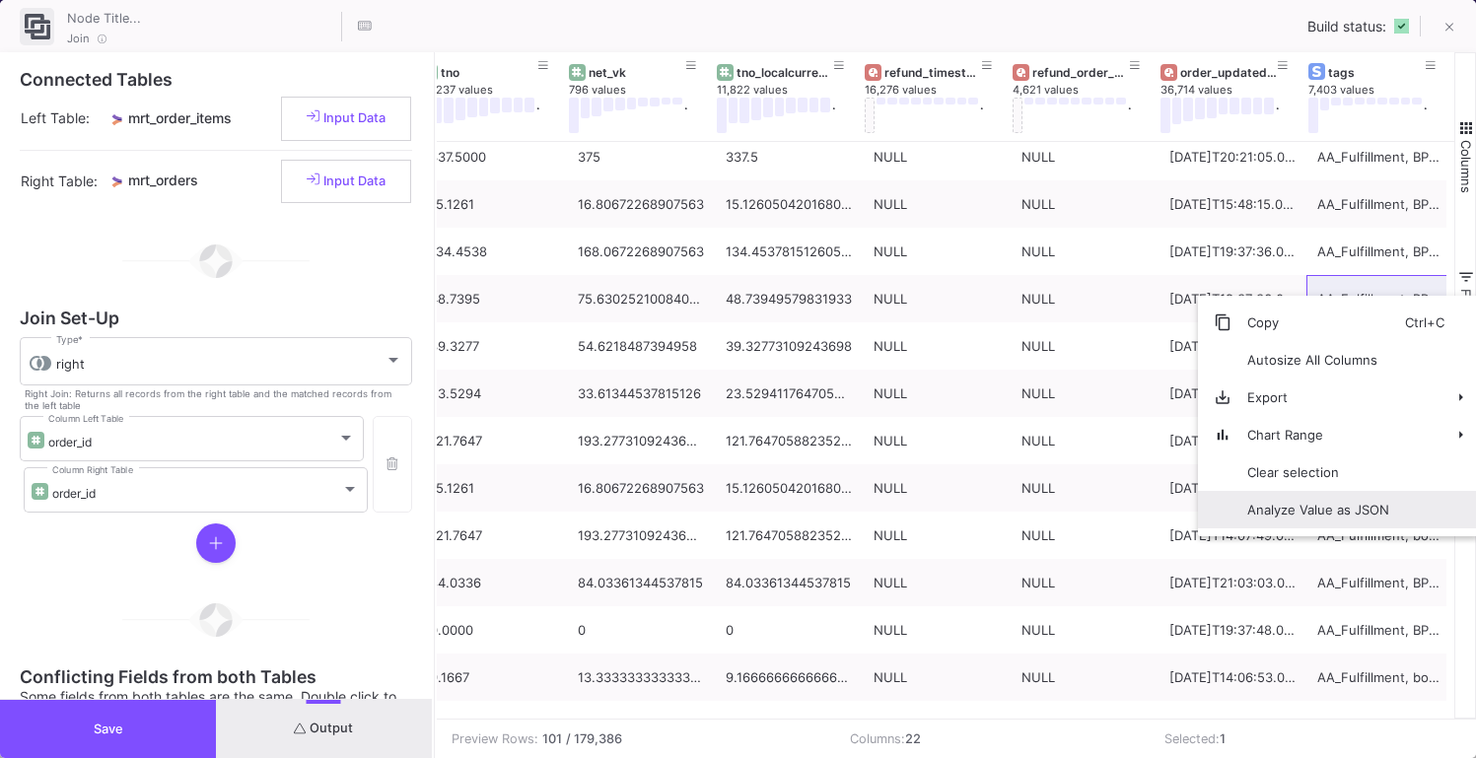
click at [1283, 510] on span "Analyze Value as JSON" at bounding box center [1318, 509] width 174 height 37
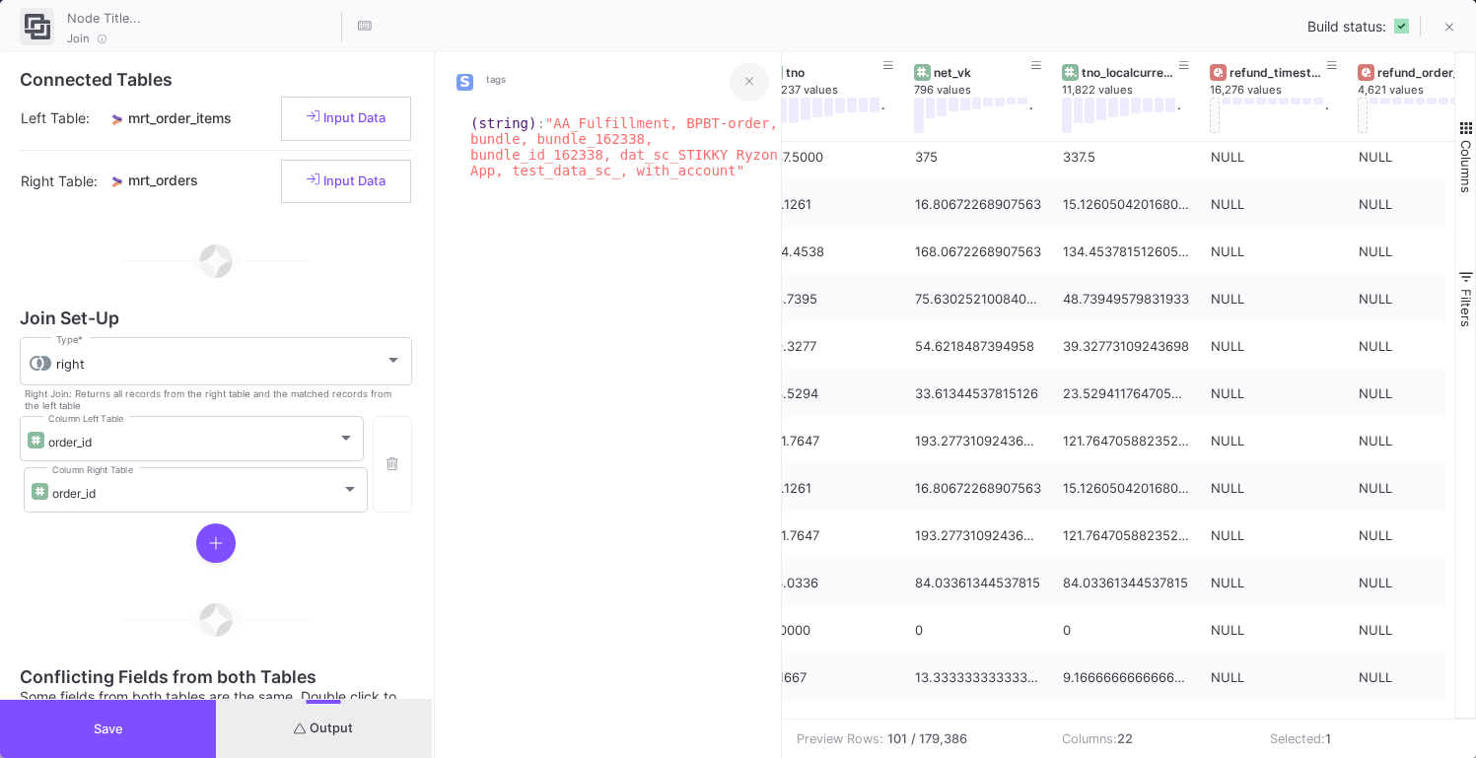
click at [755, 88] on button at bounding box center [749, 81] width 39 height 39
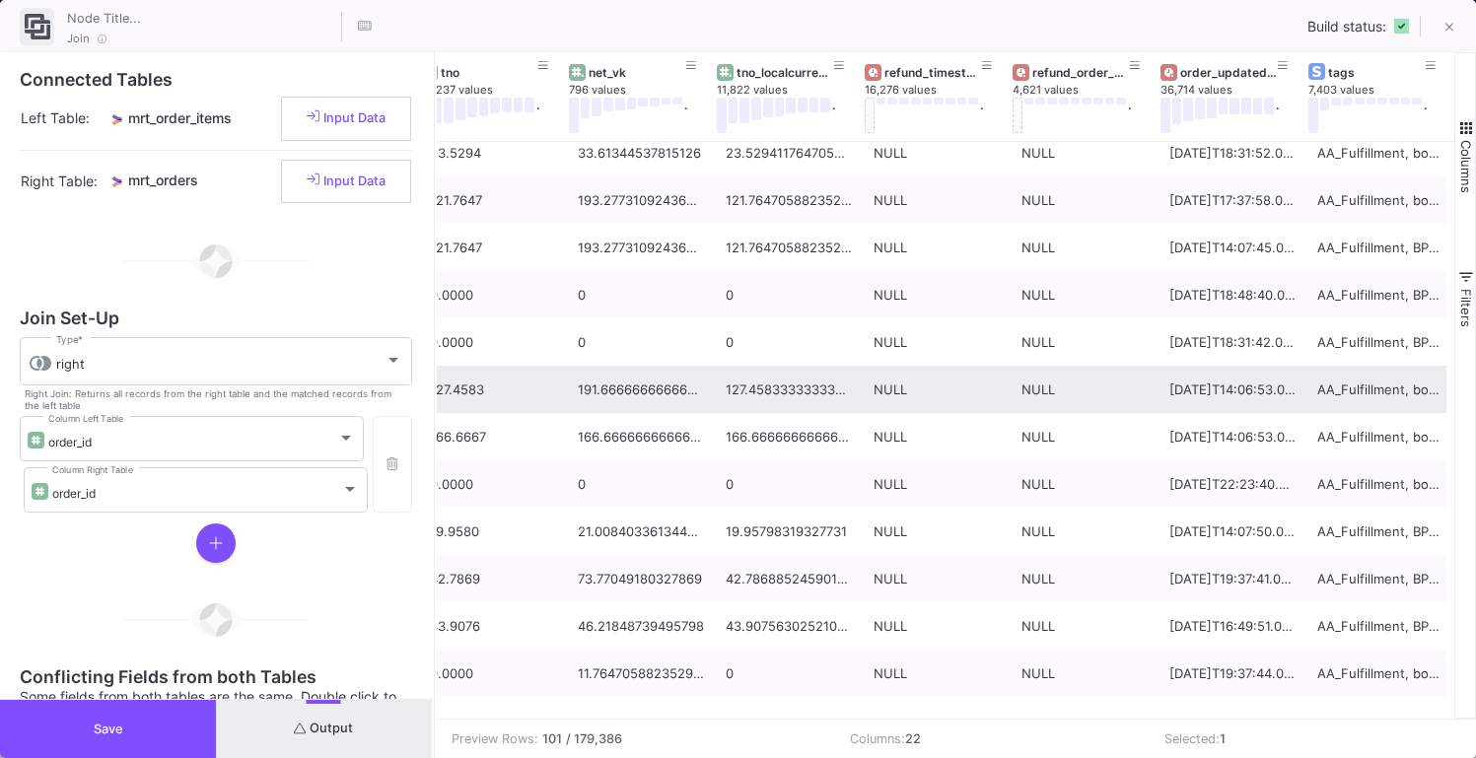
click at [1386, 397] on div "AA_Fulfillment, boxid_14753, BPBT-order, bundle, dat_sc_Online Store, first_tim…" at bounding box center [1380, 390] width 126 height 46
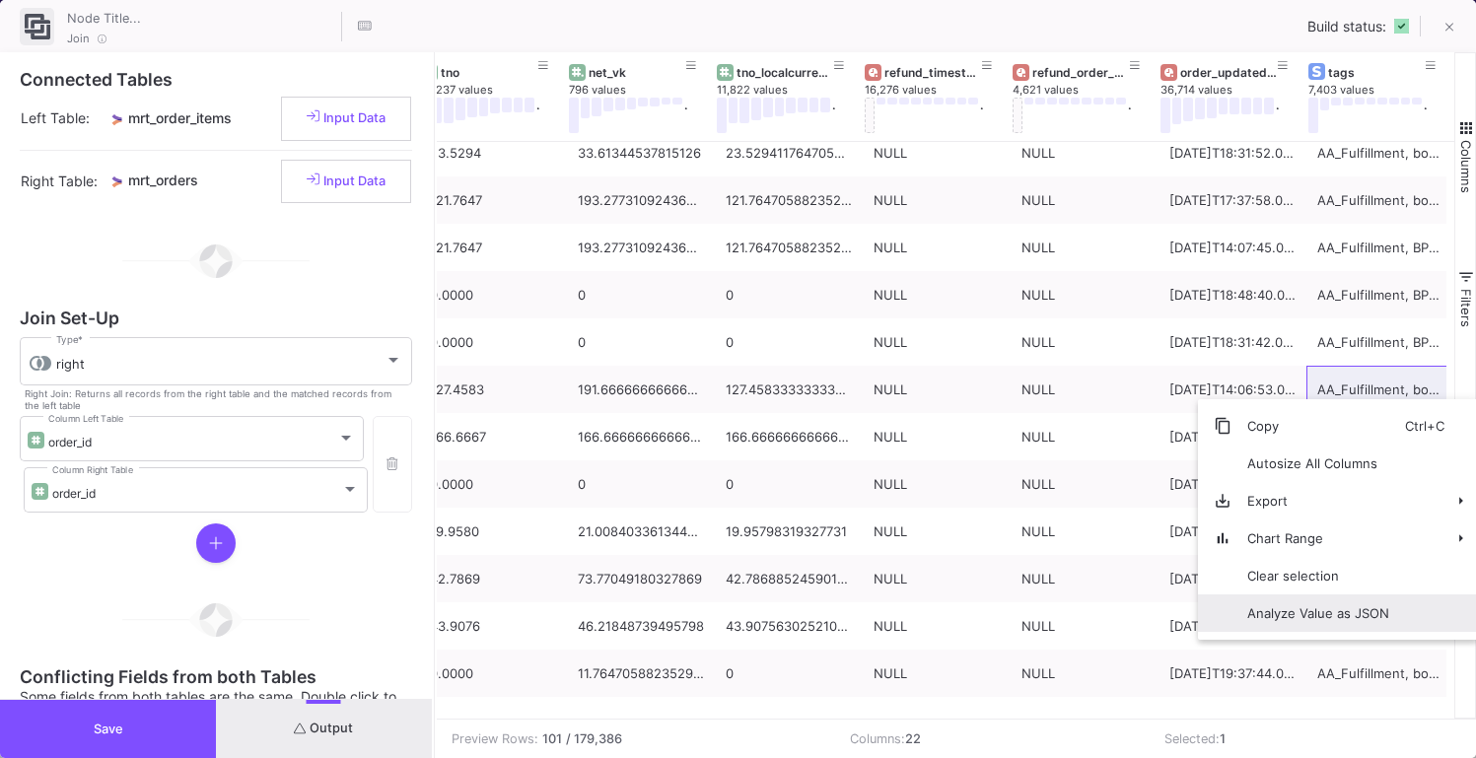
click at [1285, 617] on span "Analyze Value as JSON" at bounding box center [1318, 612] width 174 height 37
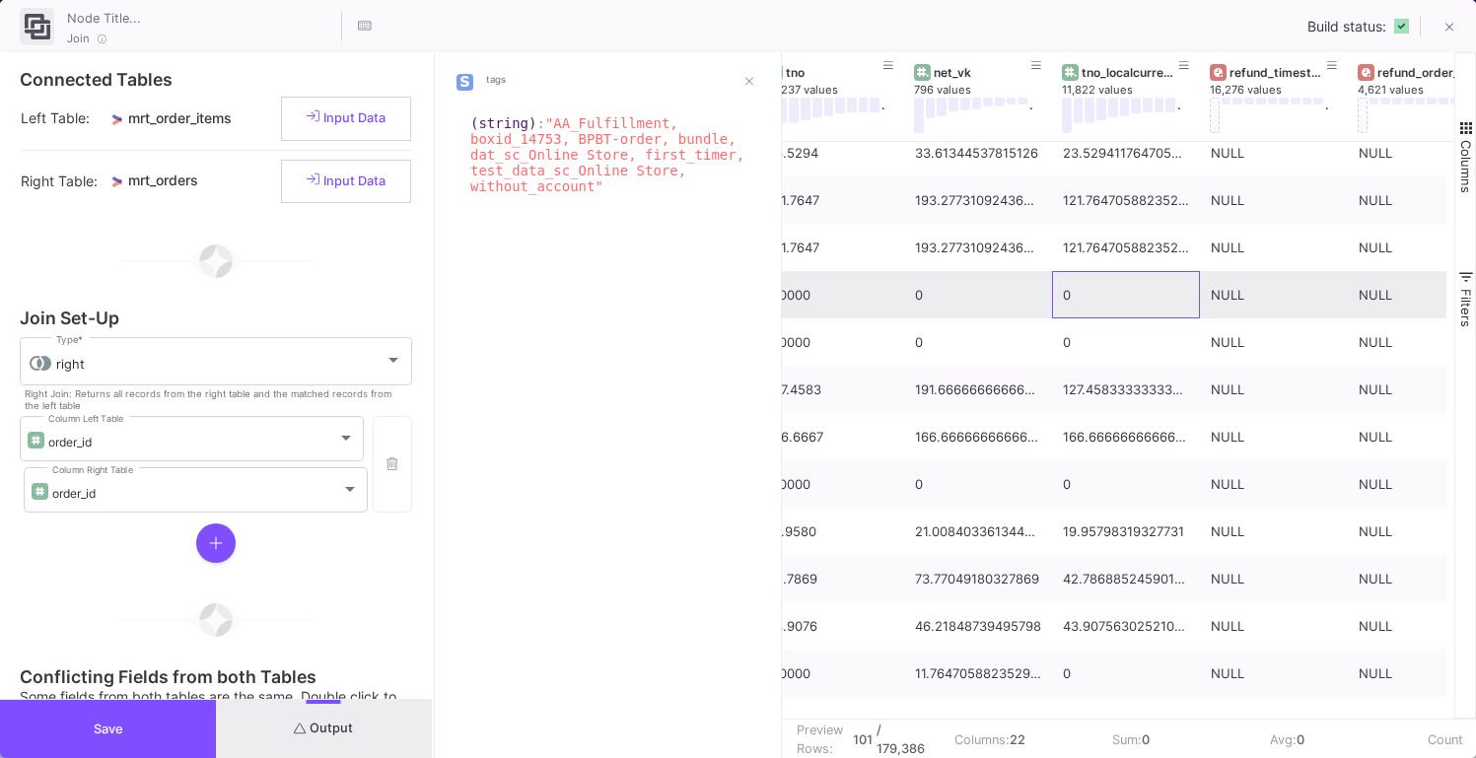
click at [1117, 314] on div "0" at bounding box center [1126, 295] width 126 height 46
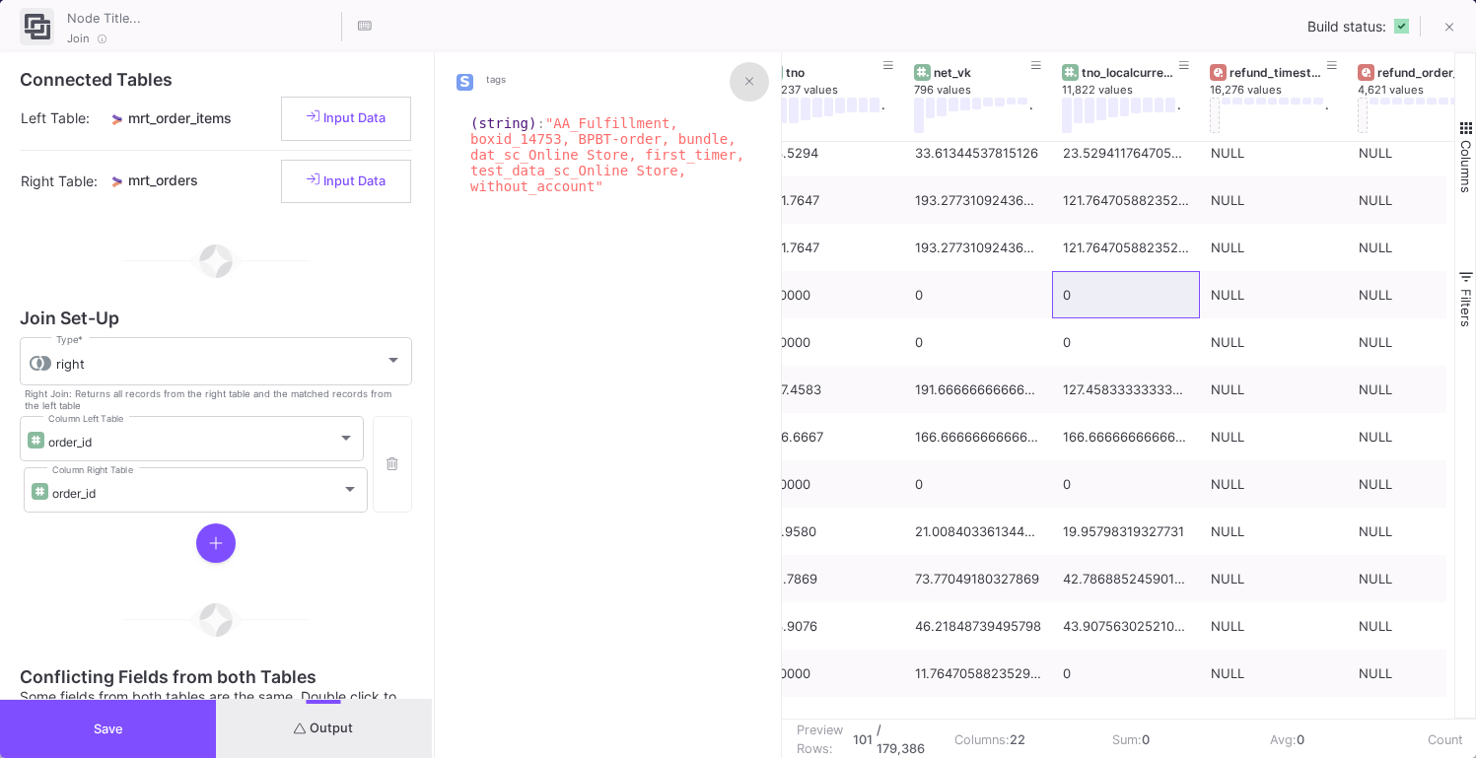
click at [749, 75] on icon at bounding box center [749, 81] width 8 height 13
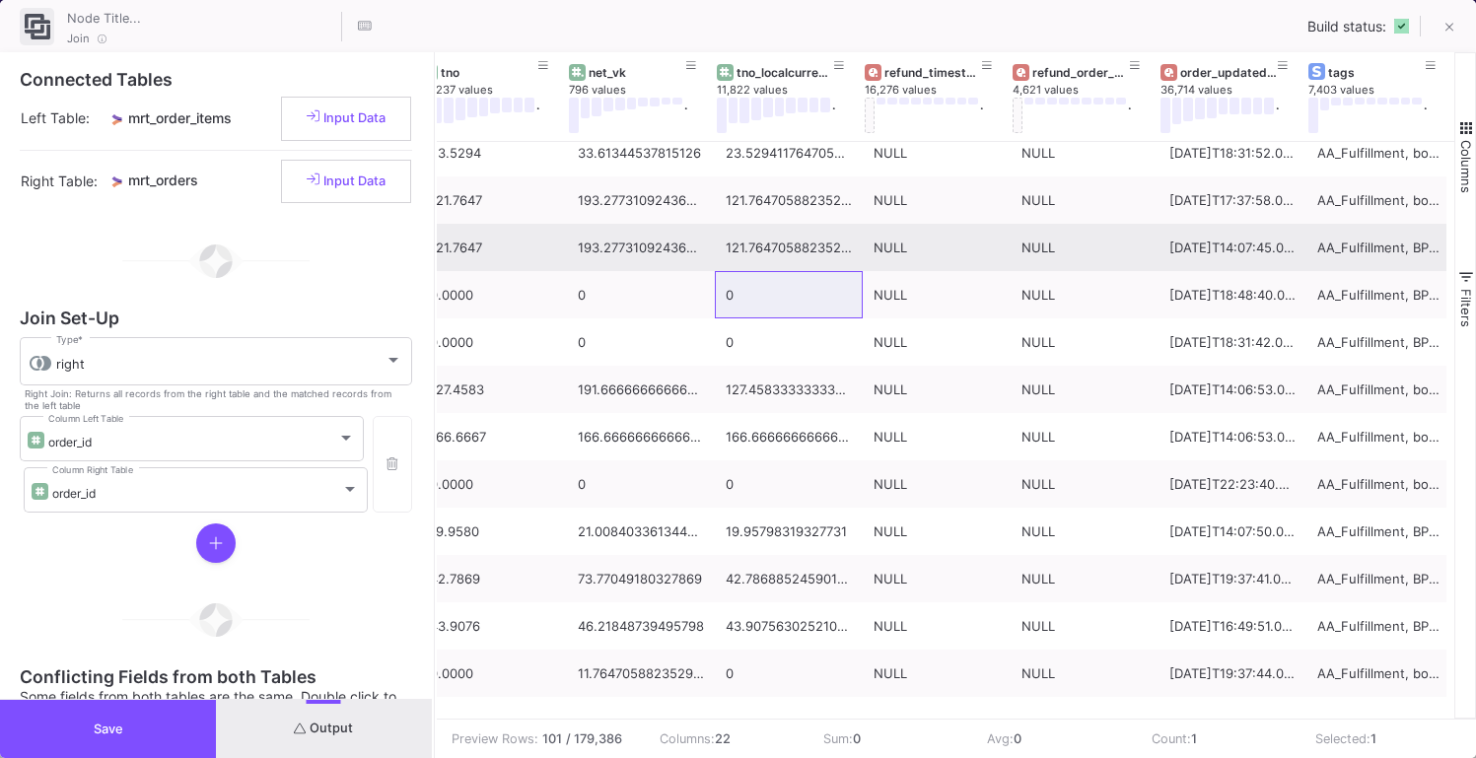
click at [1365, 245] on div "AA_Fulfillment, BPBT-order, bundle, bundle_143767, bundle_id_143767, dat_sc_Onl…" at bounding box center [1380, 248] width 126 height 46
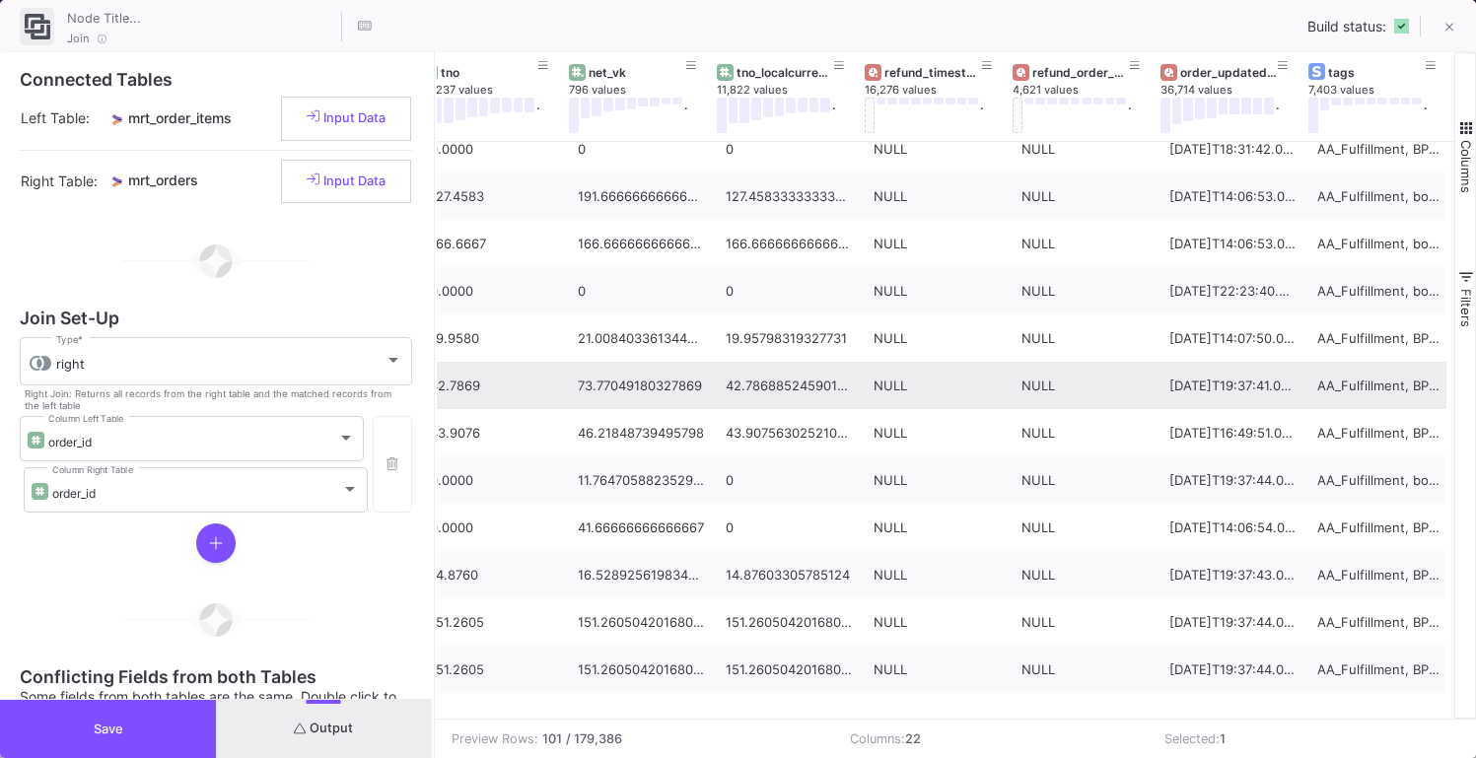
click at [1360, 402] on div "AA_Fulfillment, BPBT-order, bundle, bundle_162338, bundle_id_162338, dat_sc_Onl…" at bounding box center [1380, 386] width 126 height 46
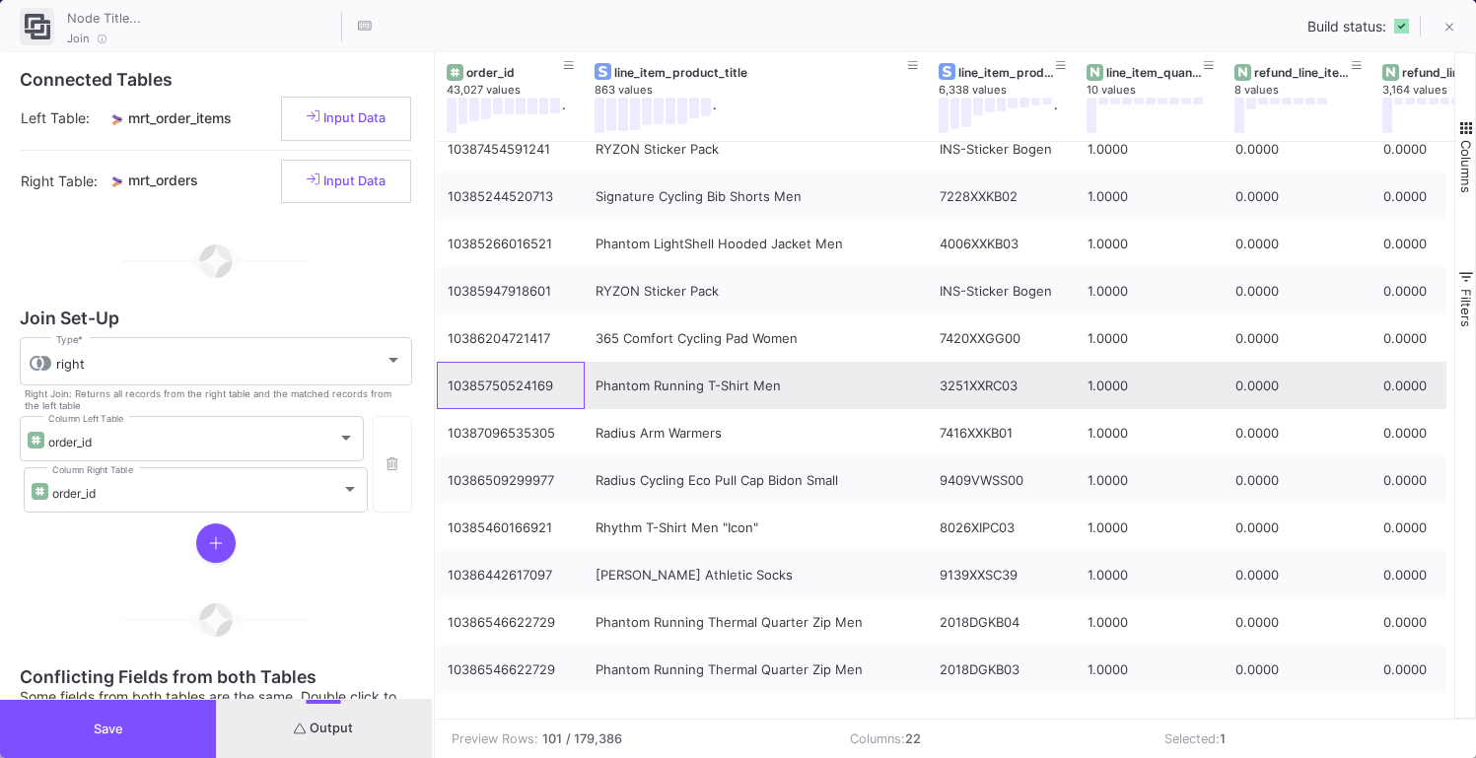
click at [472, 382] on div "10385750524169" at bounding box center [511, 386] width 126 height 46
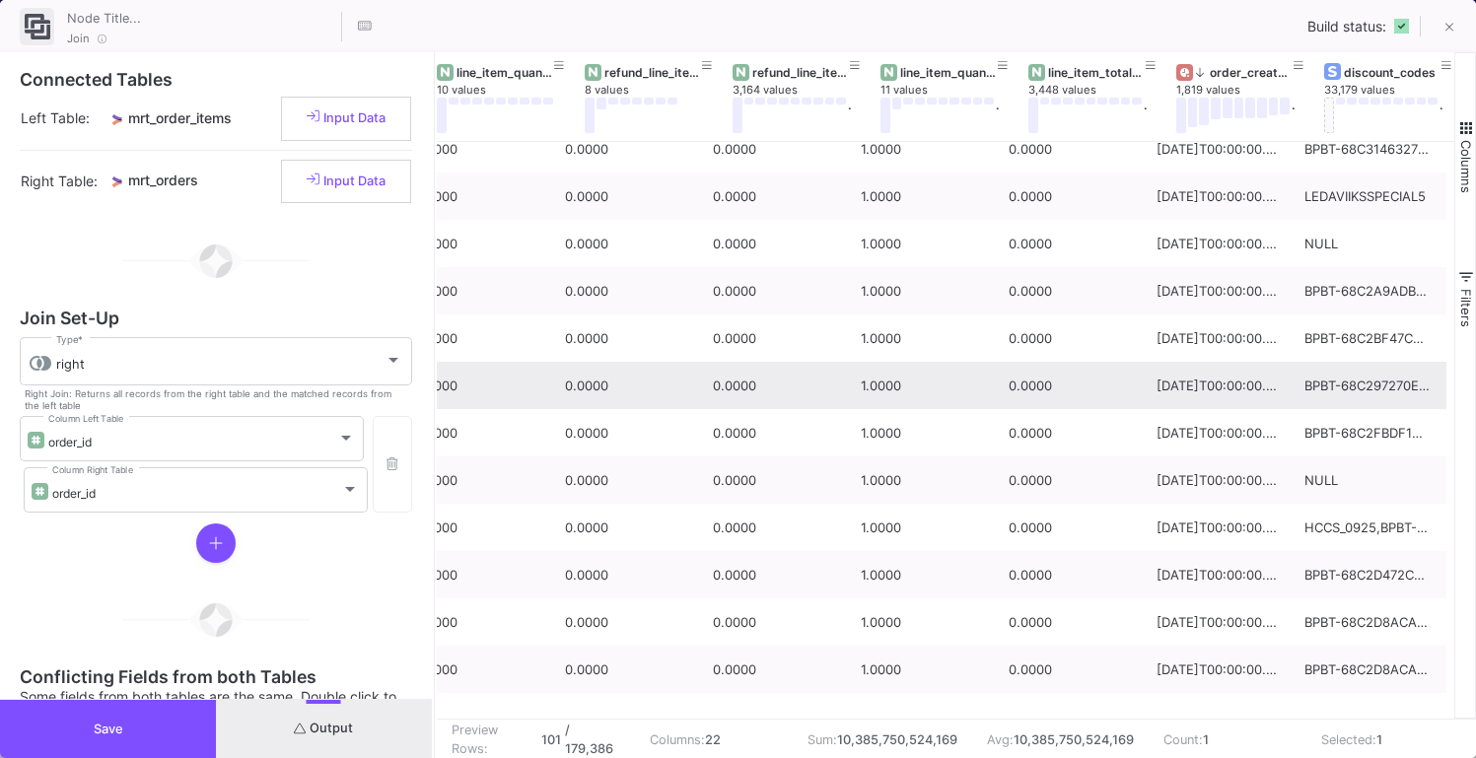
scroll to position [0, 993]
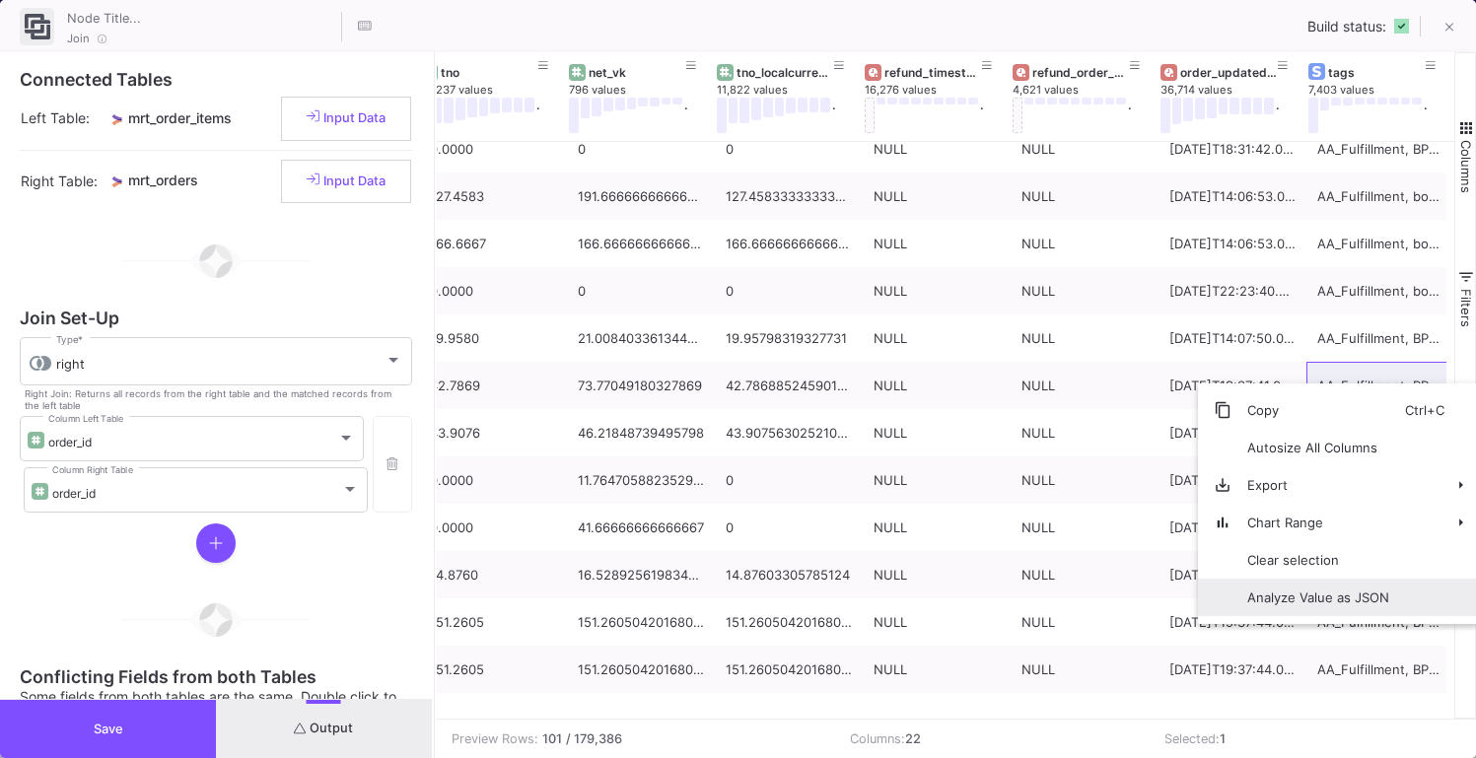
click at [1332, 607] on span "Analyze Value as JSON" at bounding box center [1318, 597] width 174 height 37
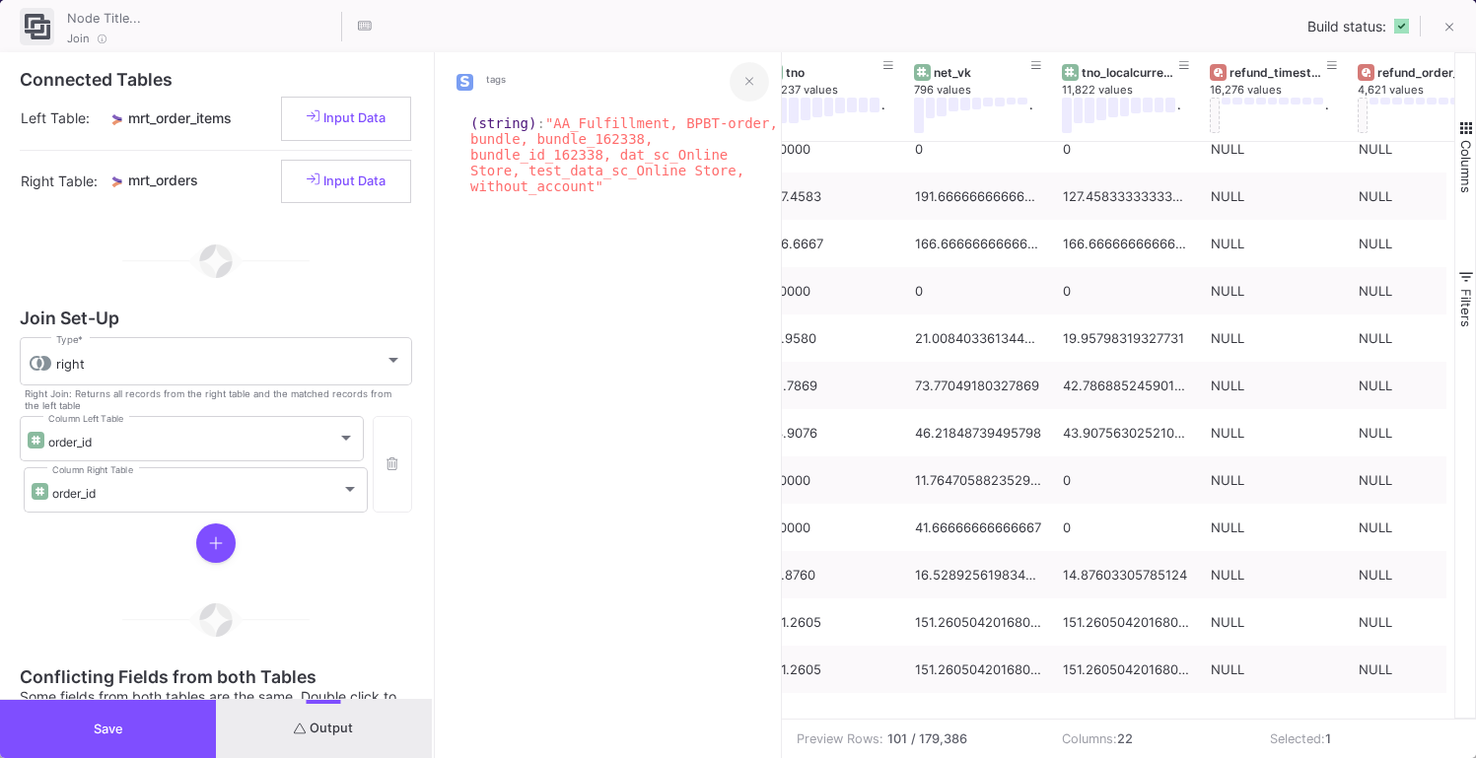
click at [754, 78] on button at bounding box center [749, 81] width 39 height 39
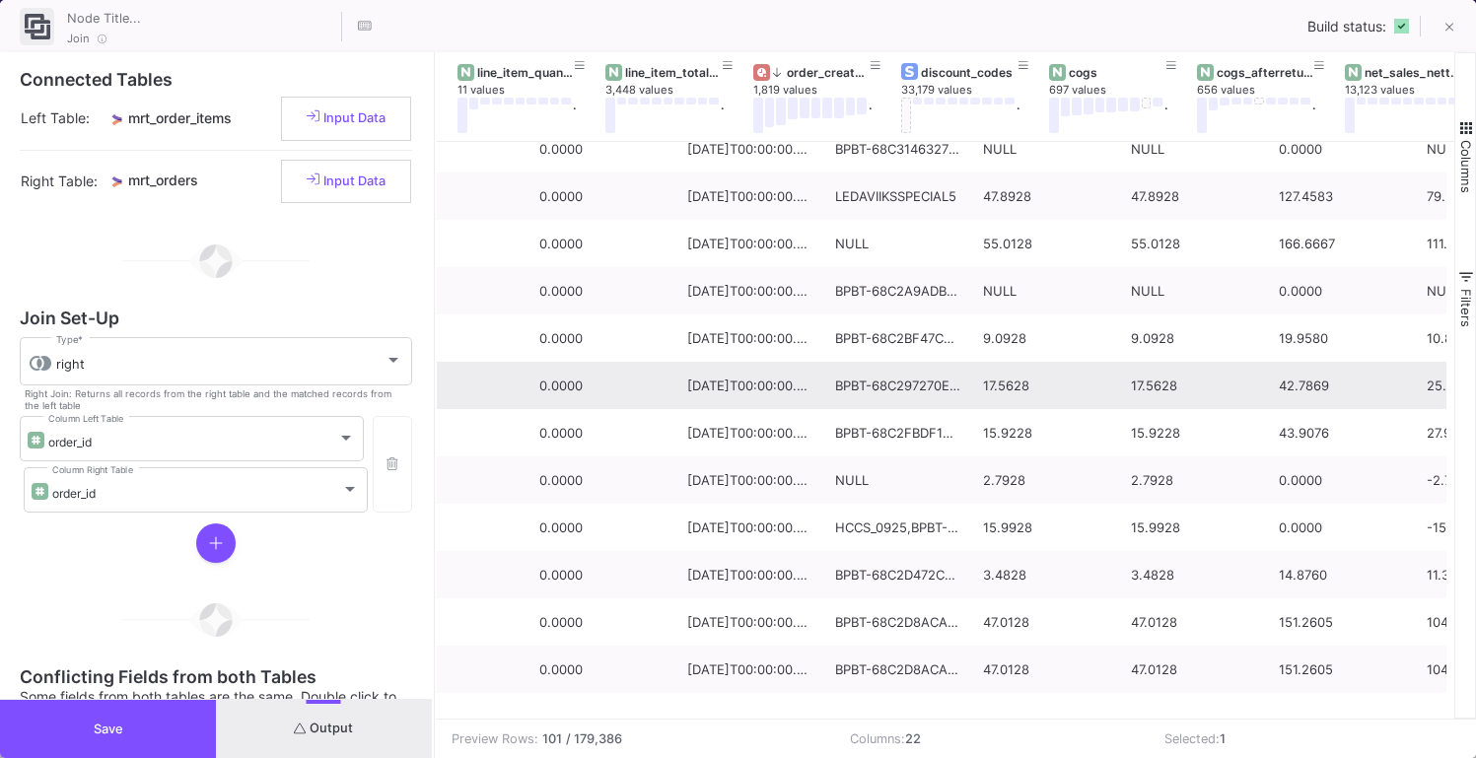
scroll to position [0, 871]
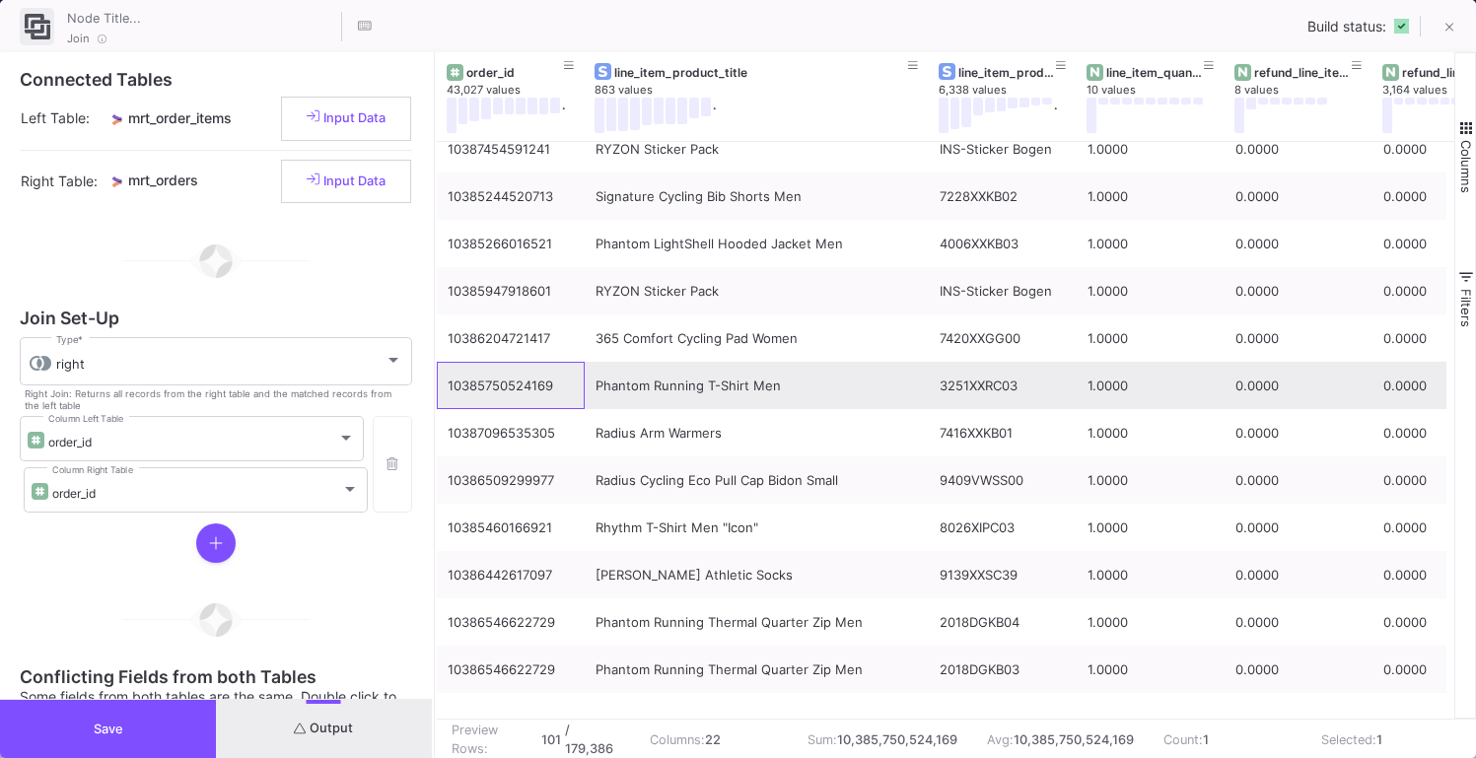
click at [561, 391] on div "10385750524169" at bounding box center [511, 386] width 126 height 46
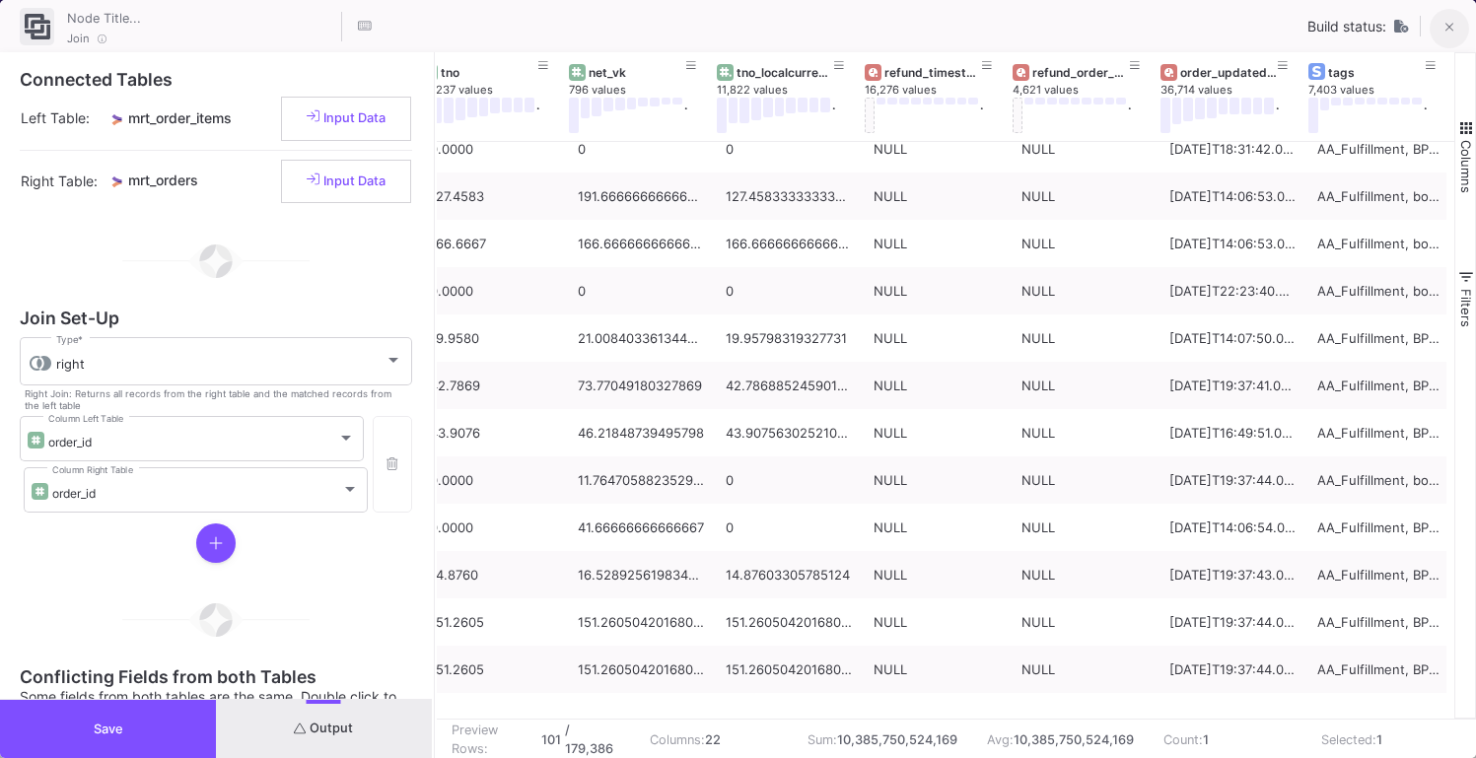
click at [1443, 26] on button at bounding box center [1449, 28] width 39 height 39
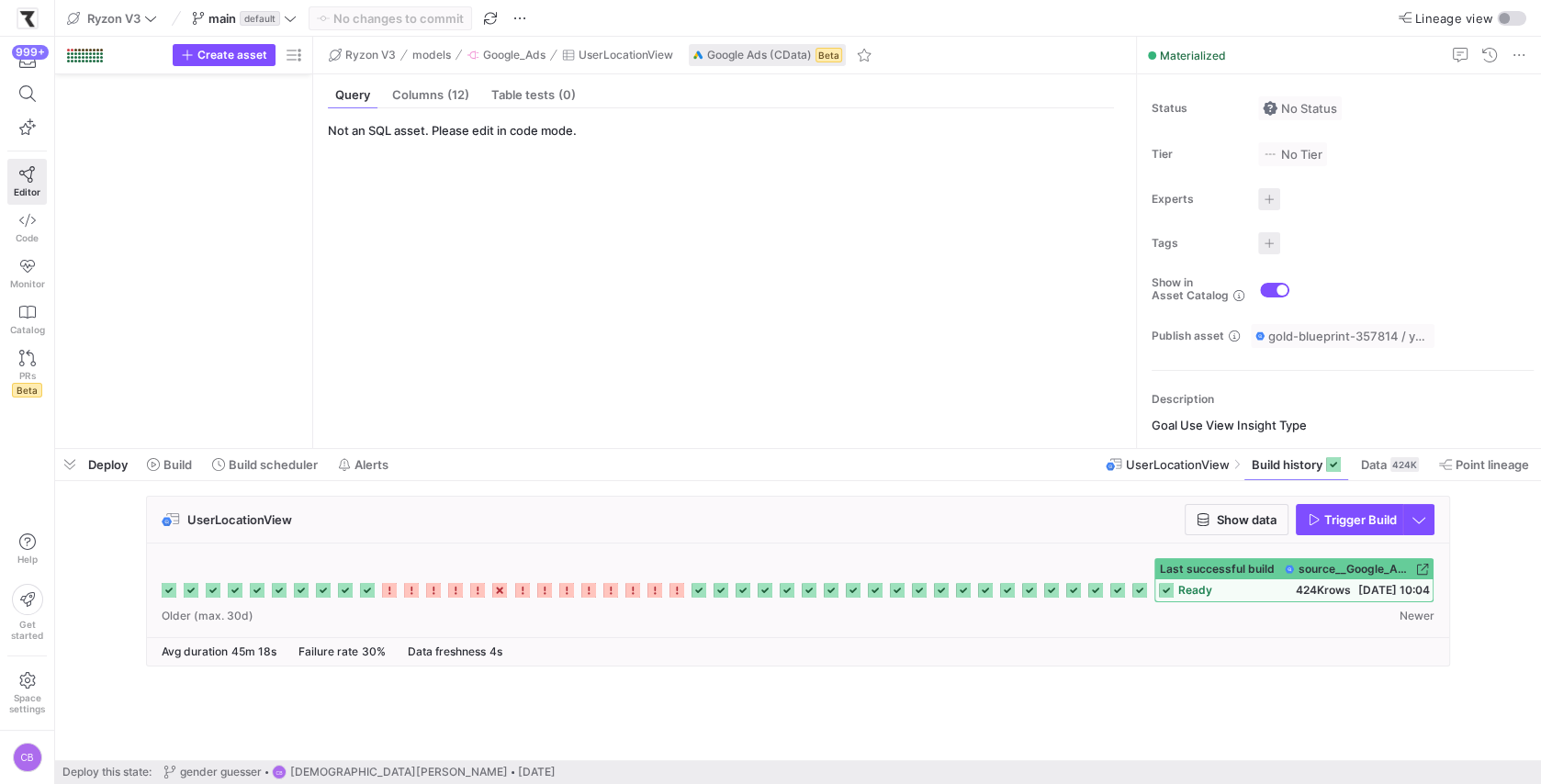
scroll to position [3724, 0]
